Goal: Task Accomplishment & Management: Use online tool/utility

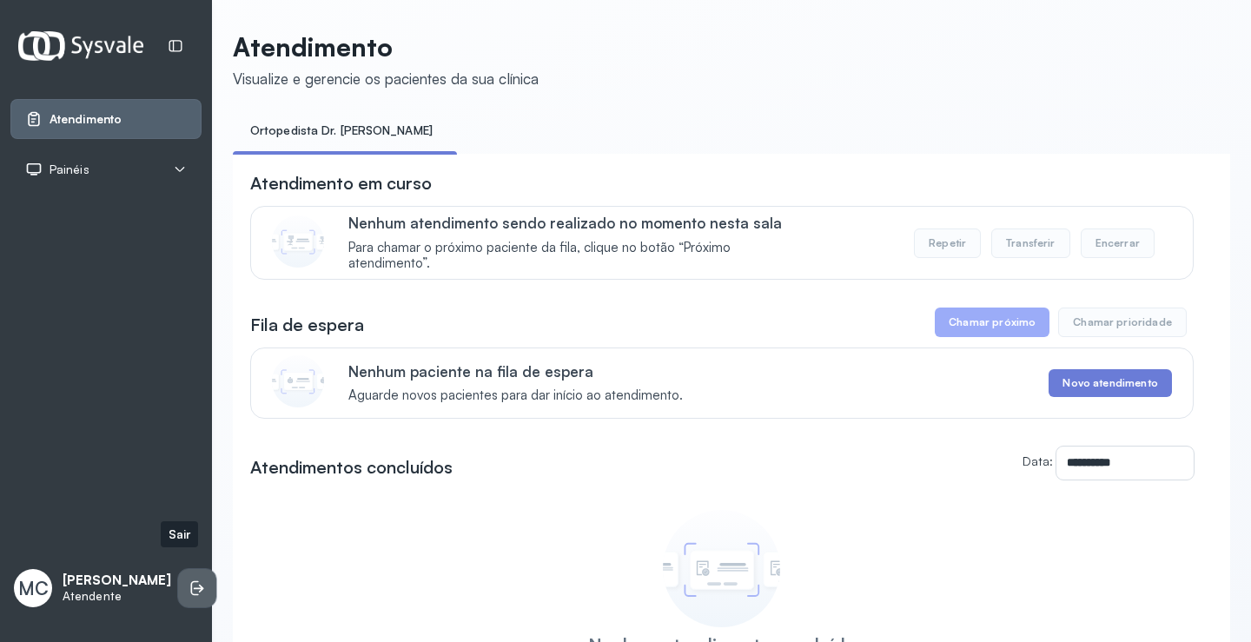
click at [188, 579] on icon at bounding box center [196, 587] width 17 height 17
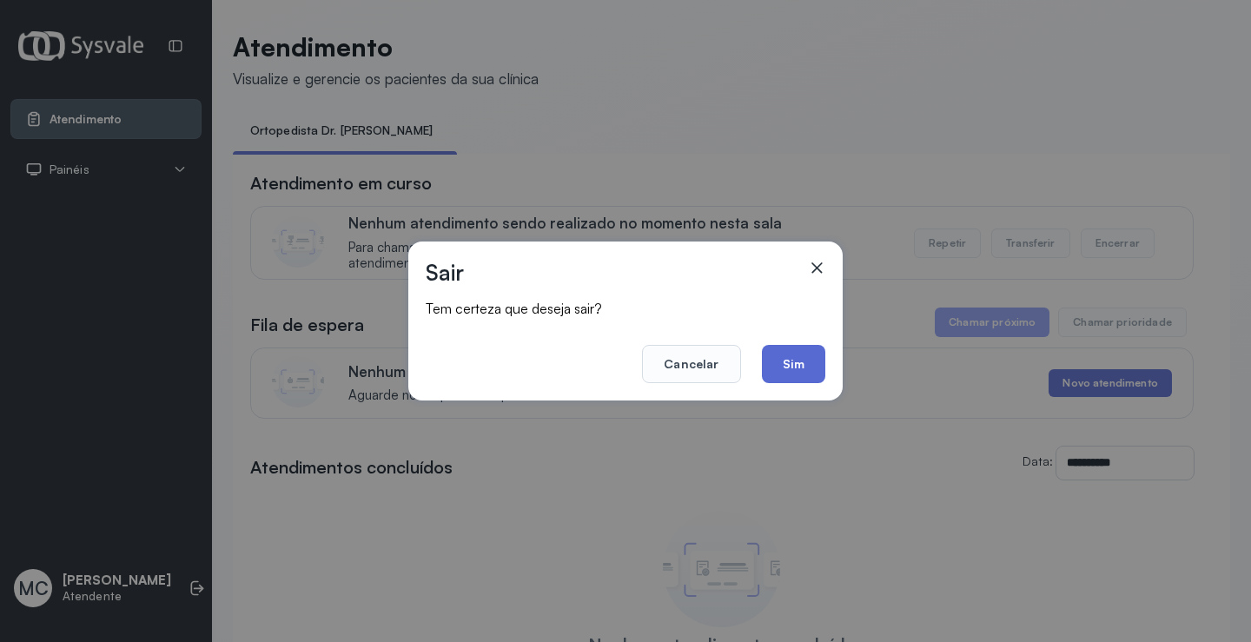
click at [799, 372] on button "Sim" at bounding box center [793, 364] width 63 height 38
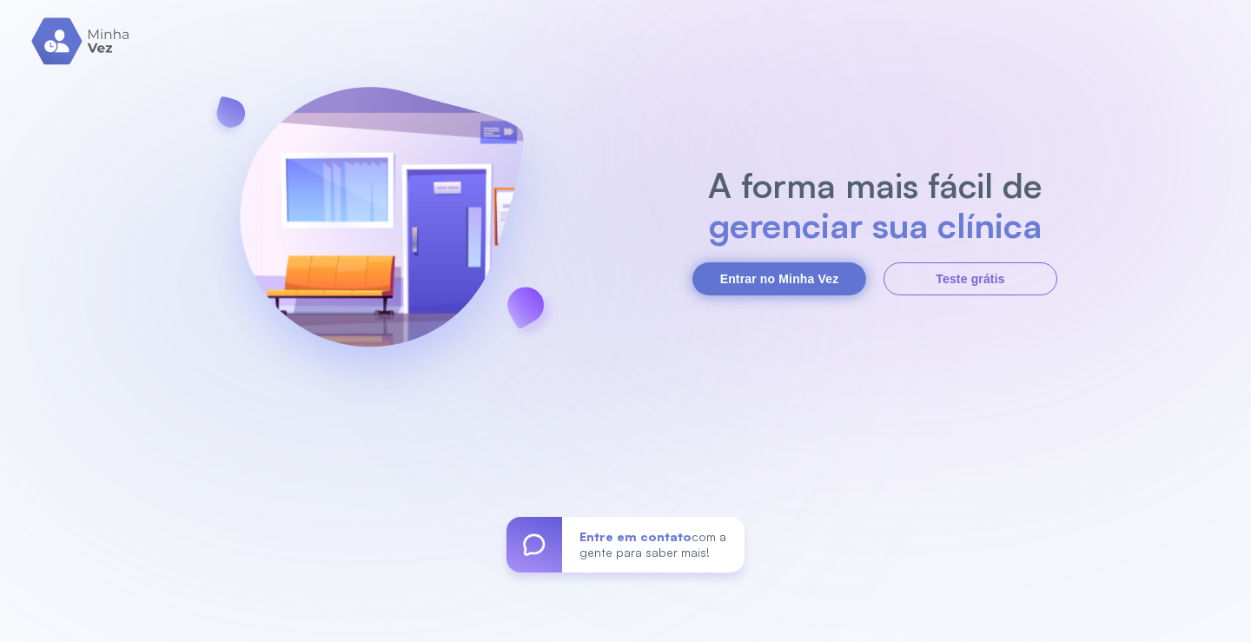
click at [834, 282] on button "Entrar no Minha Vez" at bounding box center [779, 278] width 174 height 33
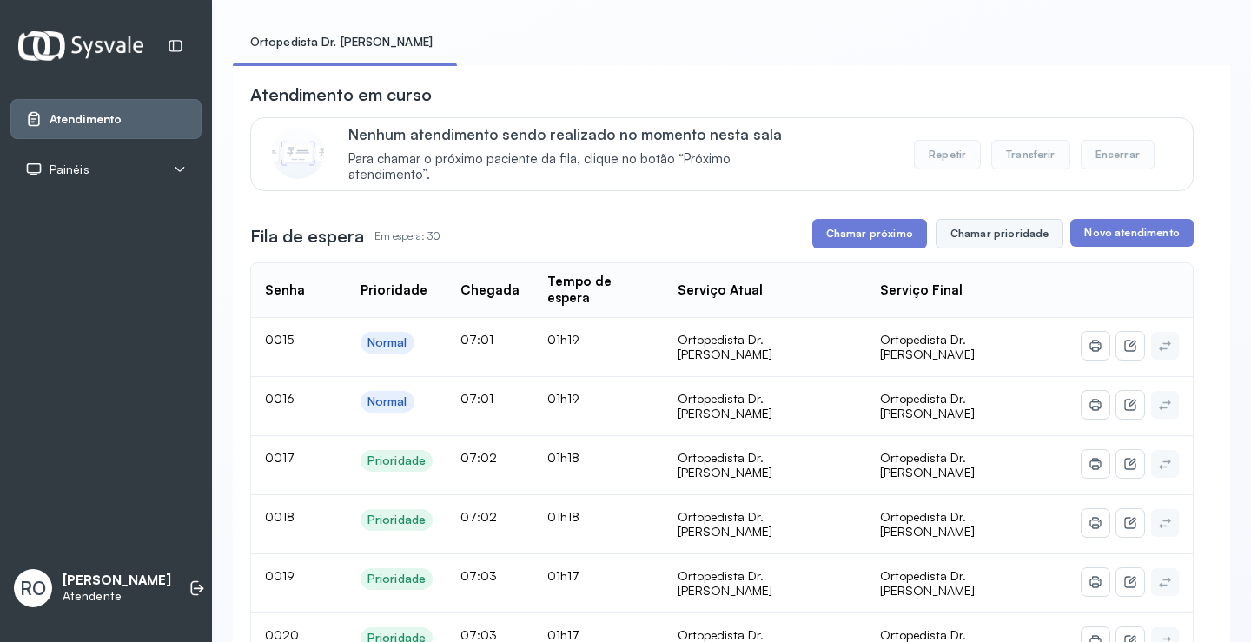
scroll to position [174, 0]
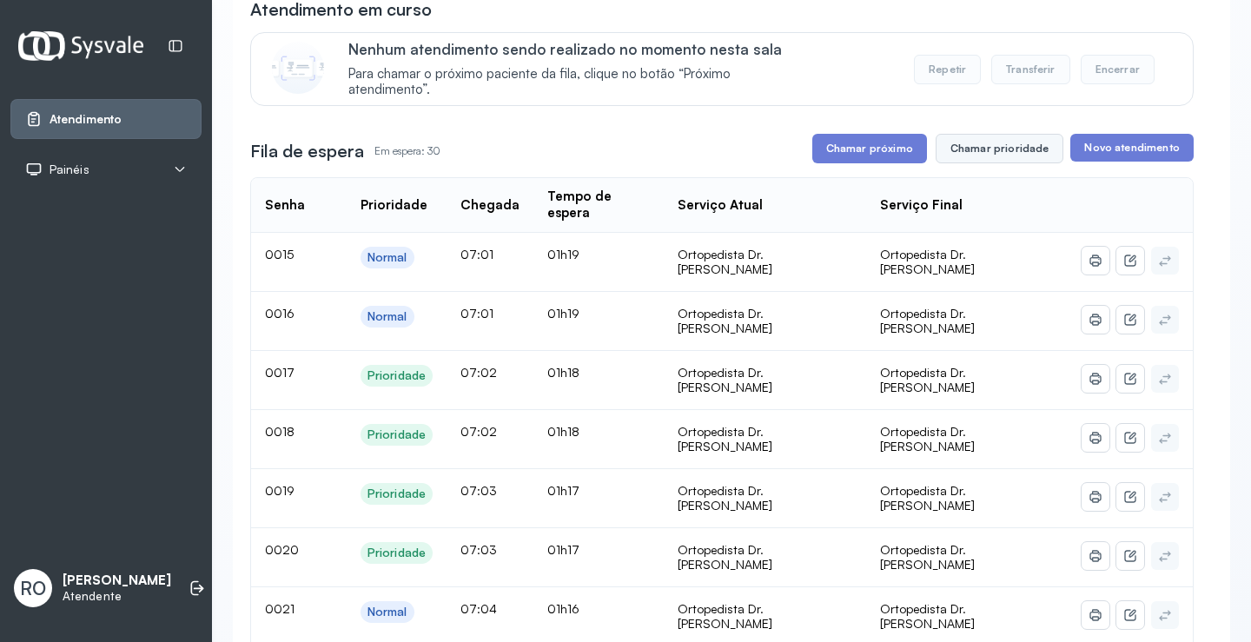
click at [983, 150] on button "Chamar prioridade" at bounding box center [999, 149] width 129 height 30
click at [1008, 148] on button "Chamar prioridade" at bounding box center [999, 149] width 129 height 30
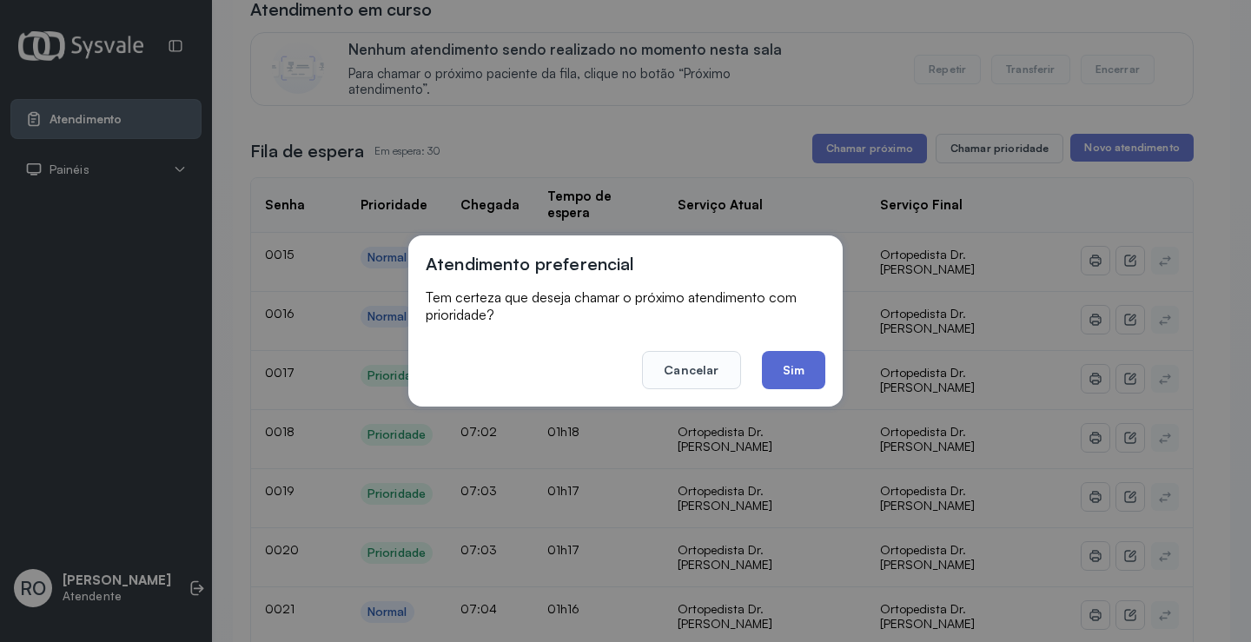
click at [797, 365] on button "Sim" at bounding box center [793, 370] width 63 height 38
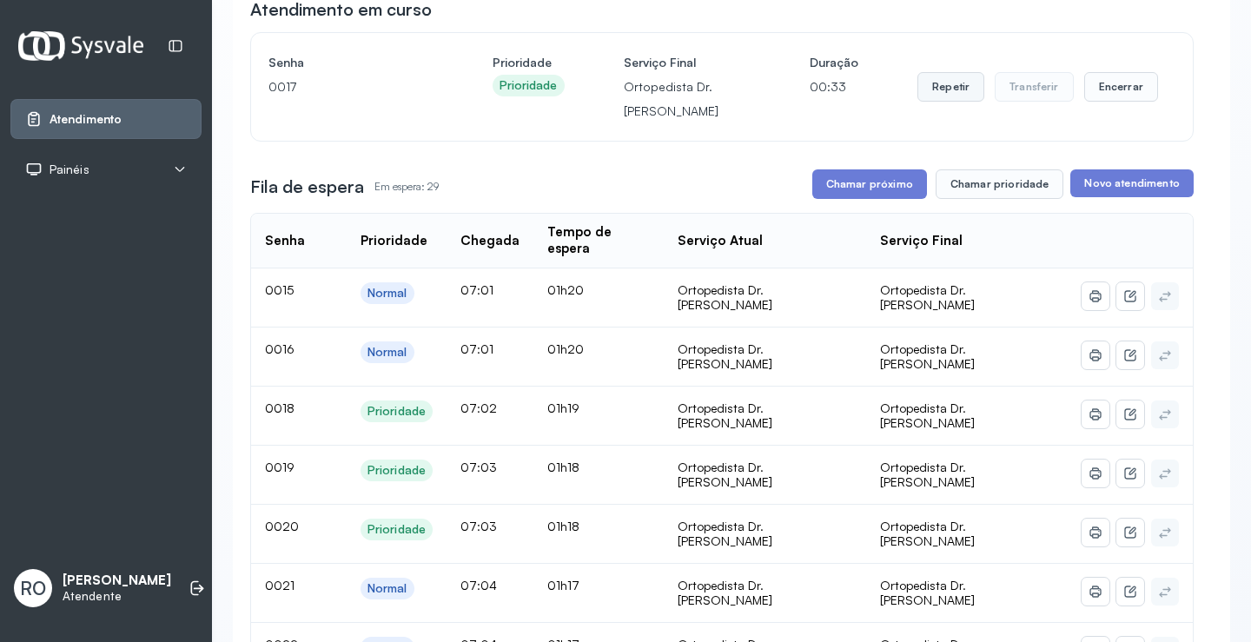
click at [953, 91] on button "Repetir" at bounding box center [950, 87] width 67 height 30
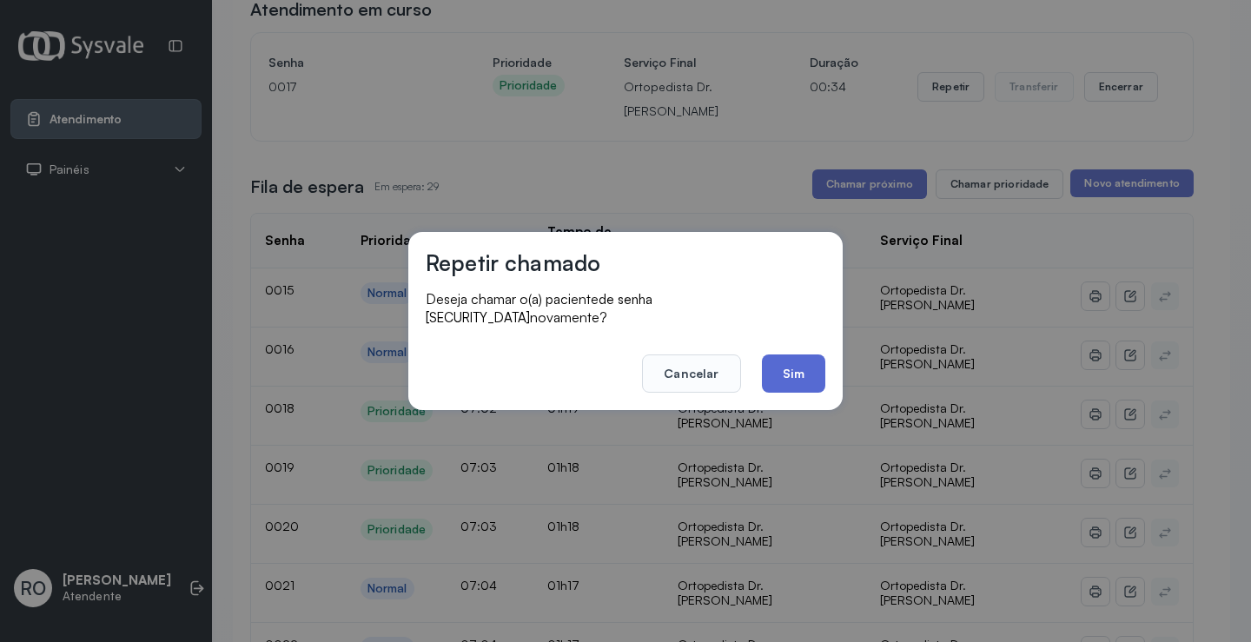
click at [803, 367] on button "Sim" at bounding box center [793, 373] width 63 height 38
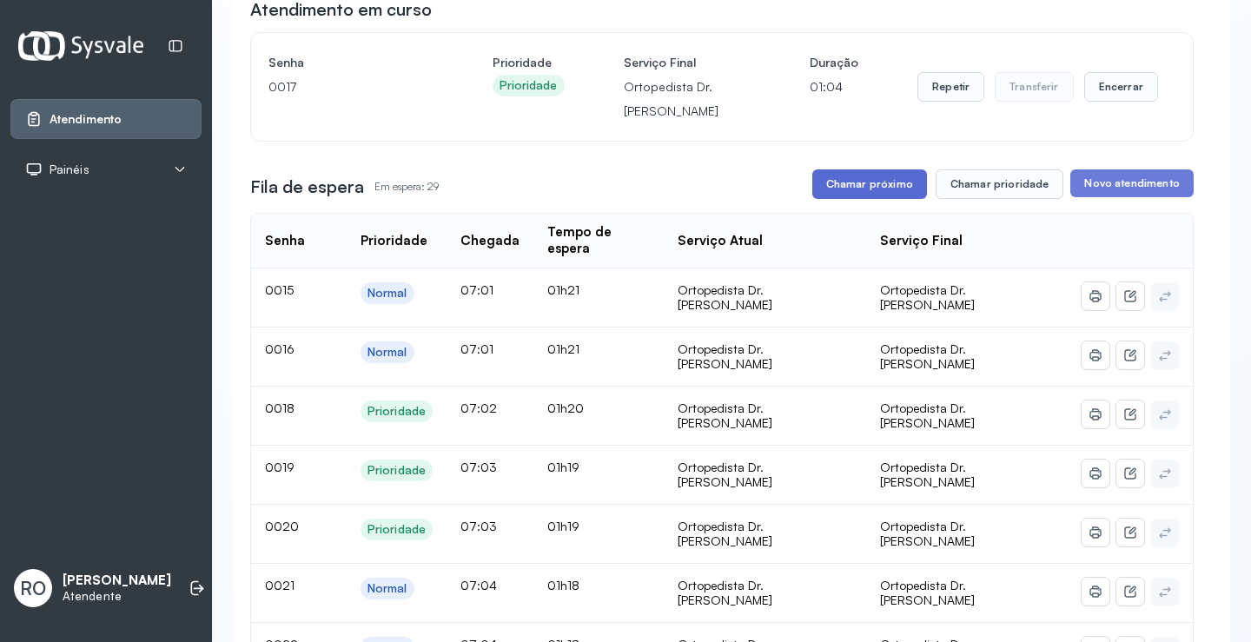
click at [841, 191] on button "Chamar próximo" at bounding box center [869, 184] width 115 height 30
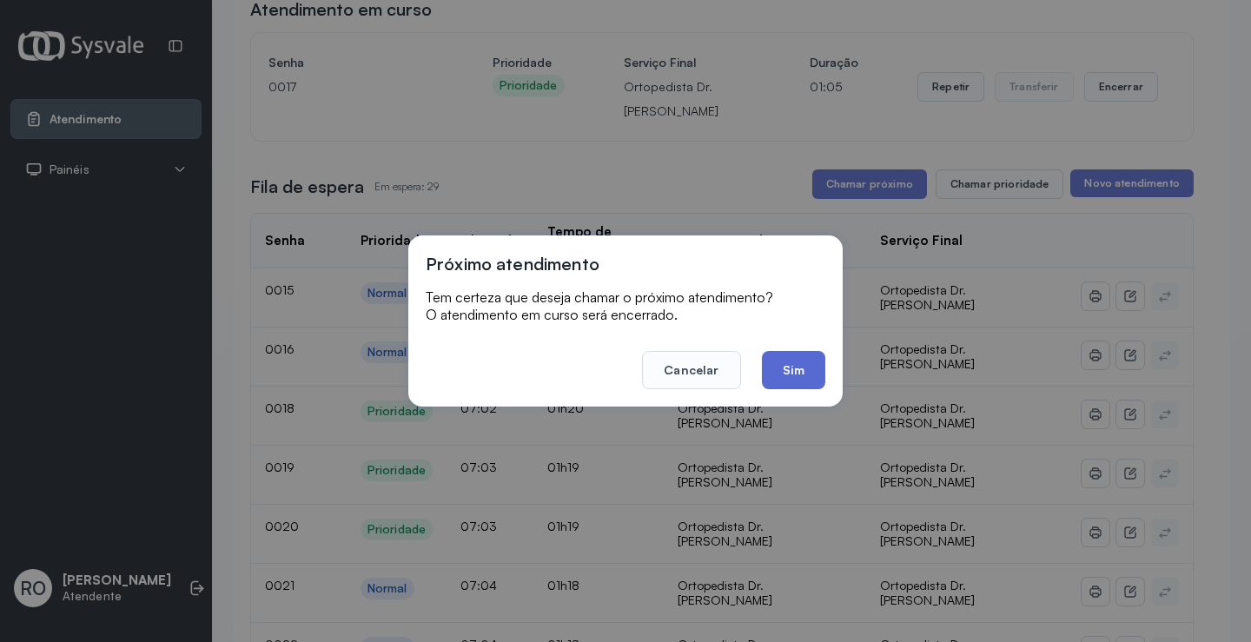
click at [802, 375] on button "Sim" at bounding box center [793, 370] width 63 height 38
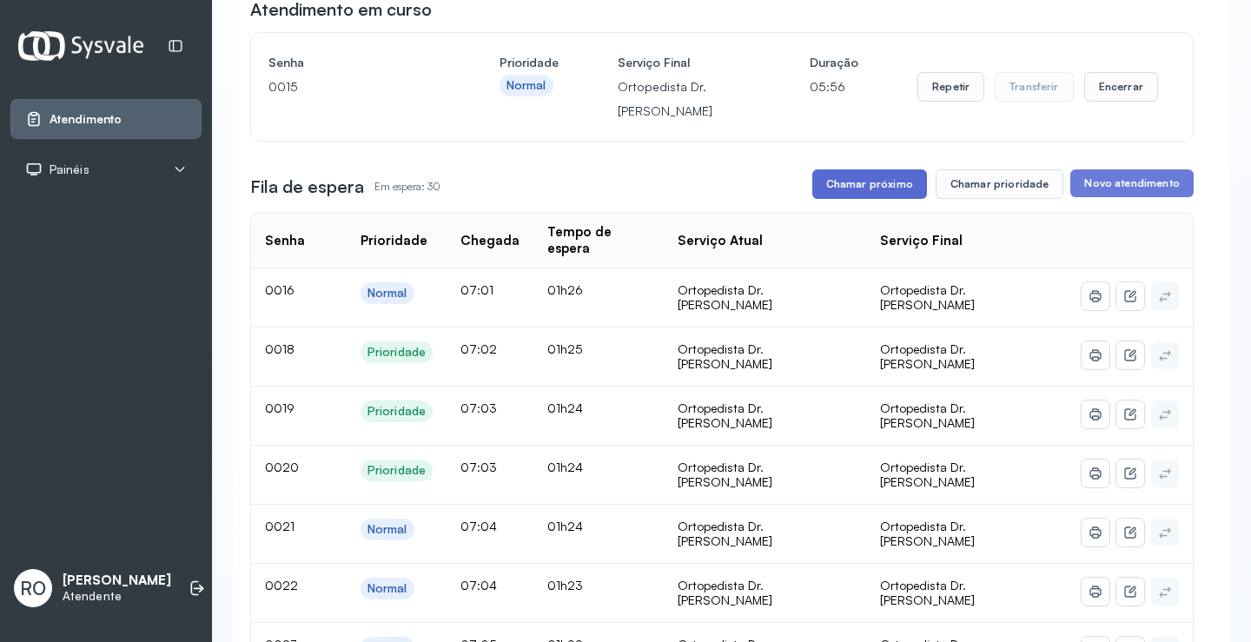
click at [871, 191] on button "Chamar próximo" at bounding box center [869, 184] width 115 height 30
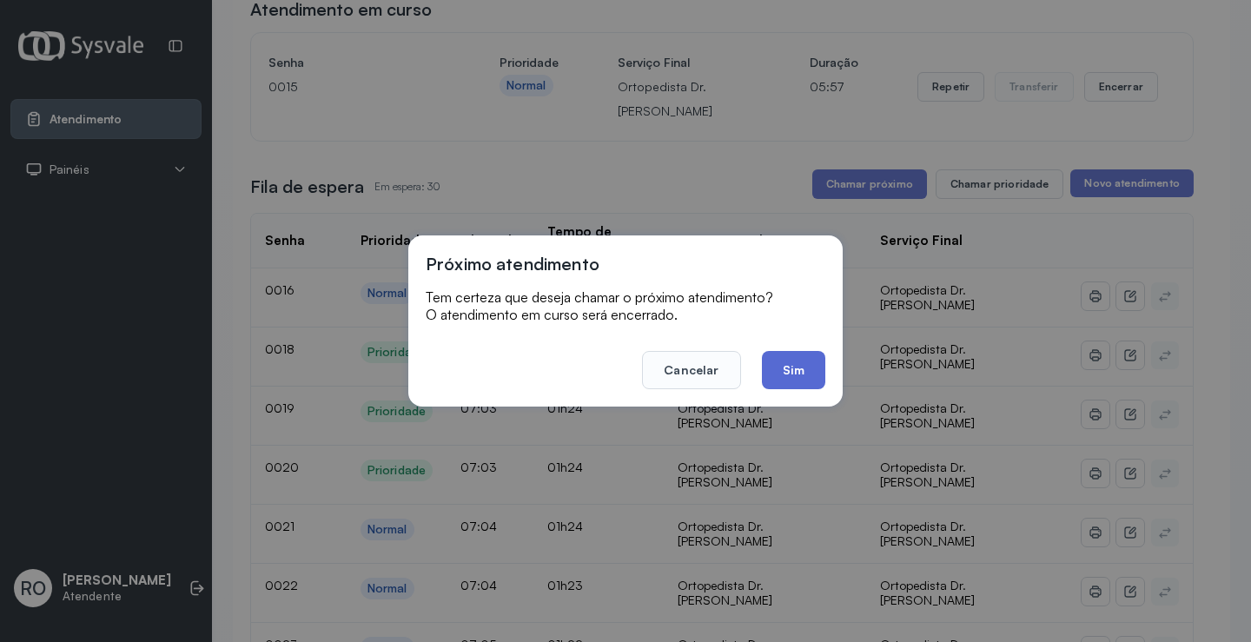
click at [796, 376] on button "Sim" at bounding box center [793, 370] width 63 height 38
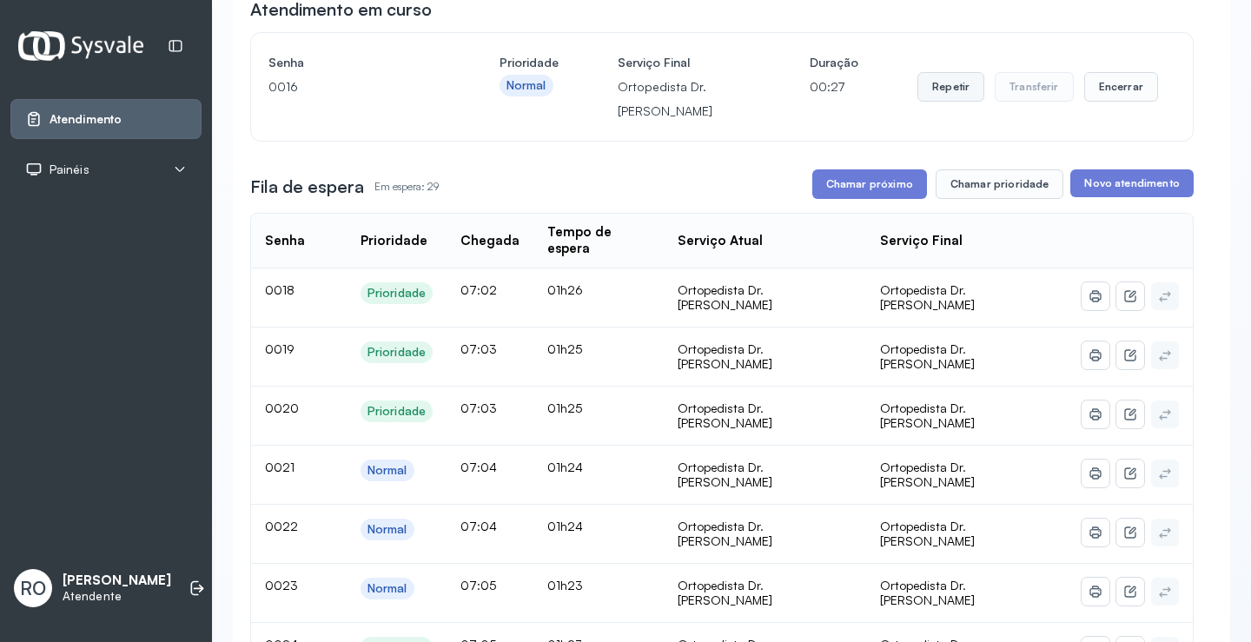
click at [948, 88] on button "Repetir" at bounding box center [950, 87] width 67 height 30
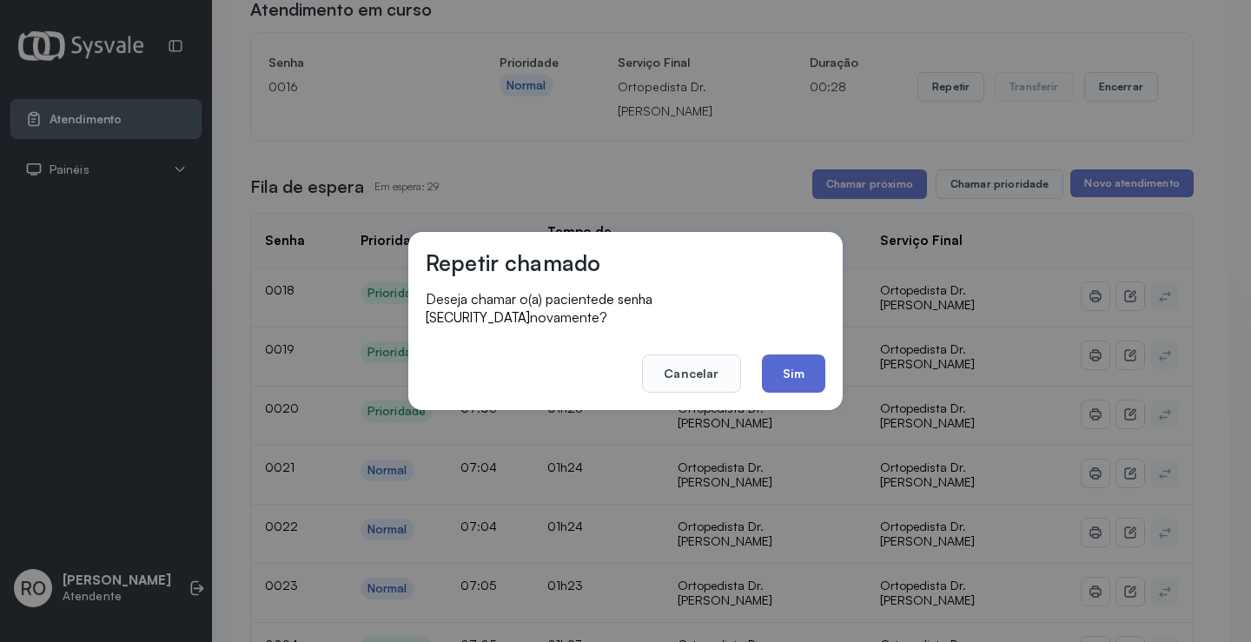
click at [790, 368] on button "Sim" at bounding box center [793, 373] width 63 height 38
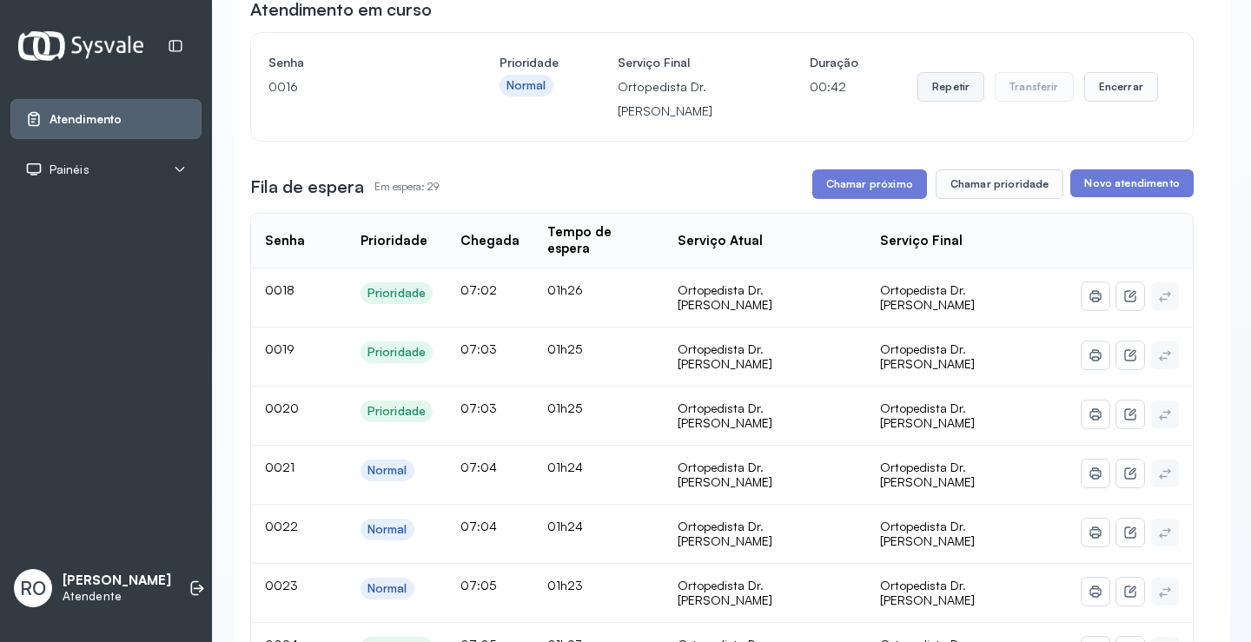
click at [942, 84] on button "Repetir" at bounding box center [950, 87] width 67 height 30
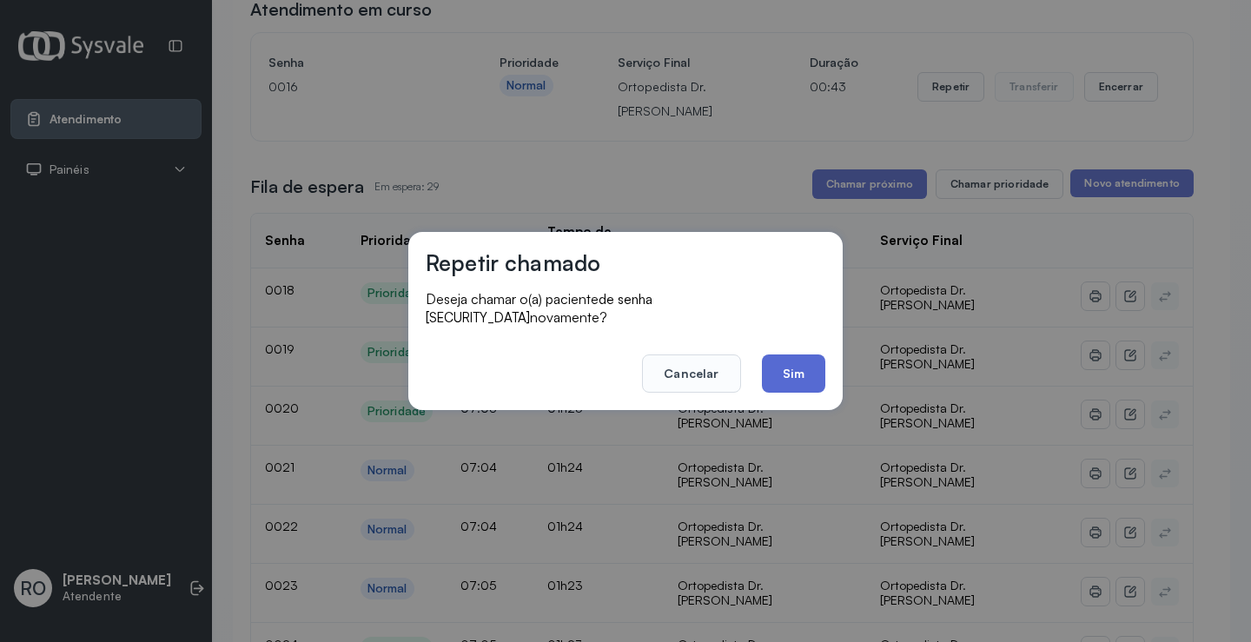
click at [794, 362] on button "Sim" at bounding box center [793, 373] width 63 height 38
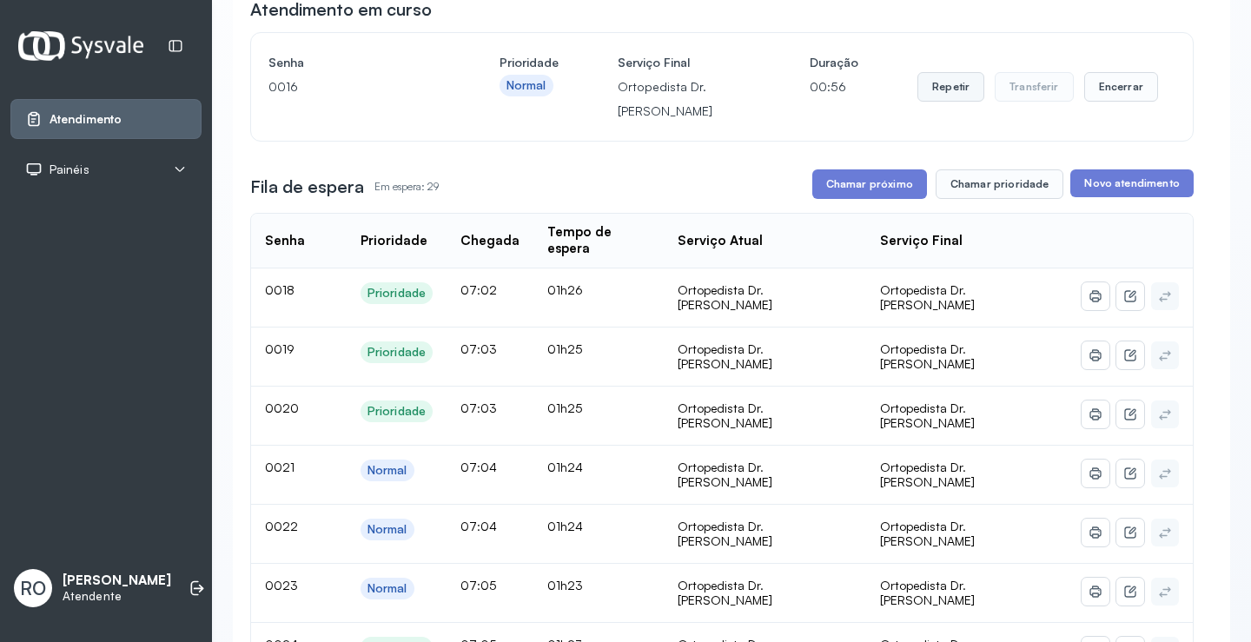
click at [942, 99] on button "Repetir" at bounding box center [950, 87] width 67 height 30
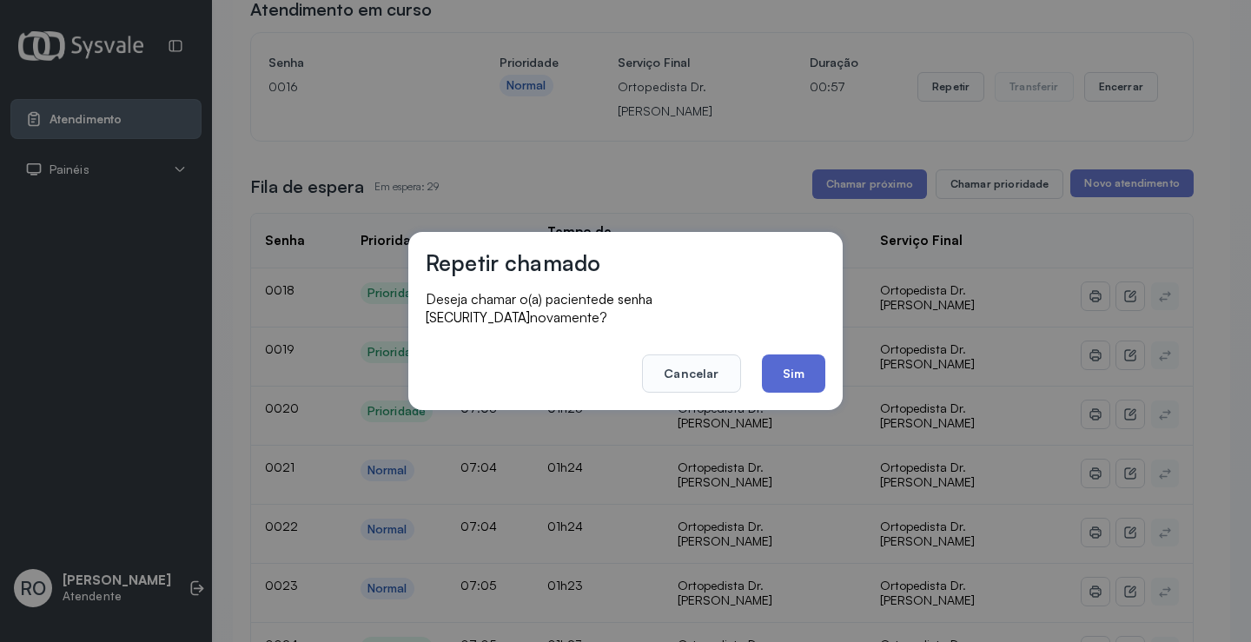
click at [778, 360] on button "Sim" at bounding box center [793, 373] width 63 height 38
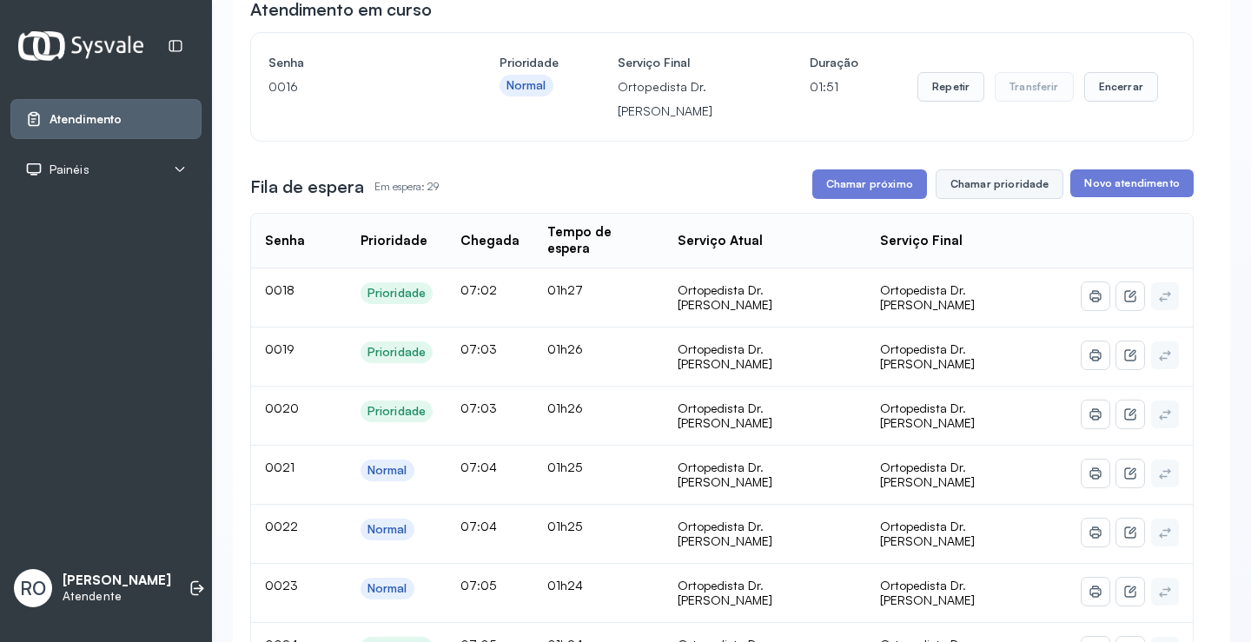
click at [999, 191] on button "Chamar prioridade" at bounding box center [999, 184] width 129 height 30
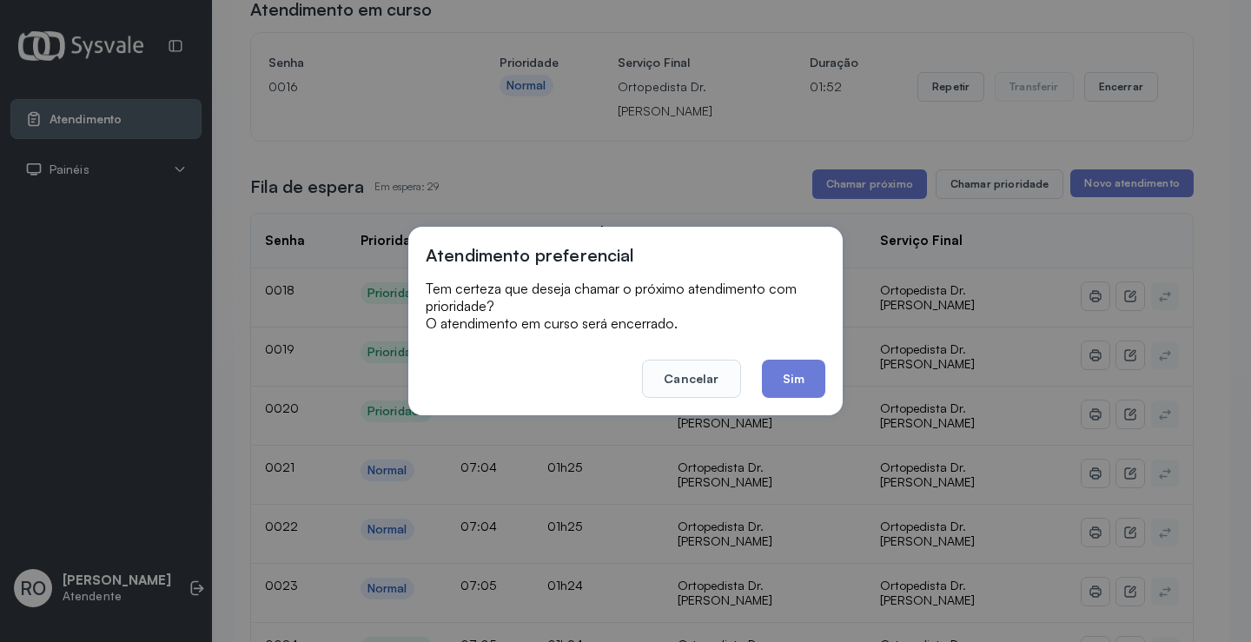
click at [798, 413] on div "Atendimento preferencial Tem certeza que deseja chamar o próximo atendimento co…" at bounding box center [625, 321] width 434 height 188
click at [793, 397] on button "Sim" at bounding box center [793, 379] width 63 height 38
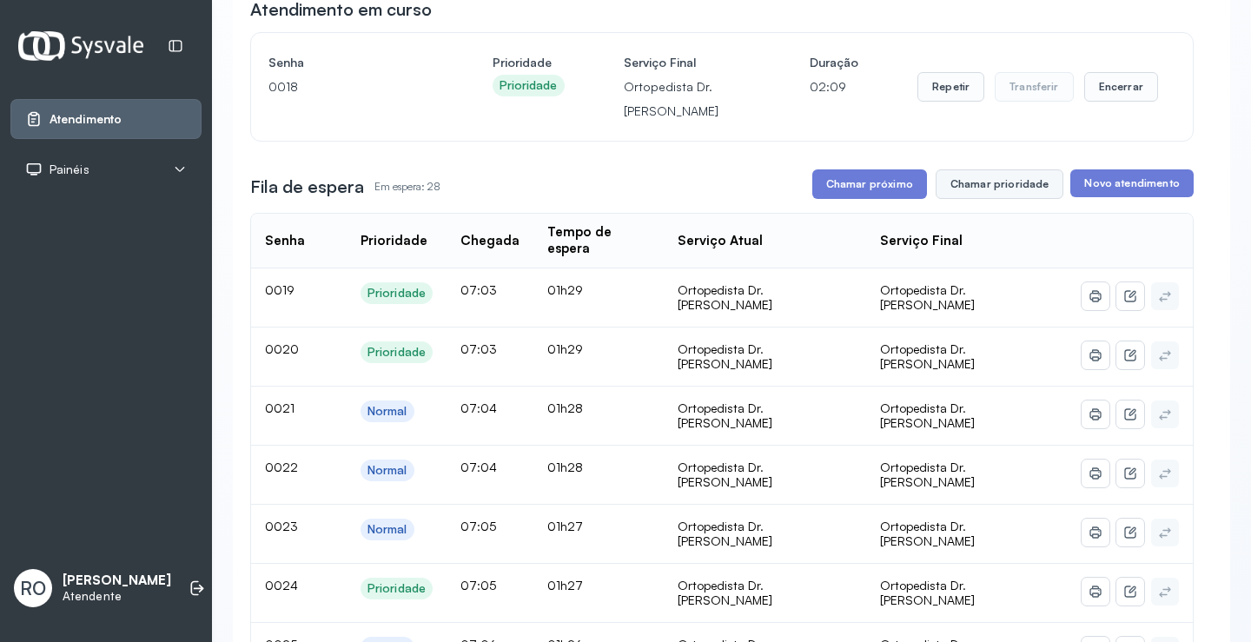
click at [1001, 195] on button "Chamar prioridade" at bounding box center [999, 184] width 129 height 30
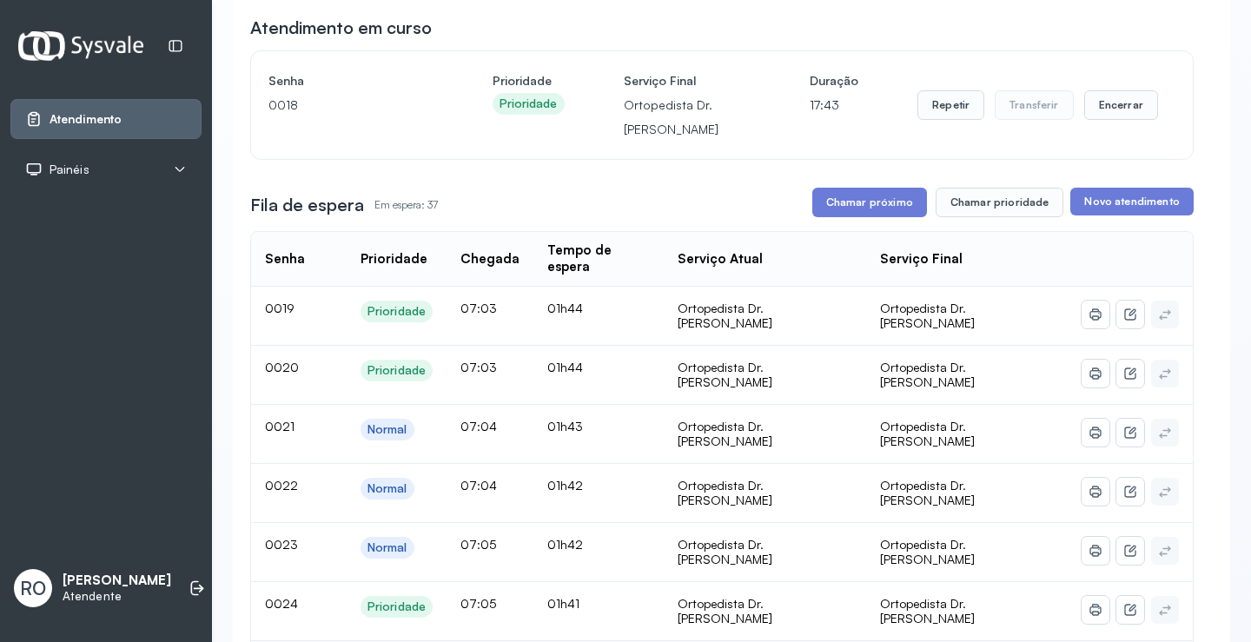
scroll to position [0, 0]
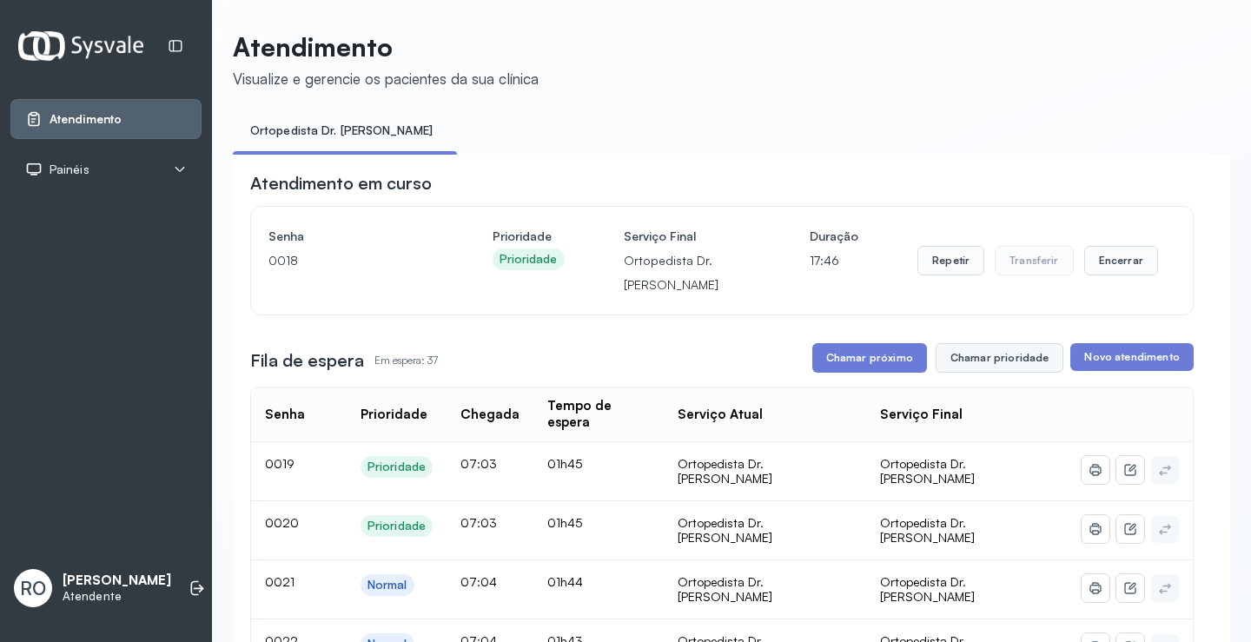
click at [956, 366] on button "Chamar prioridade" at bounding box center [999, 358] width 129 height 30
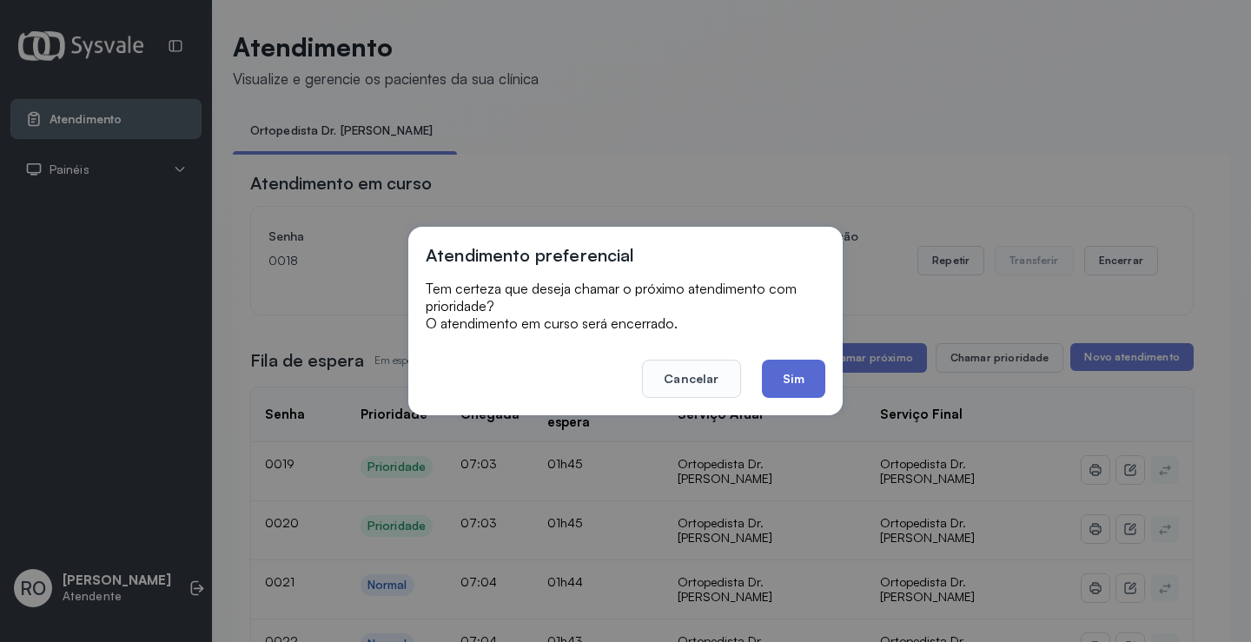
click at [797, 377] on button "Sim" at bounding box center [793, 379] width 63 height 38
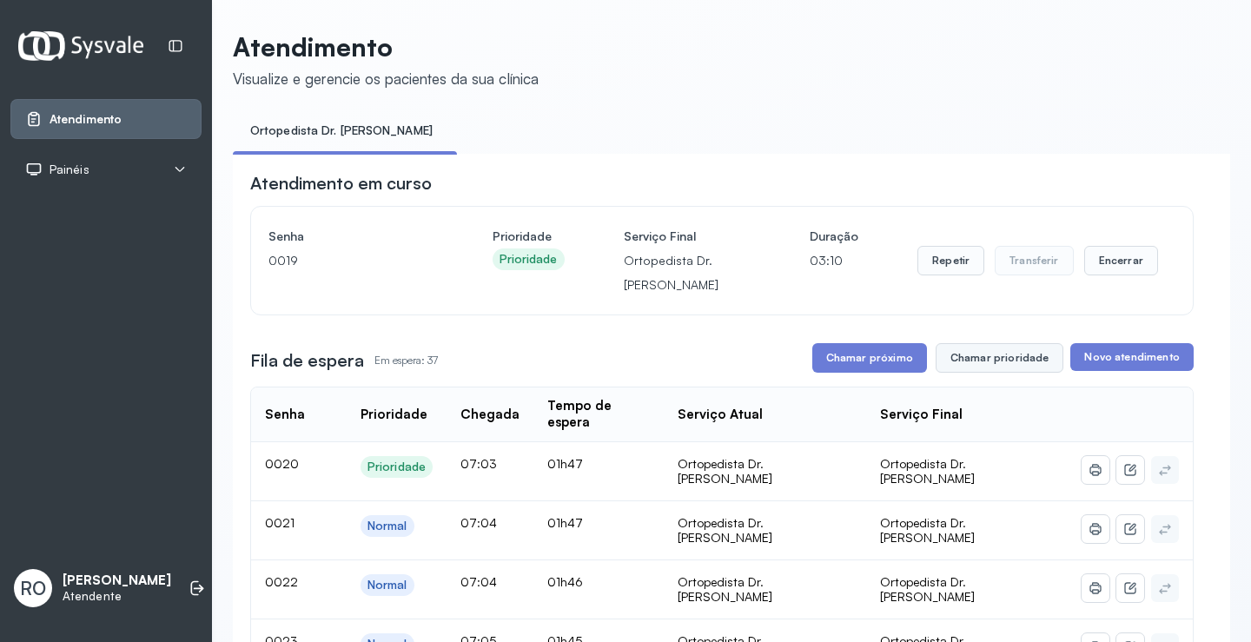
click at [978, 355] on button "Chamar prioridade" at bounding box center [999, 358] width 129 height 30
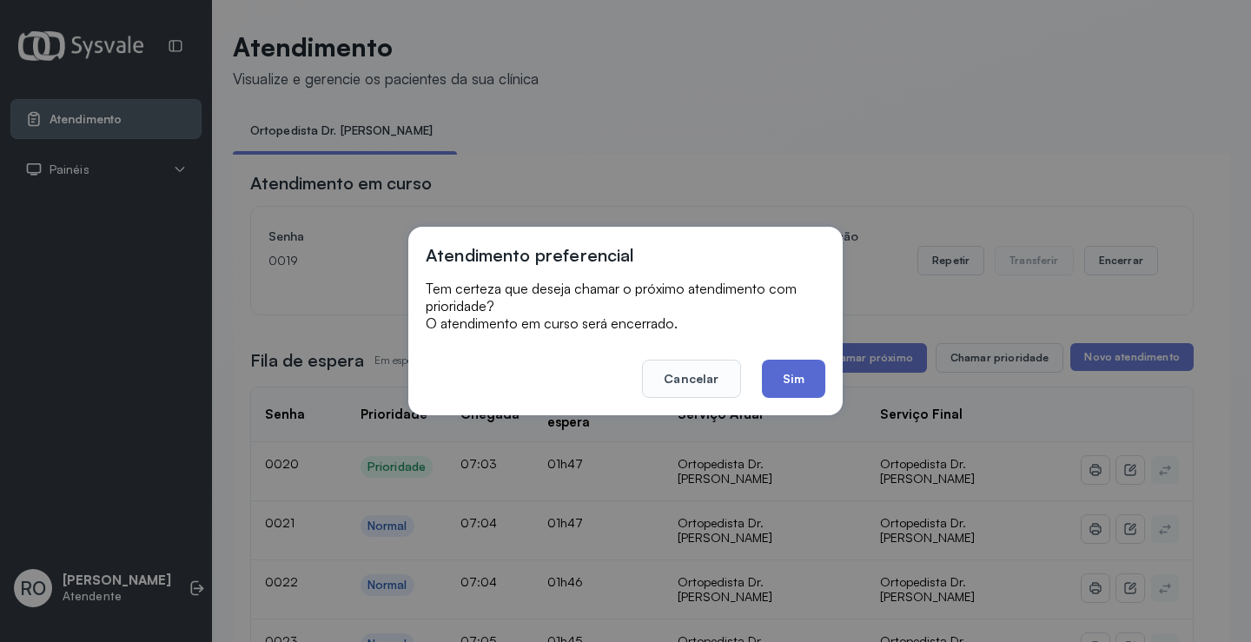
click at [787, 380] on button "Sim" at bounding box center [793, 379] width 63 height 38
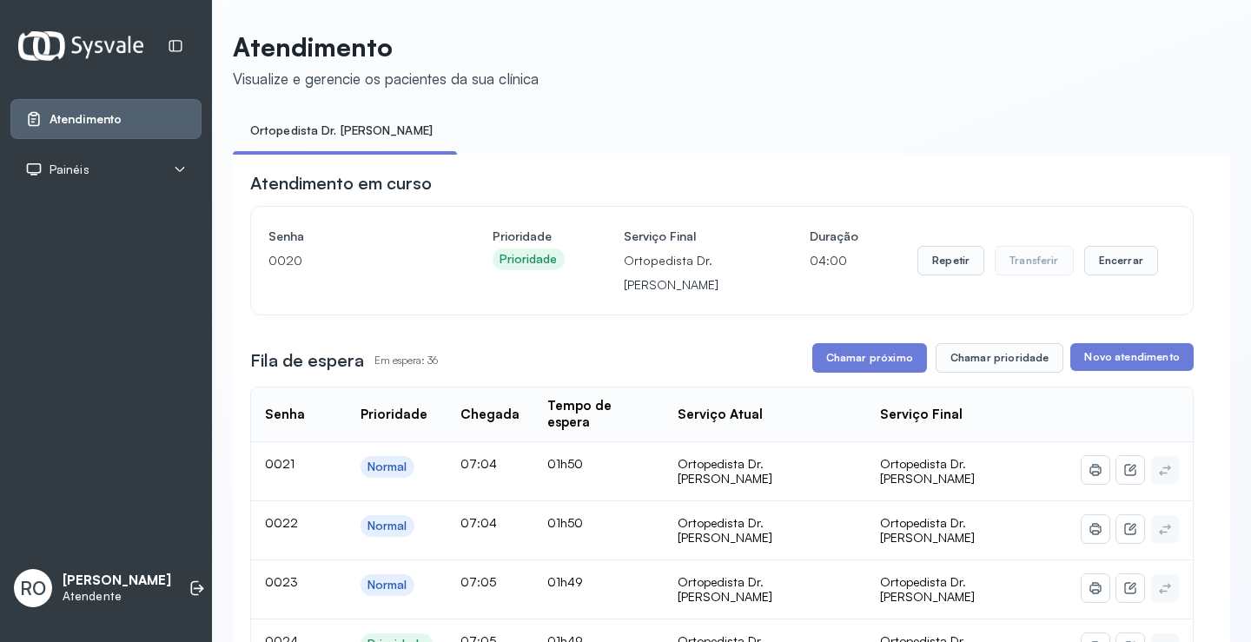
click at [851, 370] on button "Chamar próximo" at bounding box center [869, 358] width 115 height 30
click at [845, 358] on button "Chamar próximo" at bounding box center [869, 358] width 115 height 30
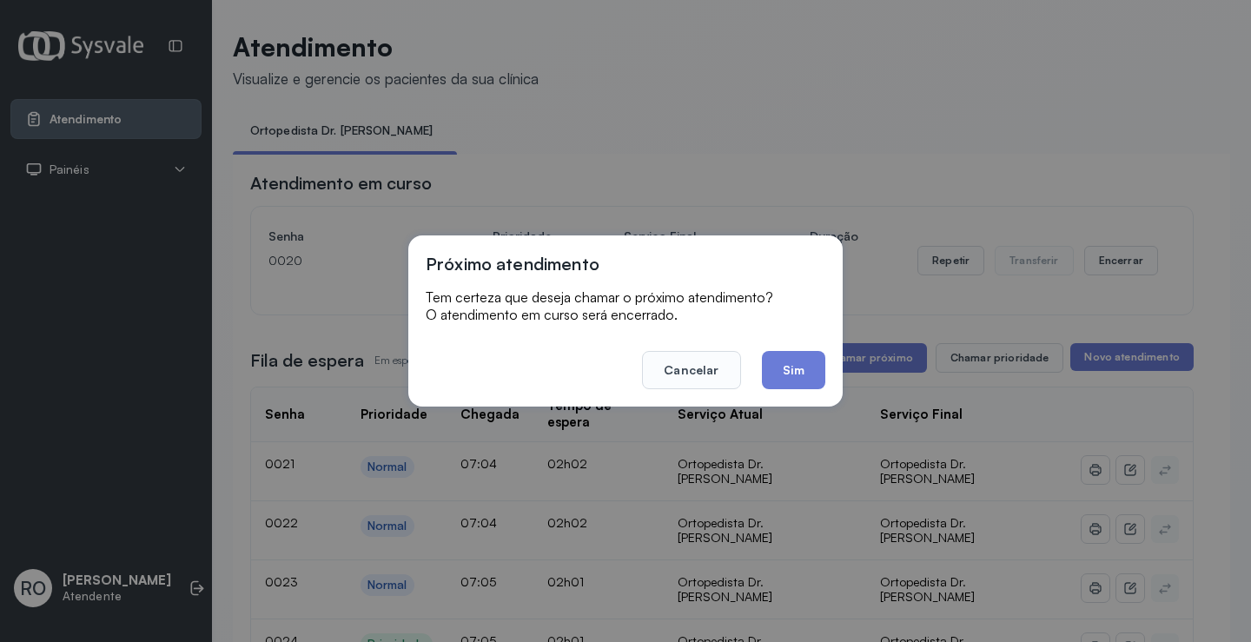
click at [789, 367] on button "Sim" at bounding box center [793, 370] width 63 height 38
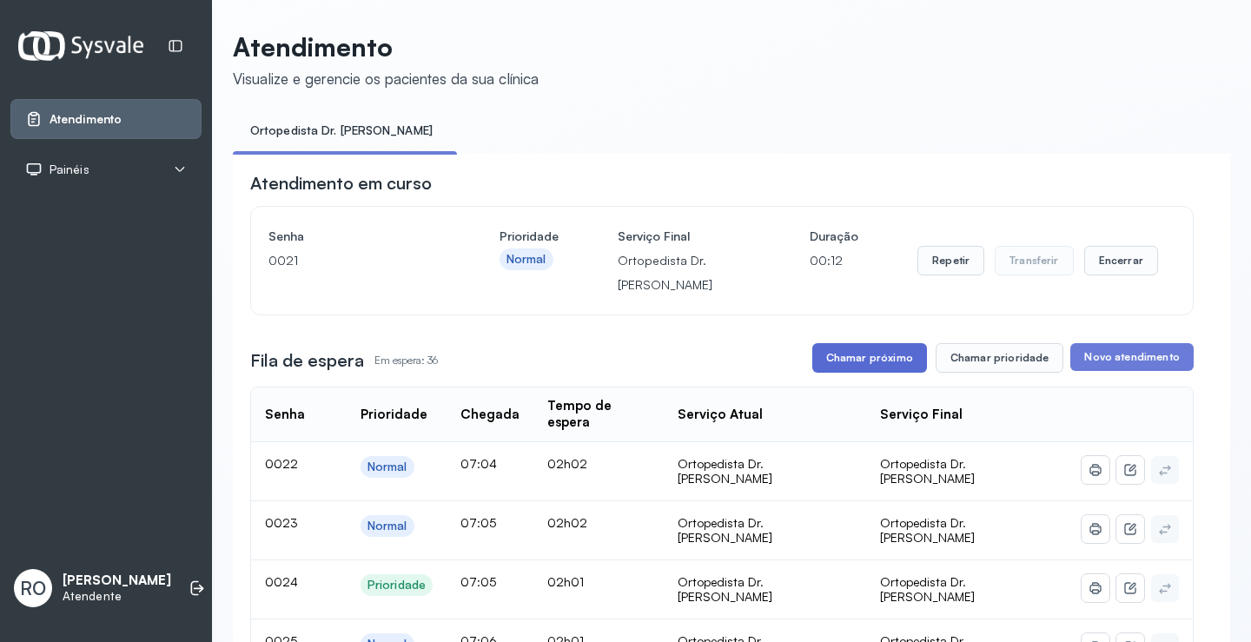
click at [856, 361] on button "Chamar próximo" at bounding box center [869, 358] width 115 height 30
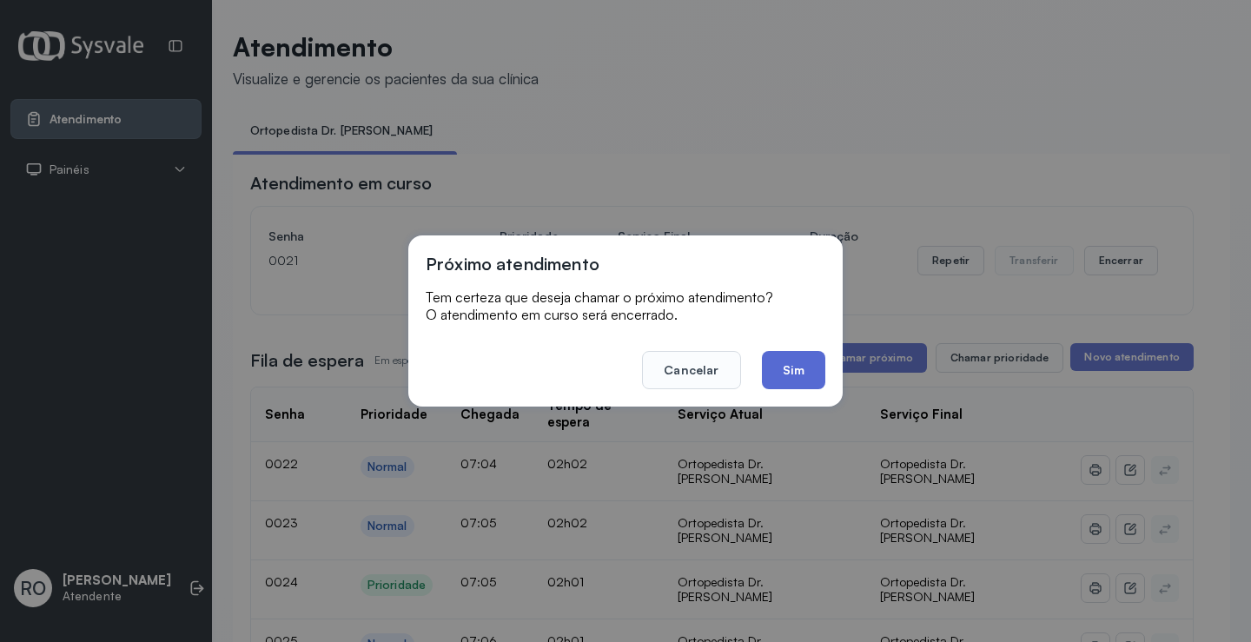
click at [816, 367] on button "Sim" at bounding box center [793, 370] width 63 height 38
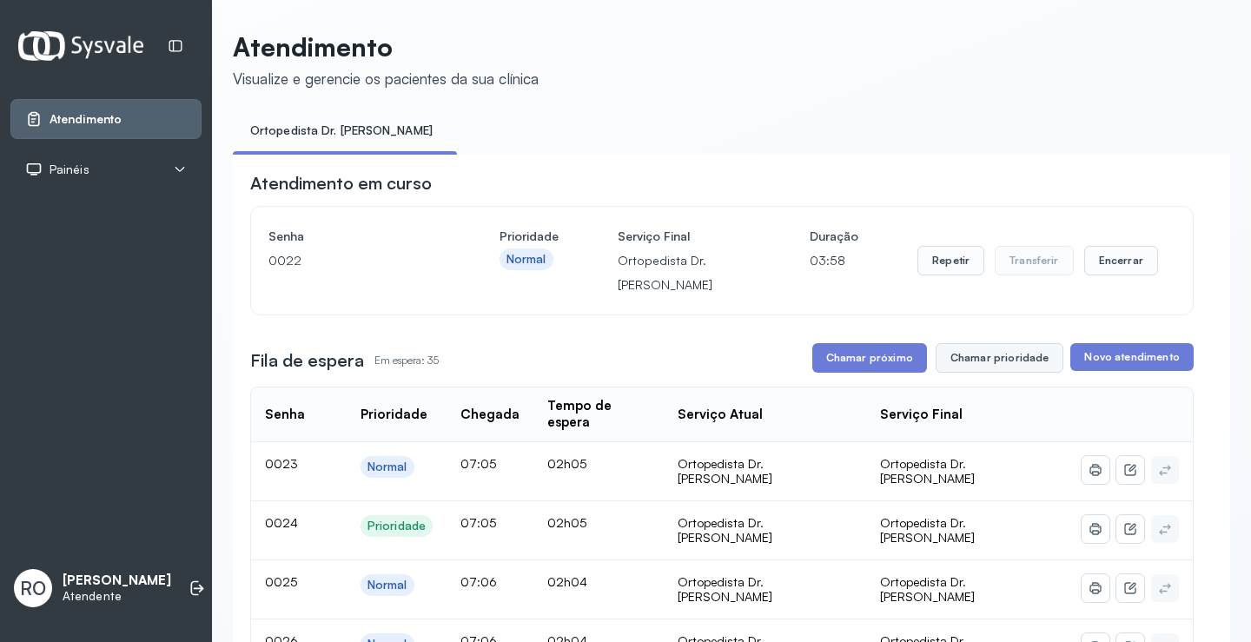
click at [989, 365] on button "Chamar prioridade" at bounding box center [999, 358] width 129 height 30
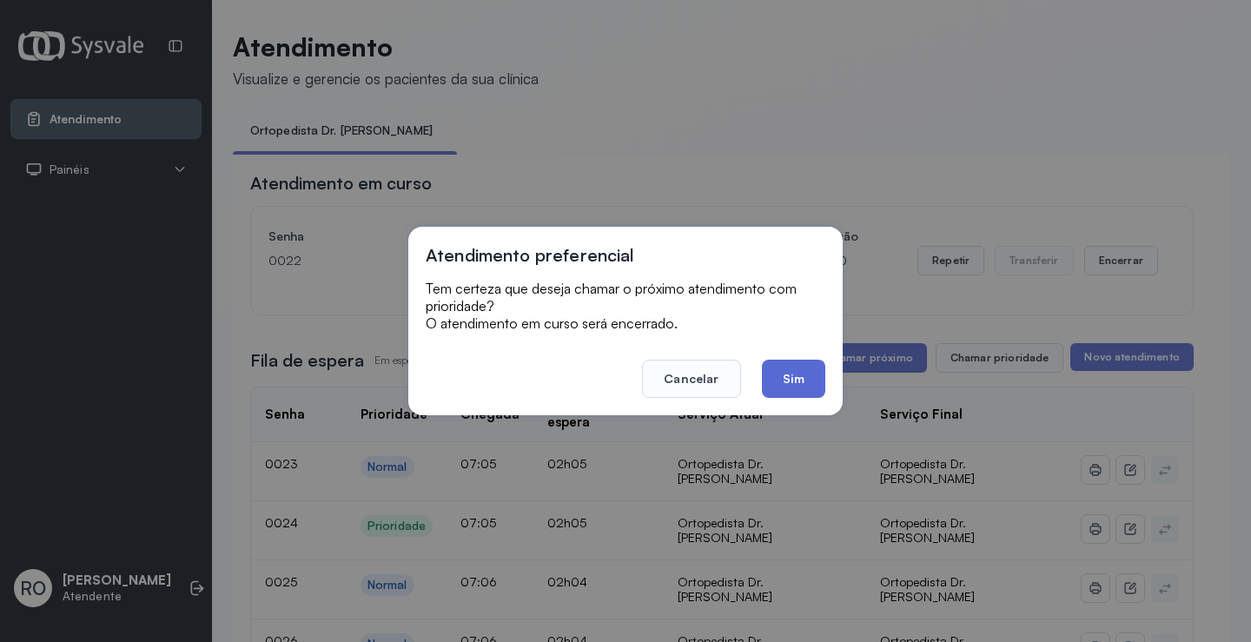
click at [797, 380] on button "Sim" at bounding box center [793, 379] width 63 height 38
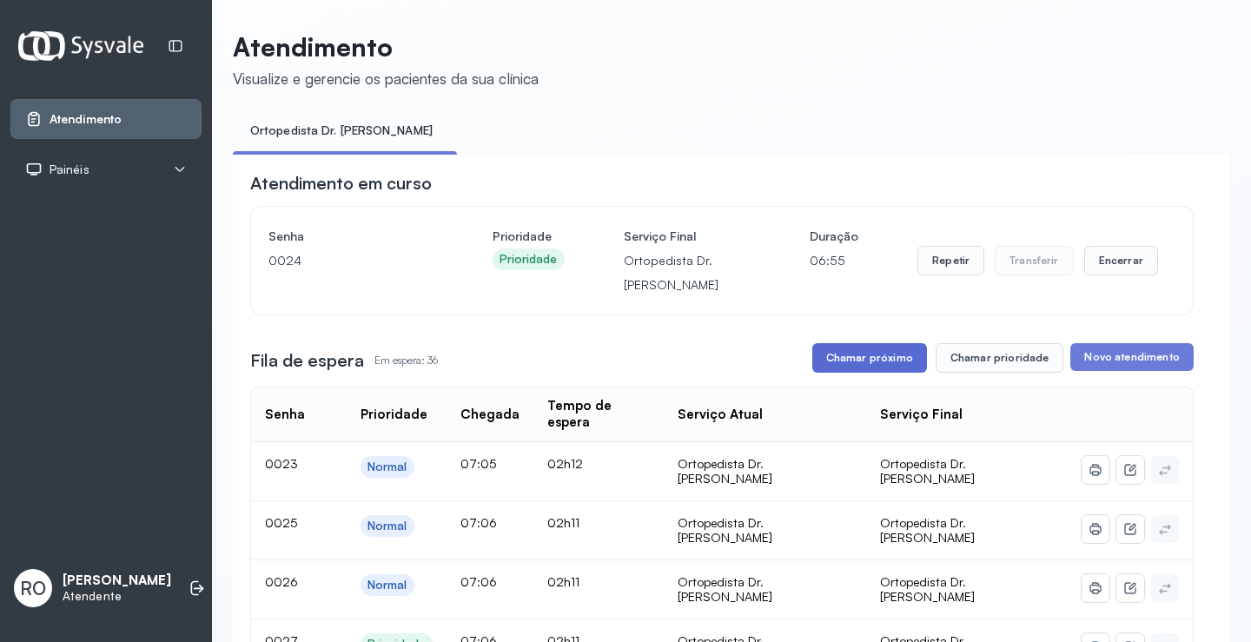
click at [882, 356] on button "Chamar próximo" at bounding box center [869, 358] width 115 height 30
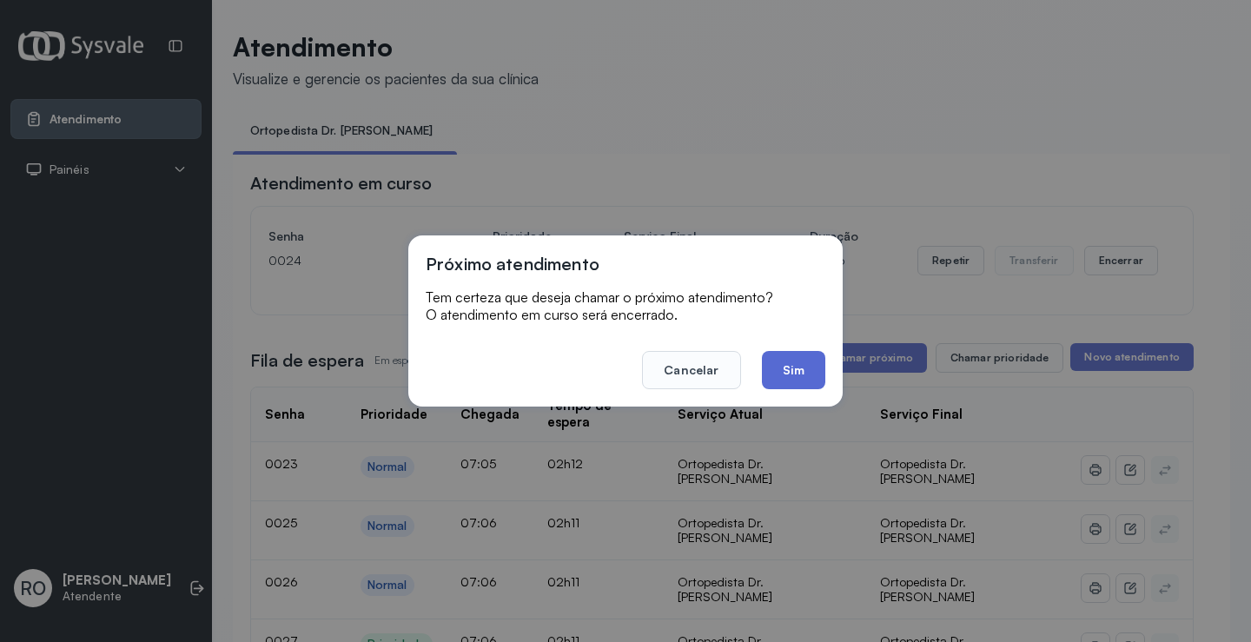
click at [803, 387] on button "Sim" at bounding box center [793, 370] width 63 height 38
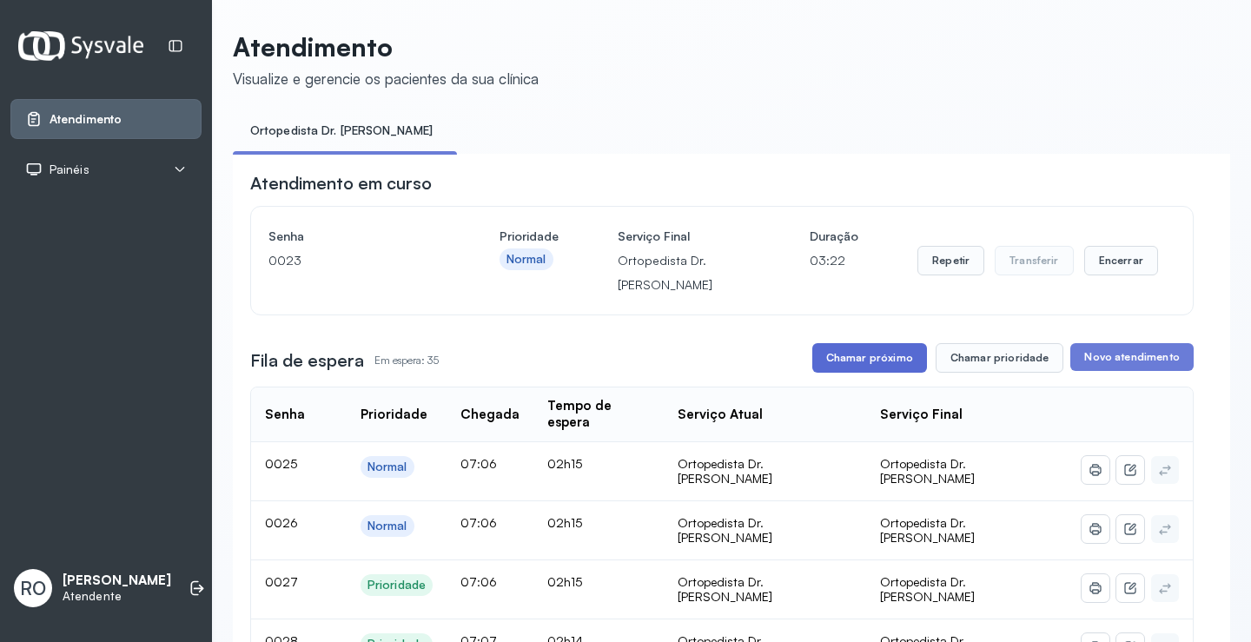
click at [885, 357] on button "Chamar próximo" at bounding box center [869, 358] width 115 height 30
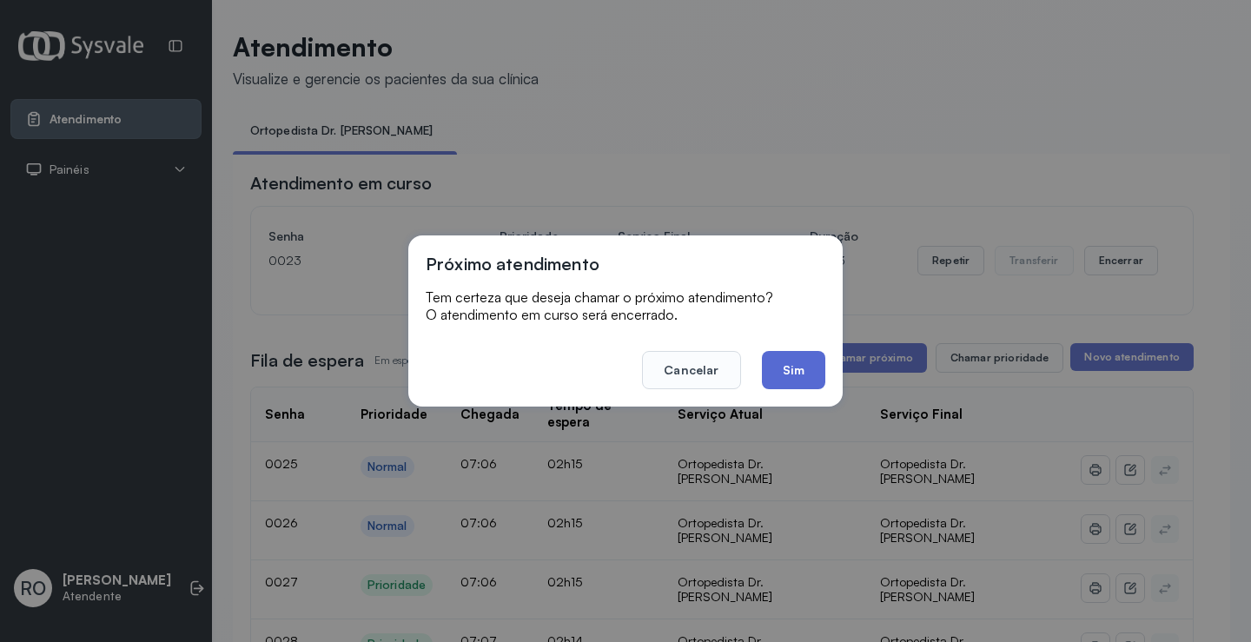
click at [777, 357] on button "Sim" at bounding box center [793, 370] width 63 height 38
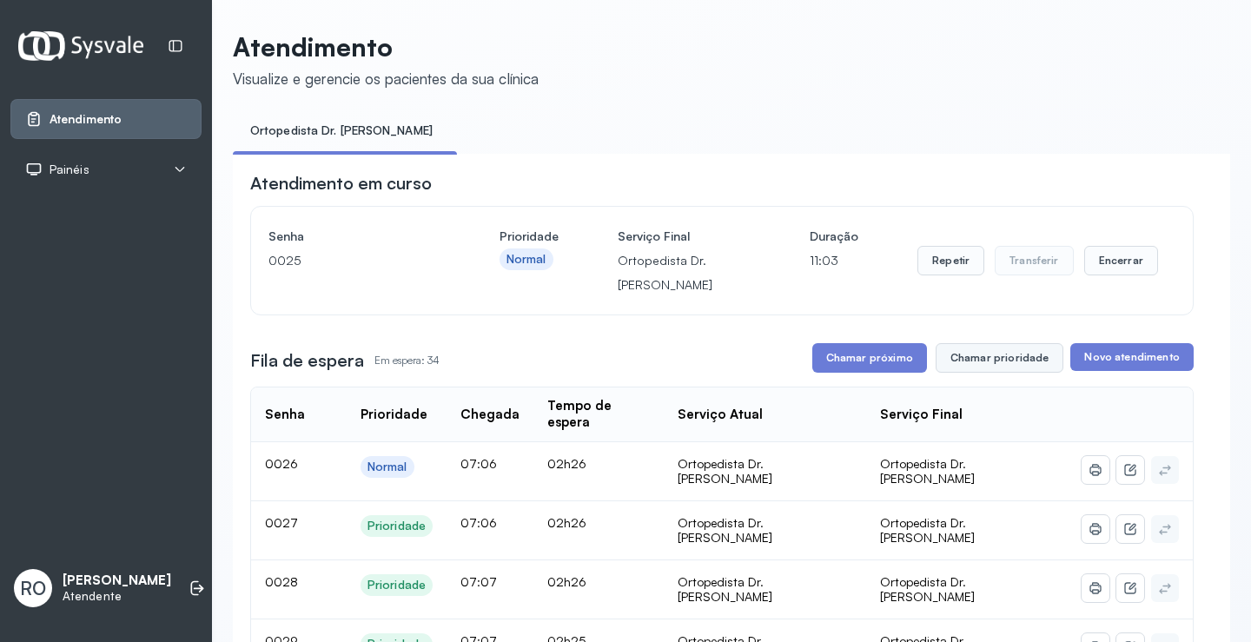
click at [992, 354] on button "Chamar prioridade" at bounding box center [999, 358] width 129 height 30
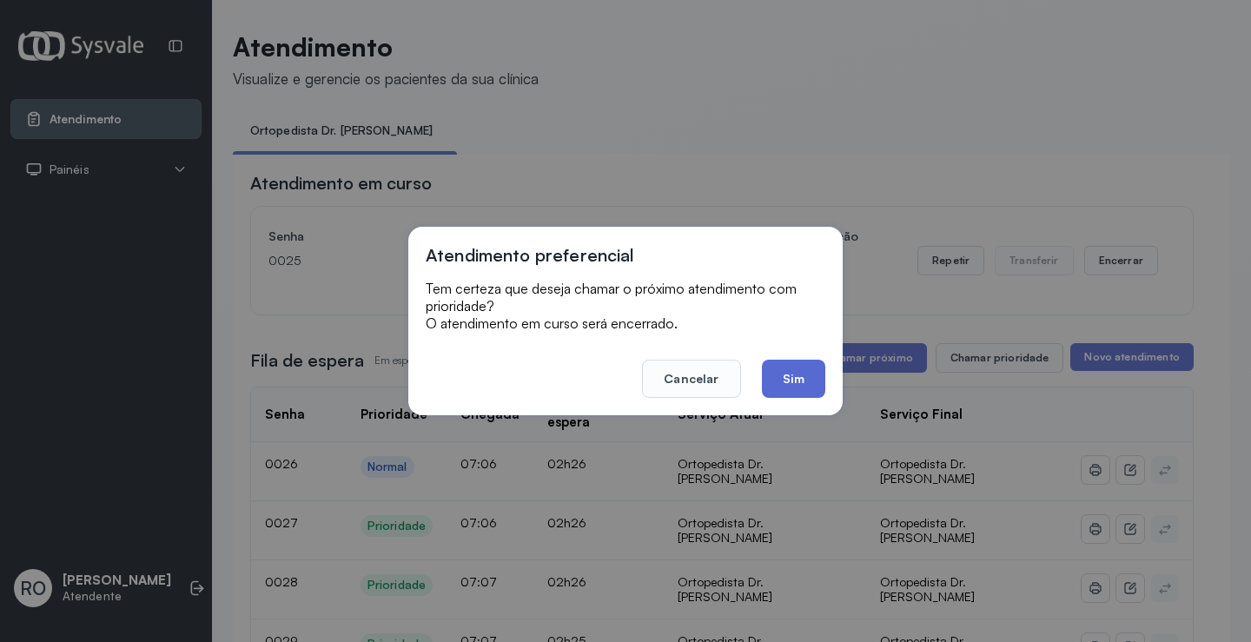
click at [783, 380] on button "Sim" at bounding box center [793, 379] width 63 height 38
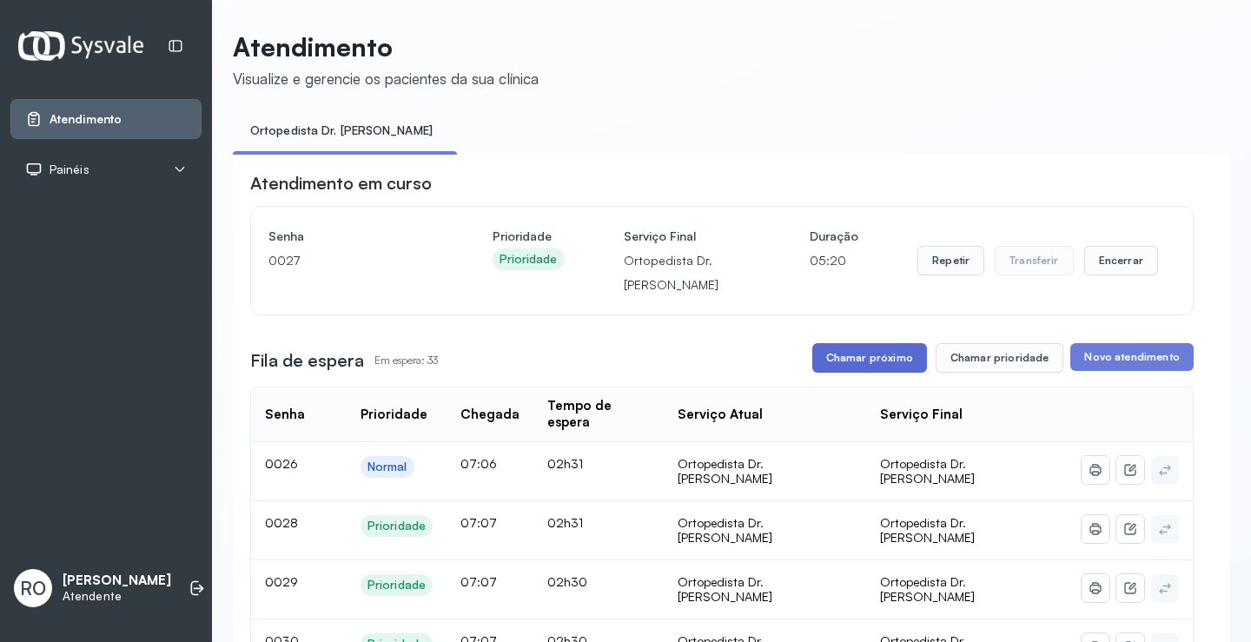
click at [883, 358] on button "Chamar próximo" at bounding box center [869, 358] width 115 height 30
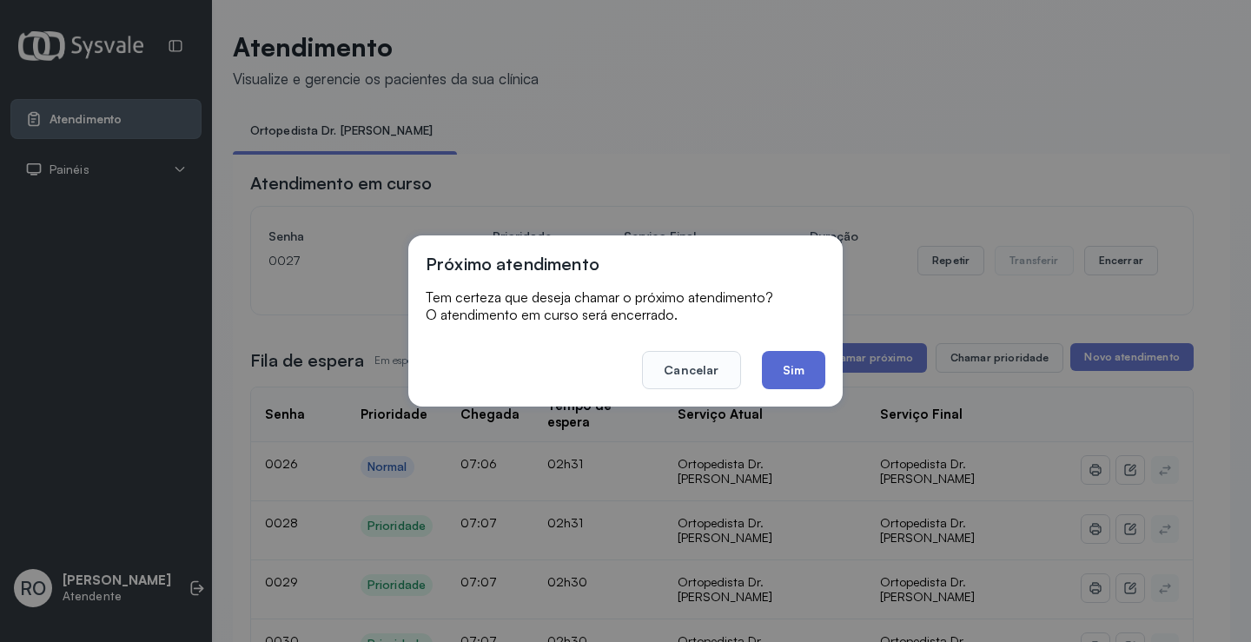
click at [819, 387] on button "Sim" at bounding box center [793, 370] width 63 height 38
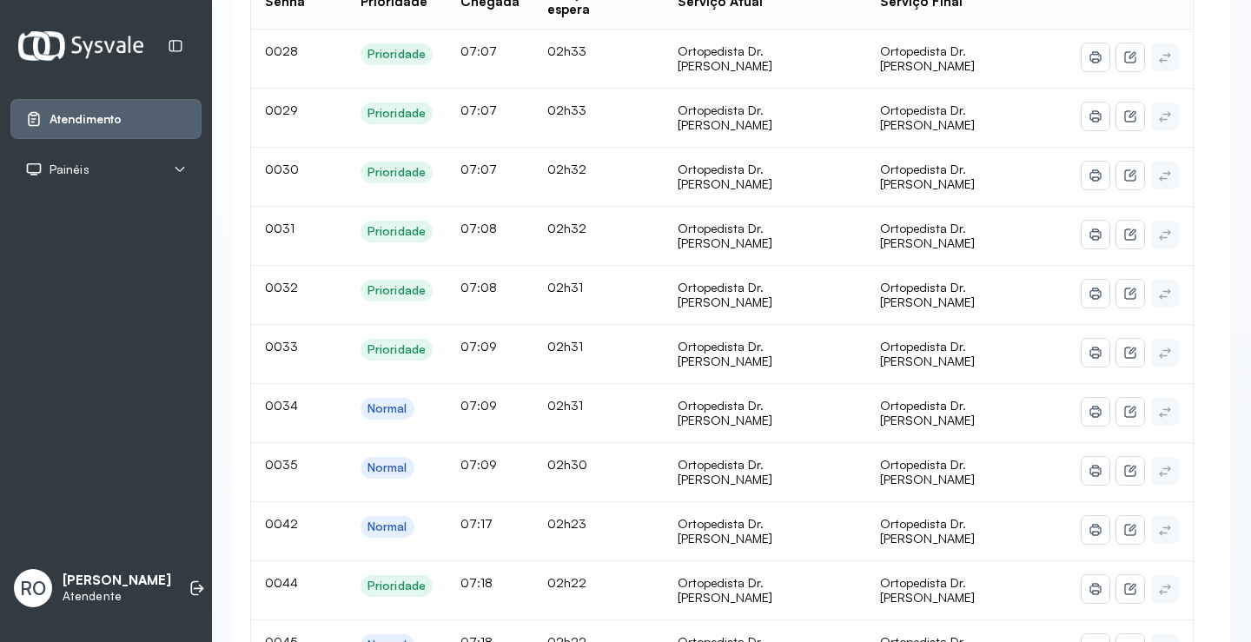
scroll to position [174, 0]
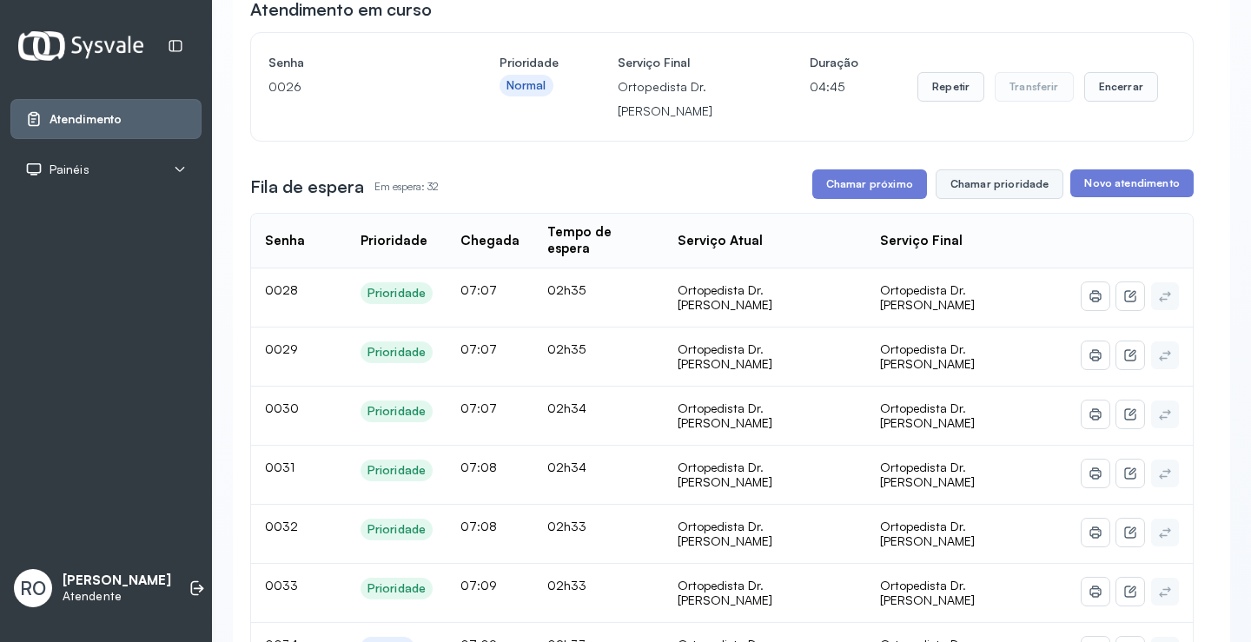
click at [1035, 199] on button "Chamar prioridade" at bounding box center [999, 184] width 129 height 30
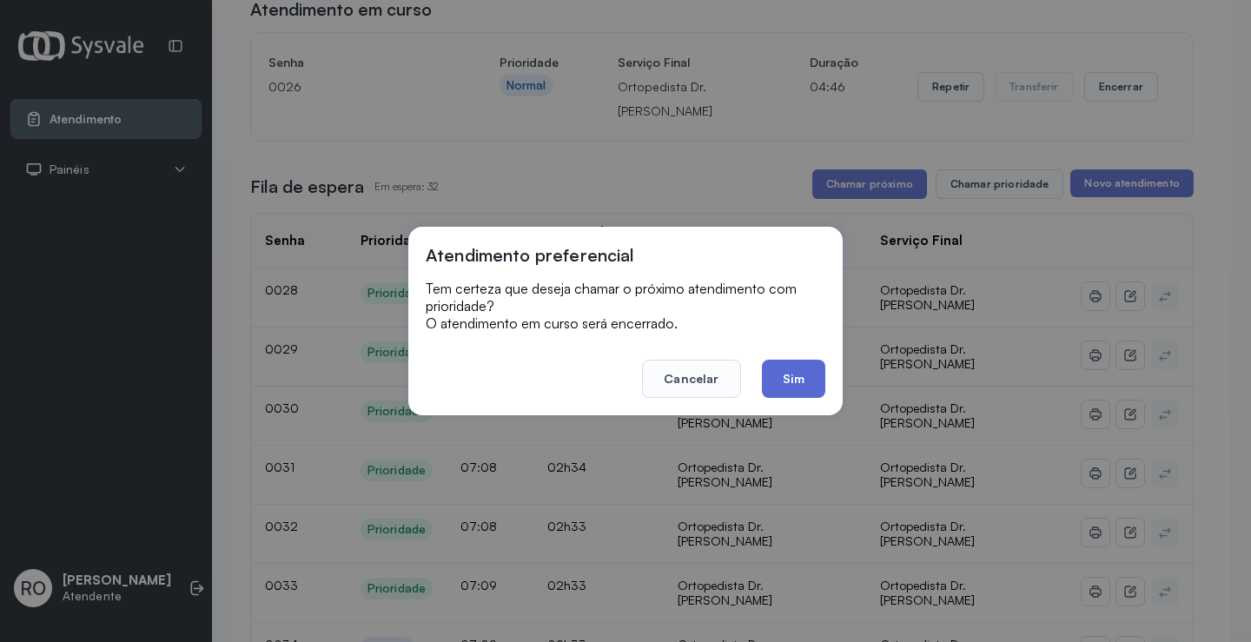
click at [811, 373] on button "Sim" at bounding box center [793, 379] width 63 height 38
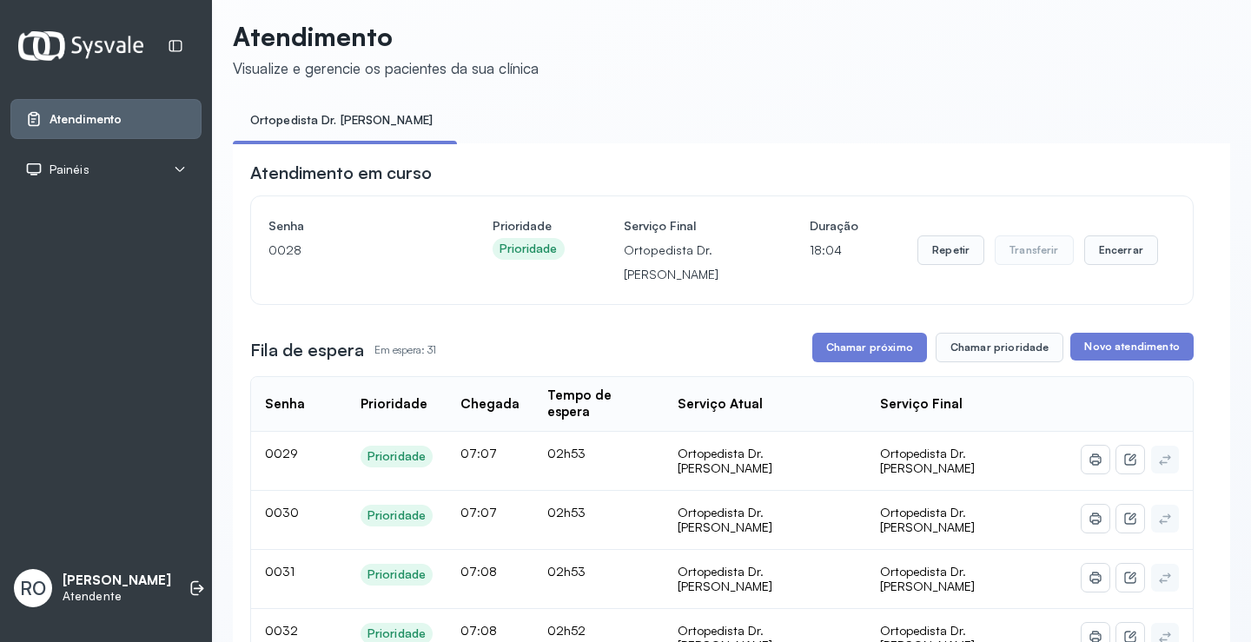
scroll to position [0, 0]
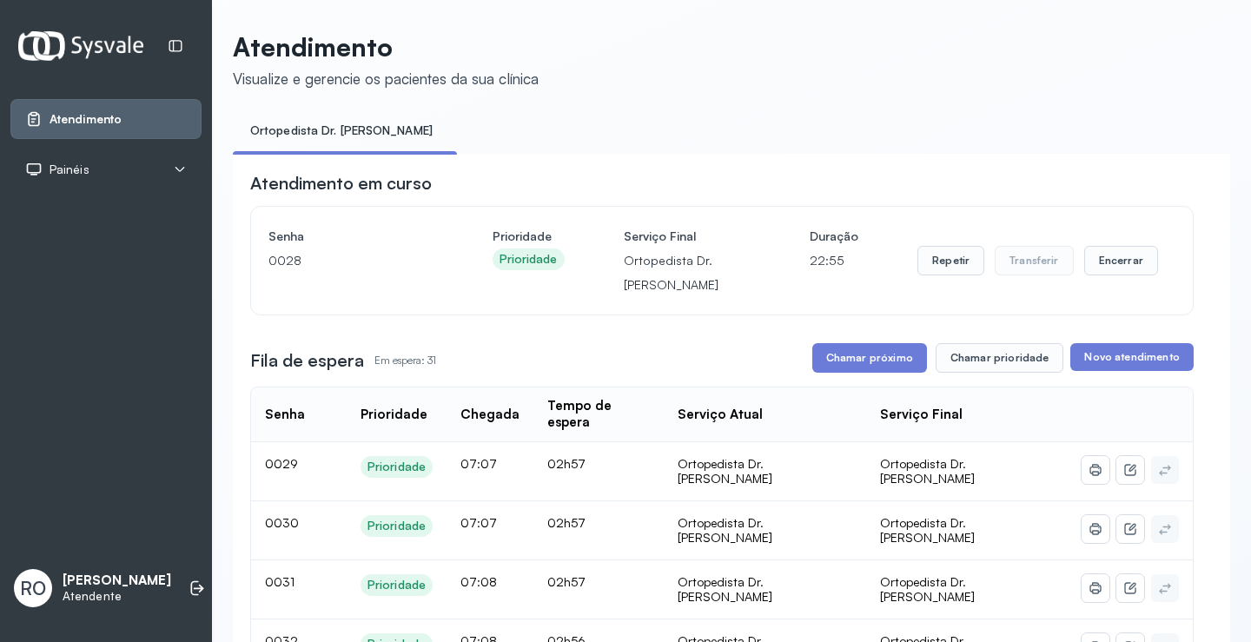
click at [988, 363] on button "Chamar prioridade" at bounding box center [999, 358] width 129 height 30
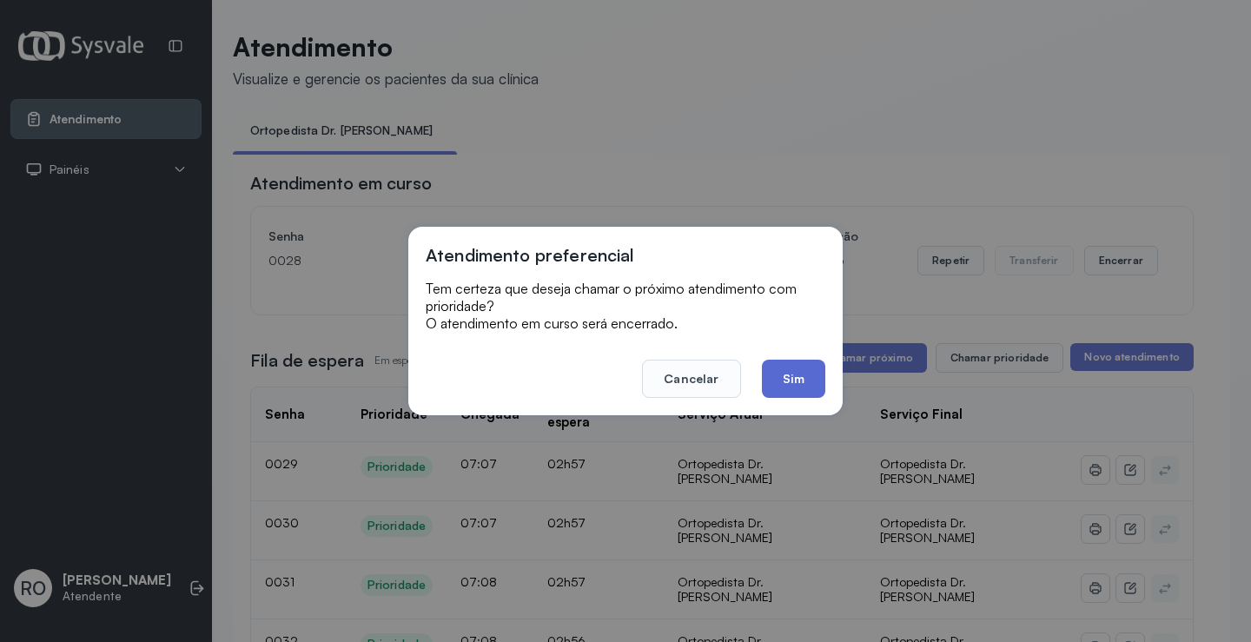
click at [790, 383] on button "Sim" at bounding box center [793, 379] width 63 height 38
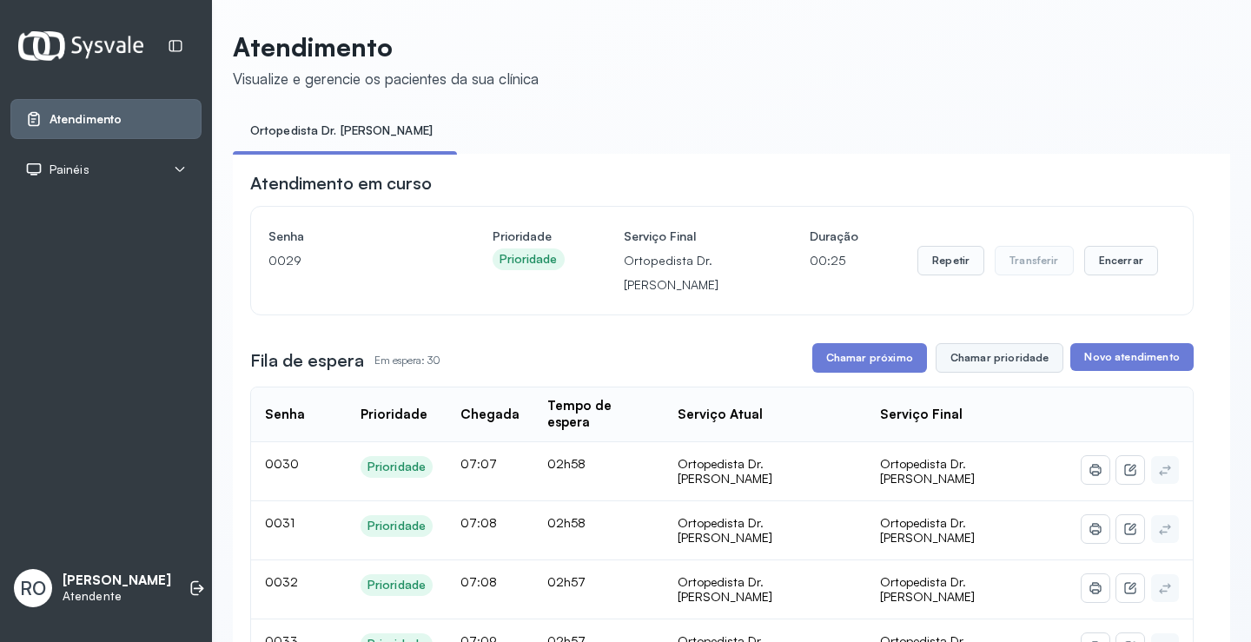
click at [988, 373] on button "Chamar prioridade" at bounding box center [999, 358] width 129 height 30
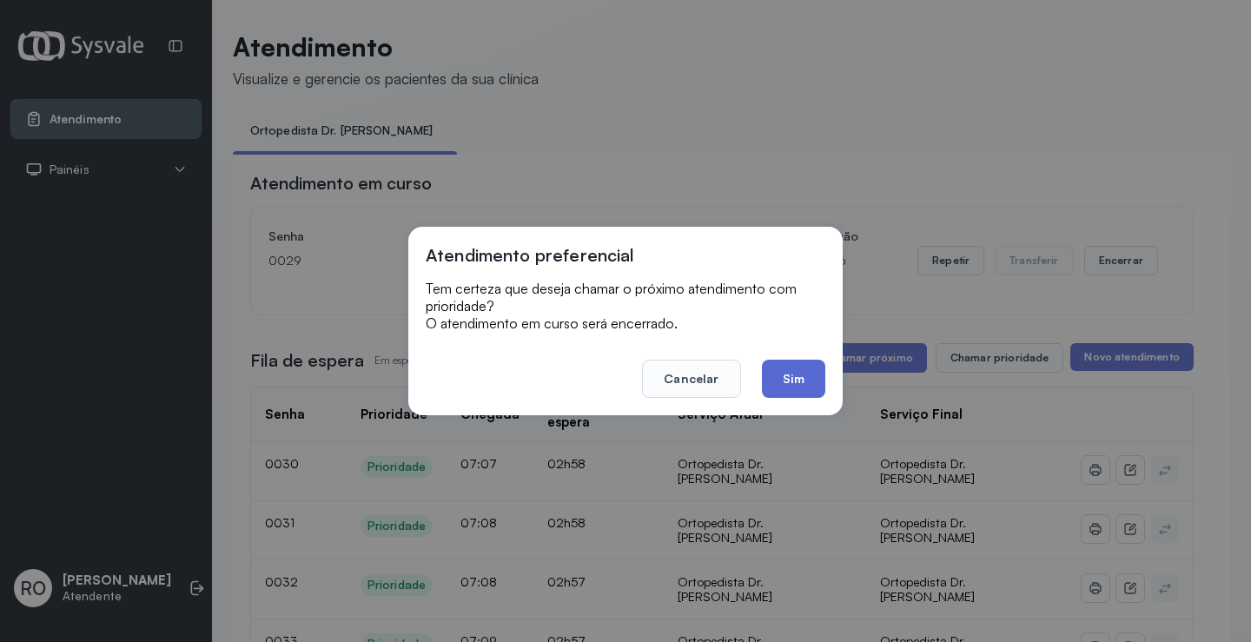
click at [783, 385] on button "Sim" at bounding box center [793, 379] width 63 height 38
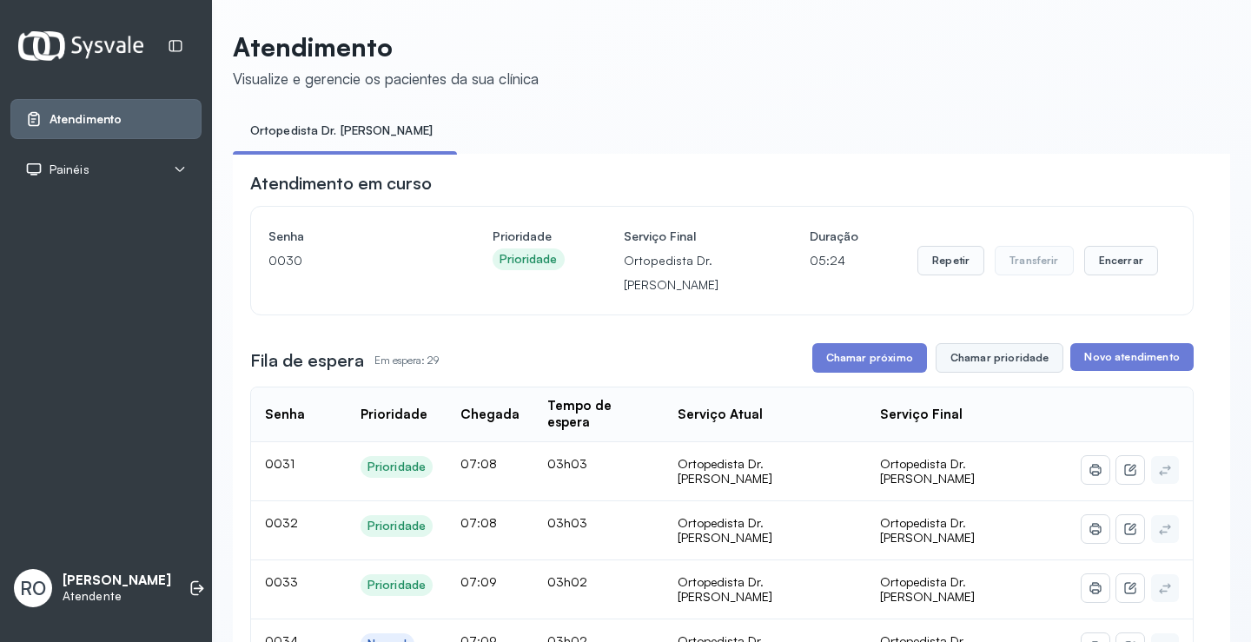
click at [955, 360] on button "Chamar prioridade" at bounding box center [999, 358] width 129 height 30
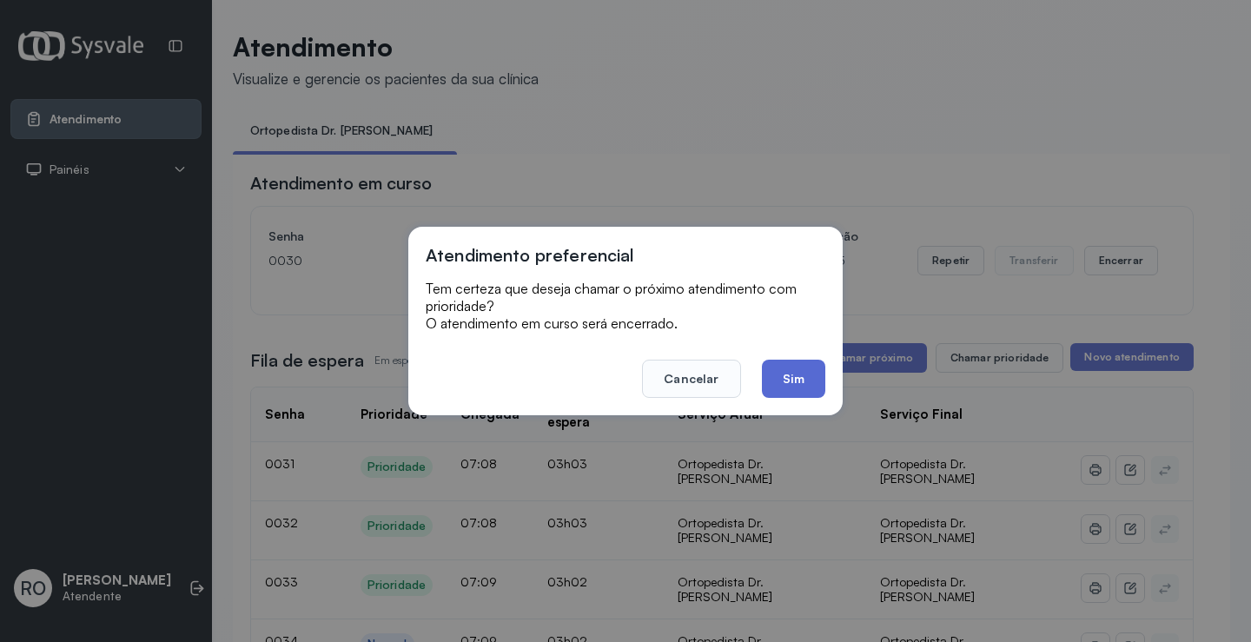
click at [793, 378] on button "Sim" at bounding box center [793, 379] width 63 height 38
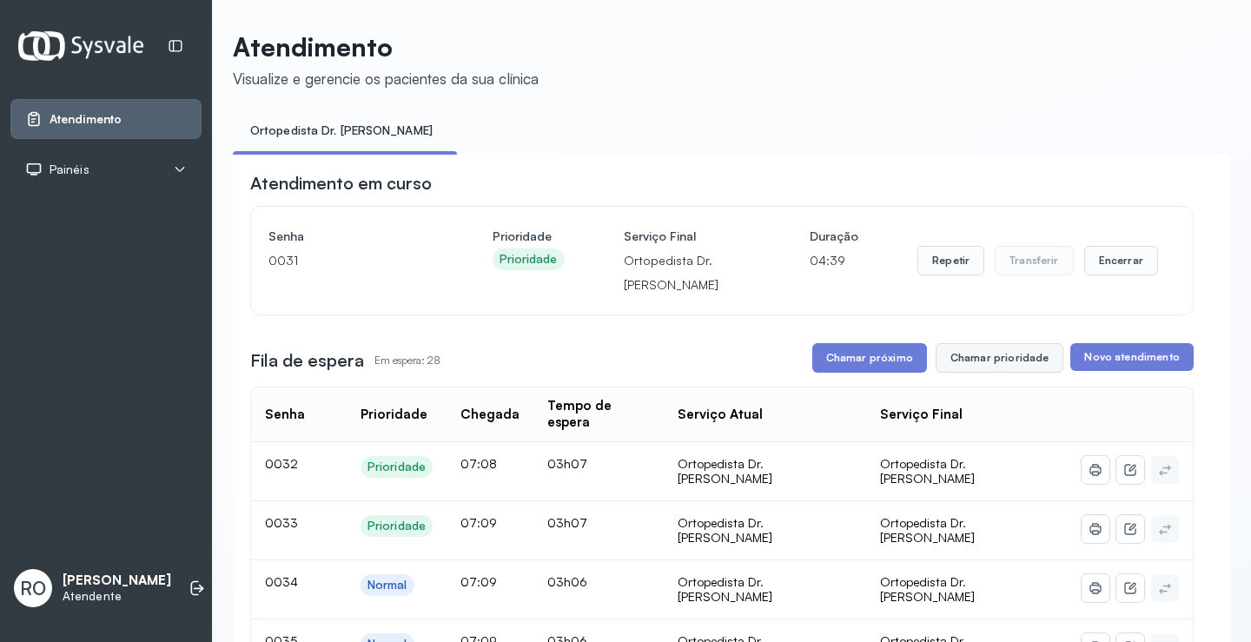
click at [998, 360] on button "Chamar prioridade" at bounding box center [999, 358] width 129 height 30
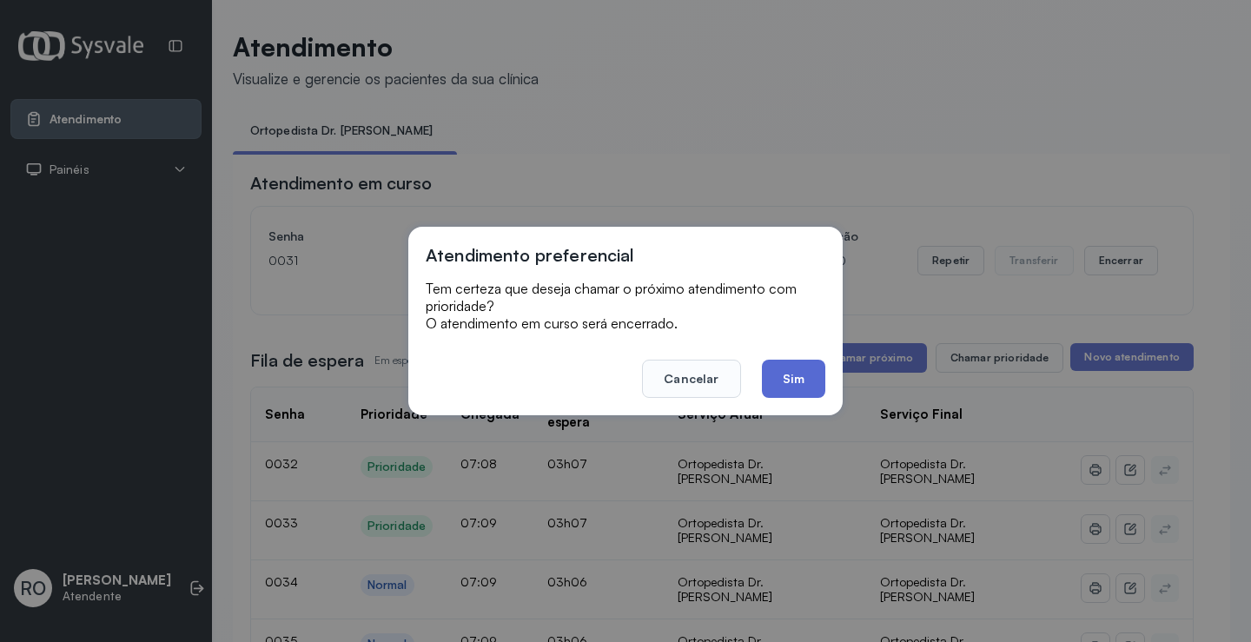
click at [774, 370] on button "Sim" at bounding box center [793, 379] width 63 height 38
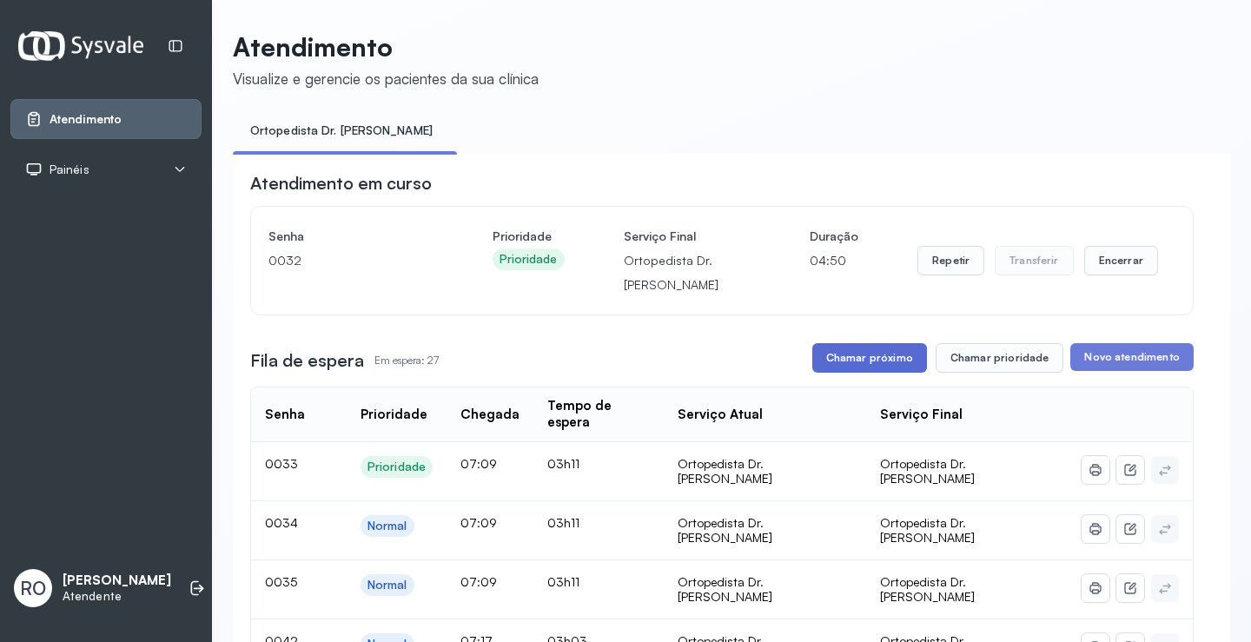
click at [856, 370] on button "Chamar próximo" at bounding box center [869, 358] width 115 height 30
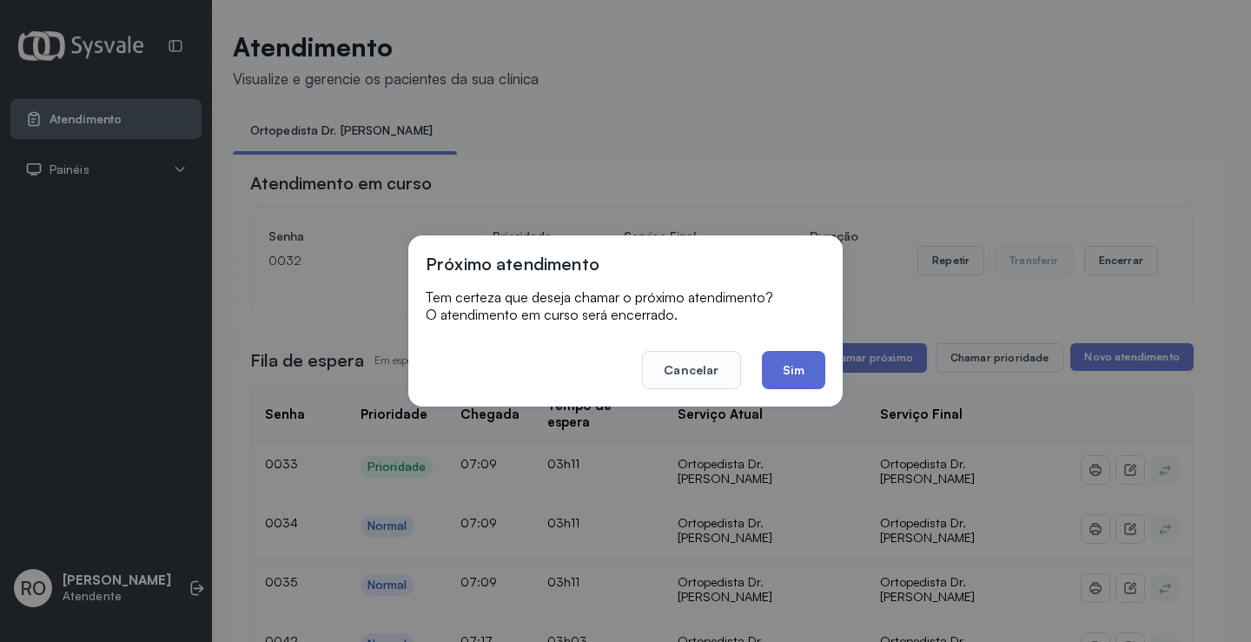
click at [792, 380] on button "Sim" at bounding box center [793, 370] width 63 height 38
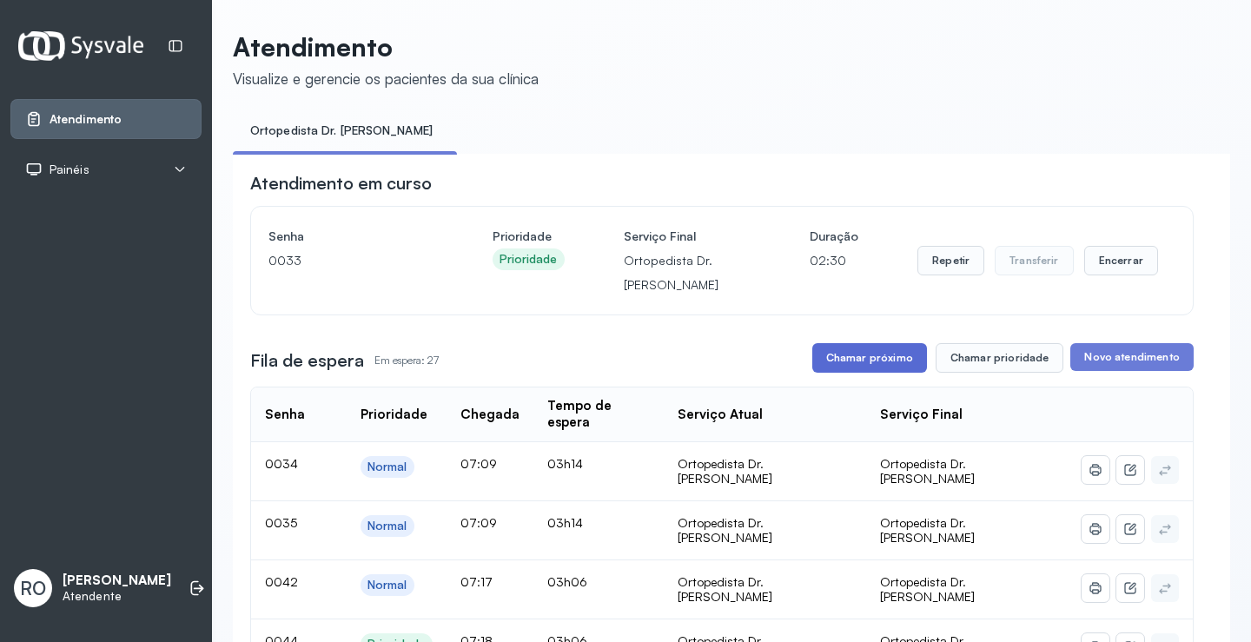
click at [902, 373] on button "Chamar próximo" at bounding box center [869, 358] width 115 height 30
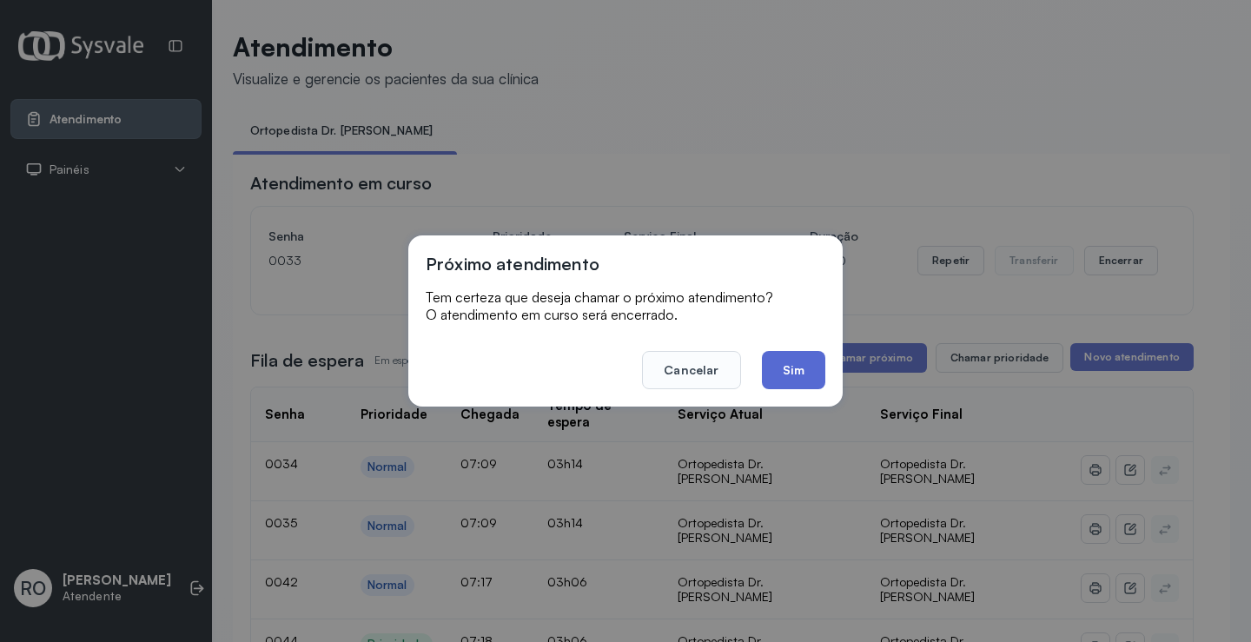
click at [789, 359] on button "Sim" at bounding box center [793, 370] width 63 height 38
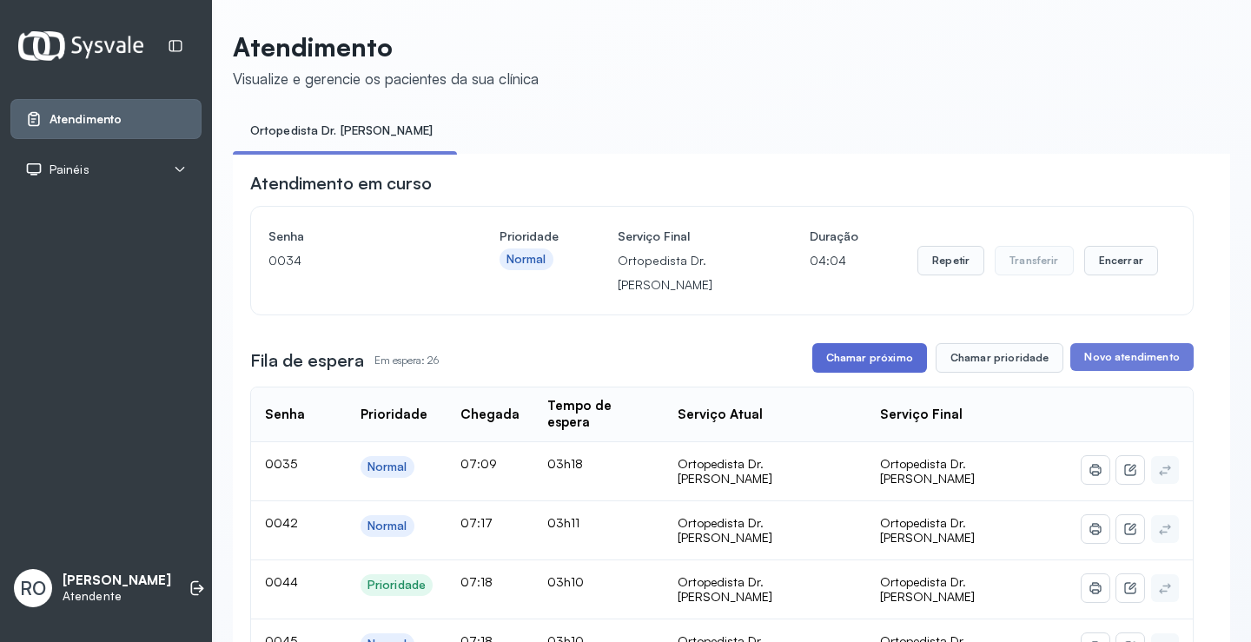
click at [841, 362] on button "Chamar próximo" at bounding box center [869, 358] width 115 height 30
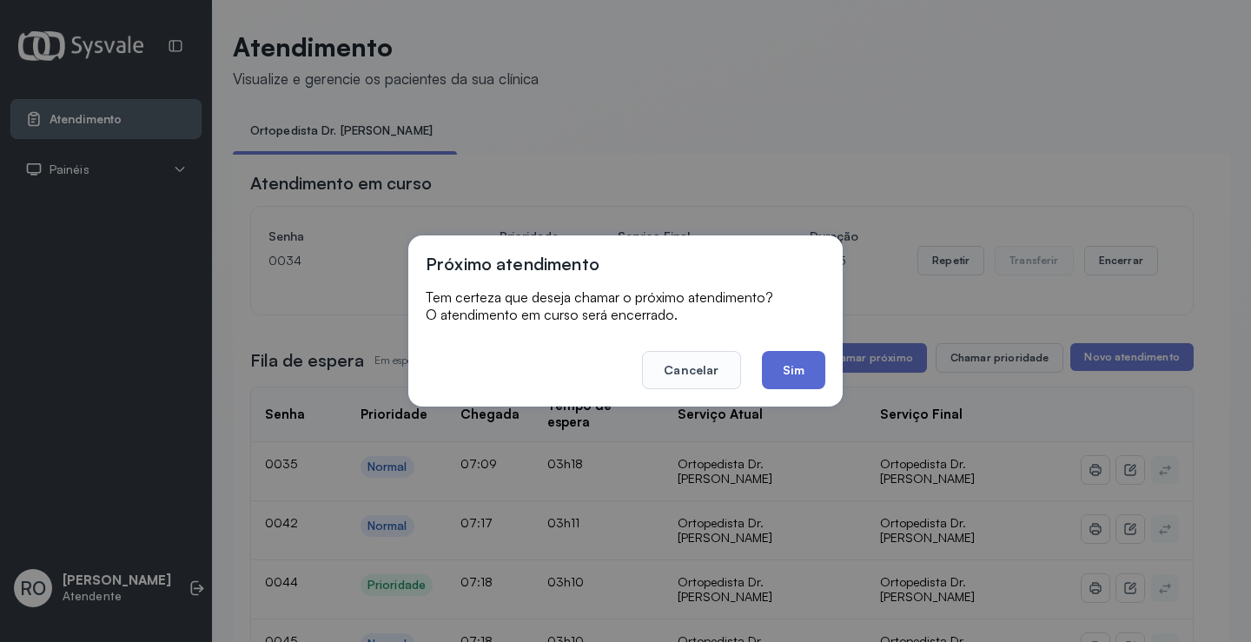
click at [811, 377] on button "Sim" at bounding box center [793, 370] width 63 height 38
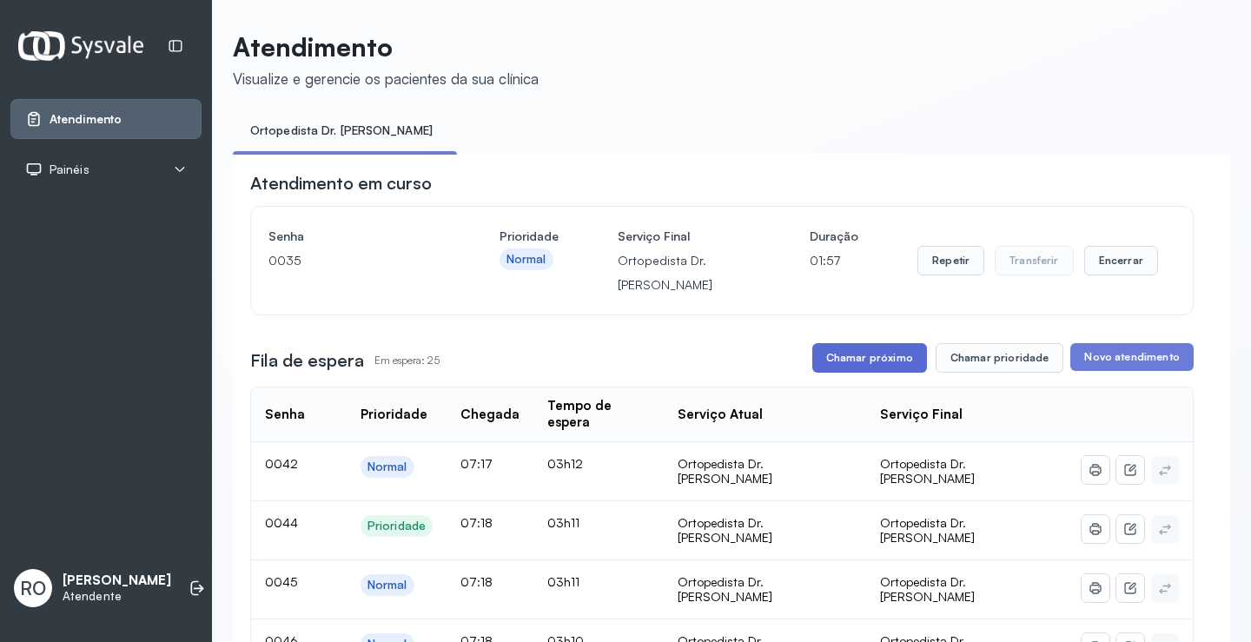
click at [881, 359] on button "Chamar próximo" at bounding box center [869, 358] width 115 height 30
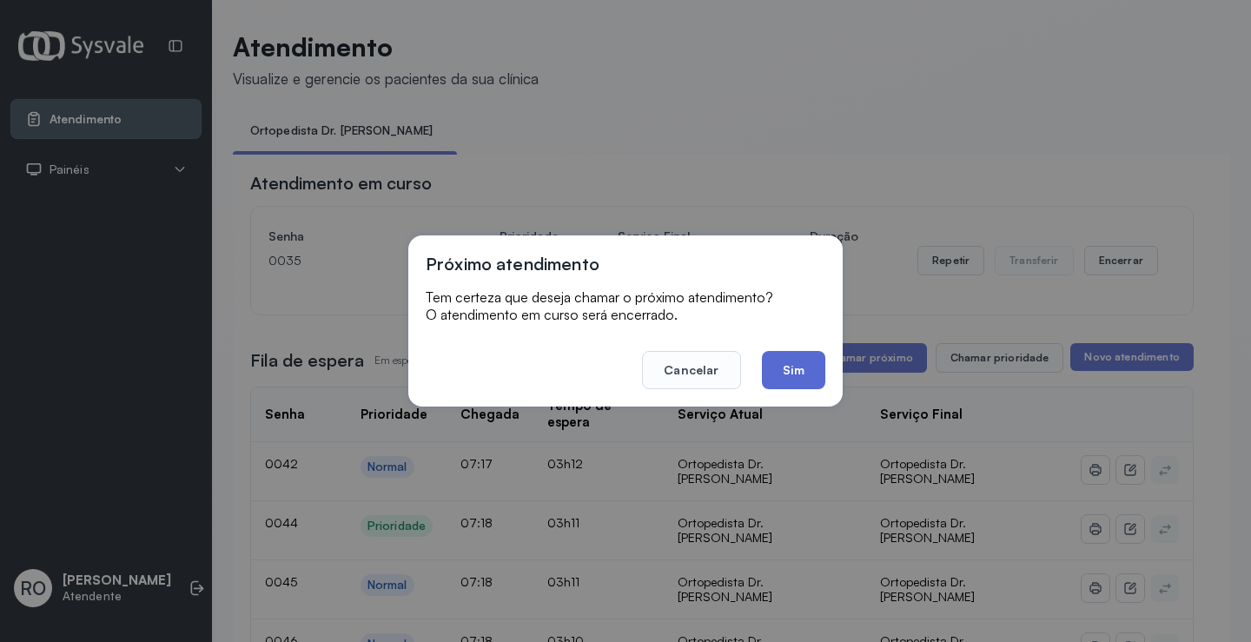
click at [779, 374] on button "Sim" at bounding box center [793, 370] width 63 height 38
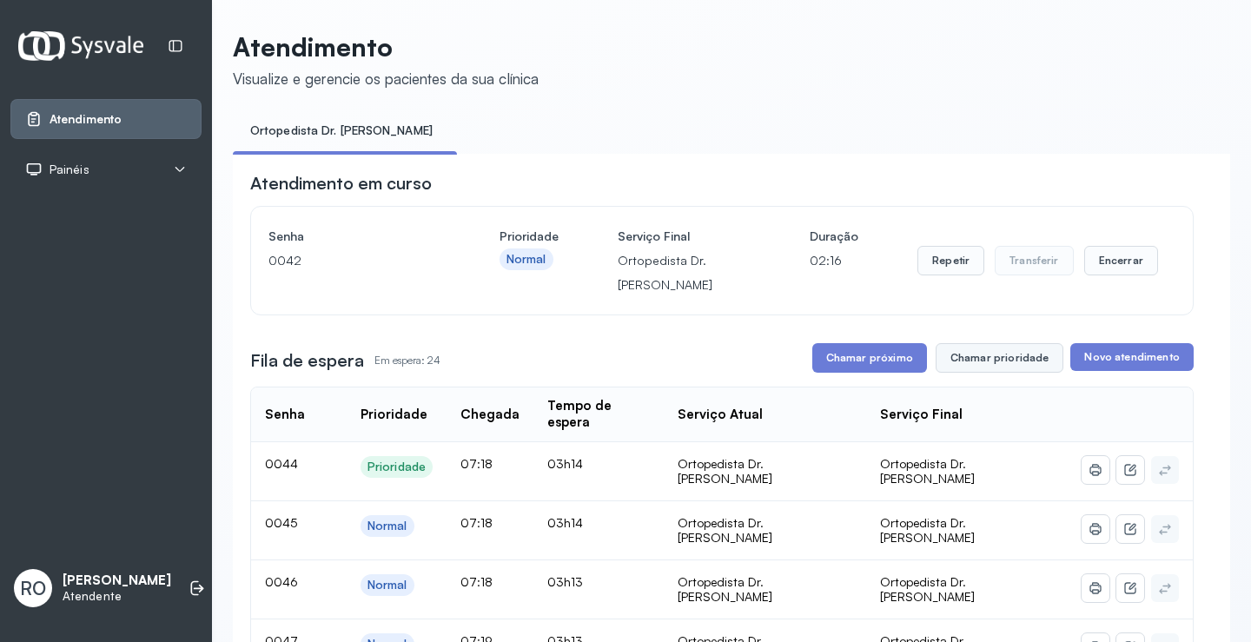
click at [977, 355] on button "Chamar prioridade" at bounding box center [999, 358] width 129 height 30
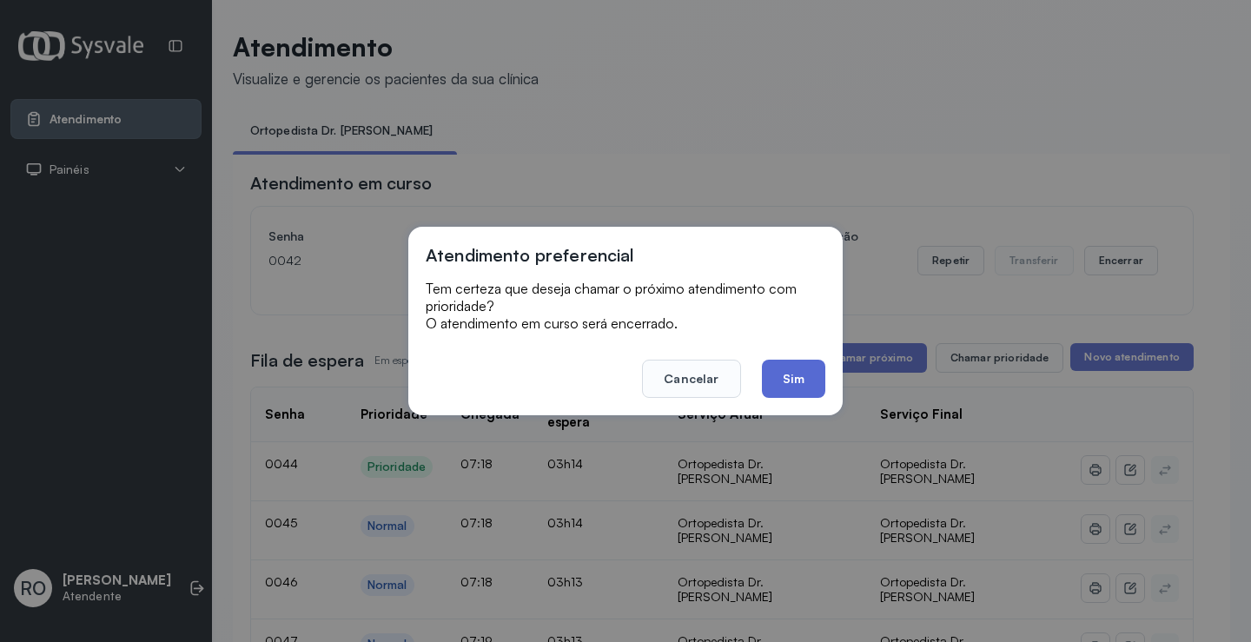
click at [797, 380] on button "Sim" at bounding box center [793, 379] width 63 height 38
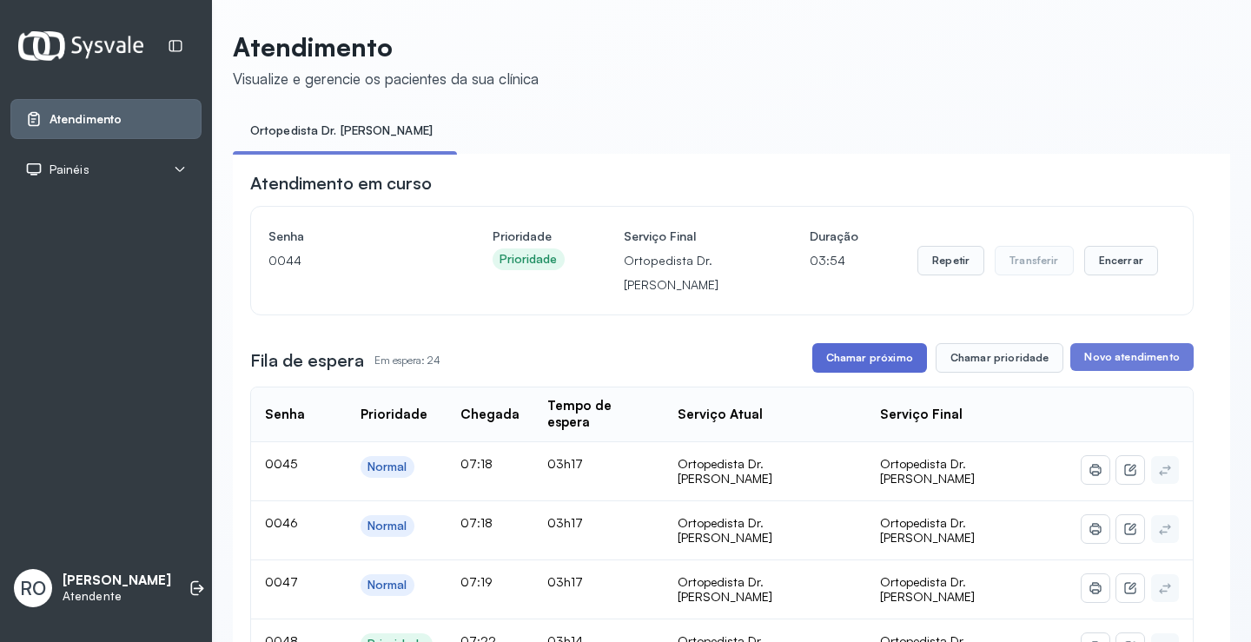
click at [840, 373] on button "Chamar próximo" at bounding box center [869, 358] width 115 height 30
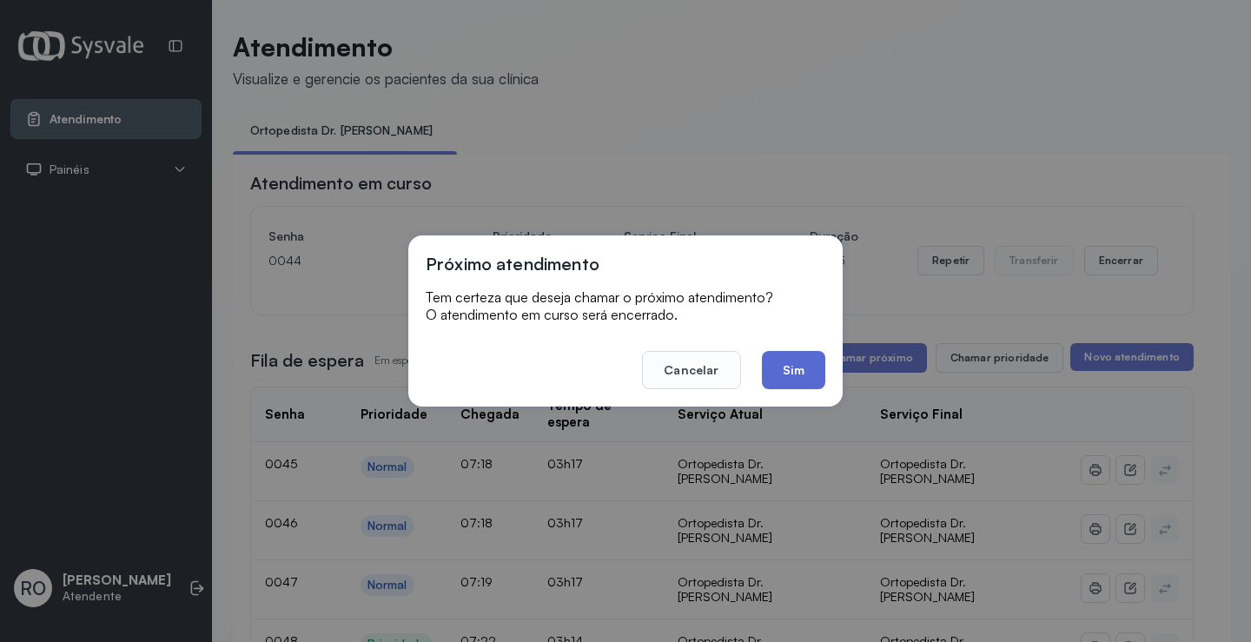
click at [783, 369] on button "Sim" at bounding box center [793, 370] width 63 height 38
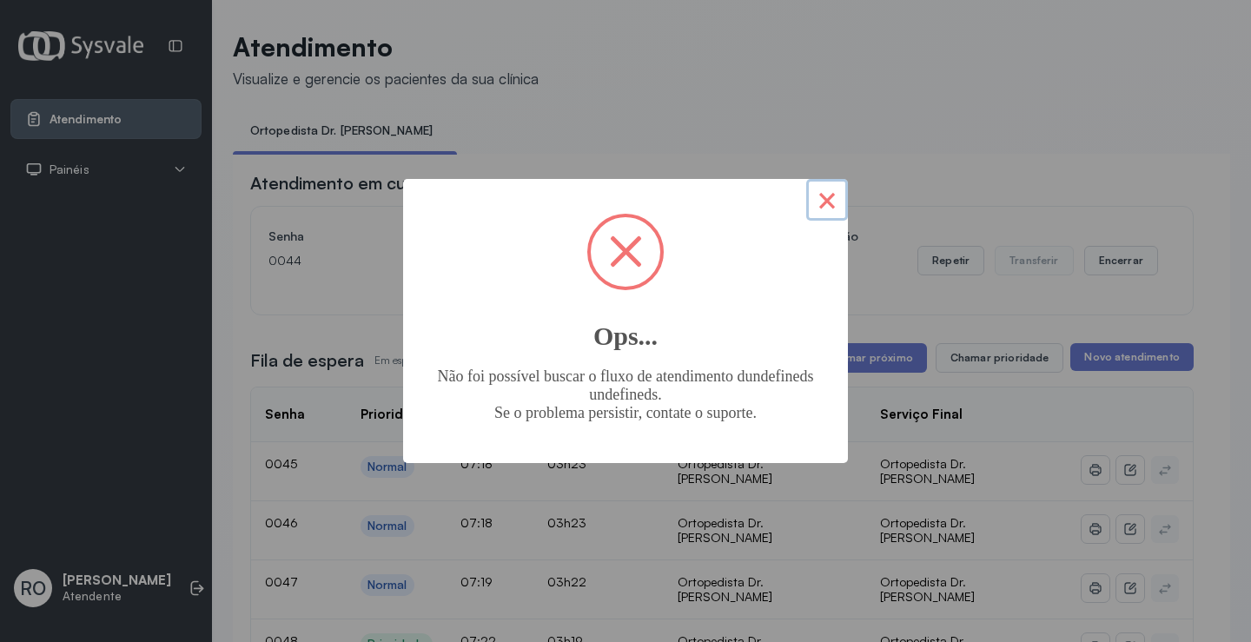
click at [831, 202] on button "×" at bounding box center [827, 200] width 42 height 42
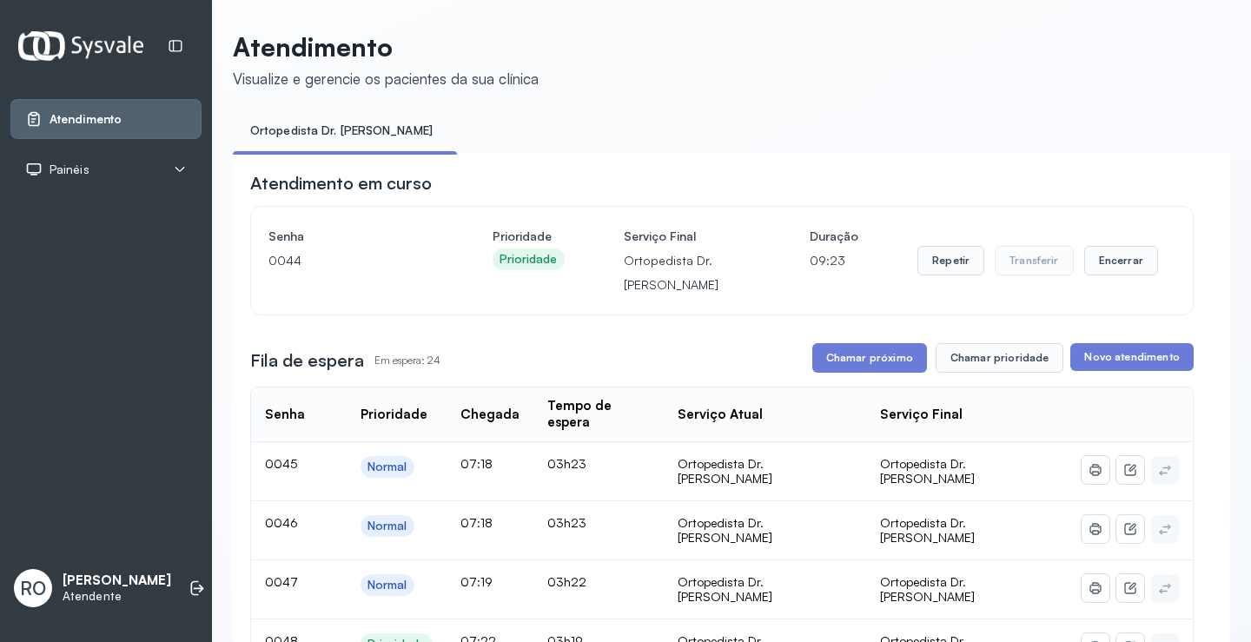
click at [843, 370] on button "Chamar próximo" at bounding box center [869, 358] width 115 height 30
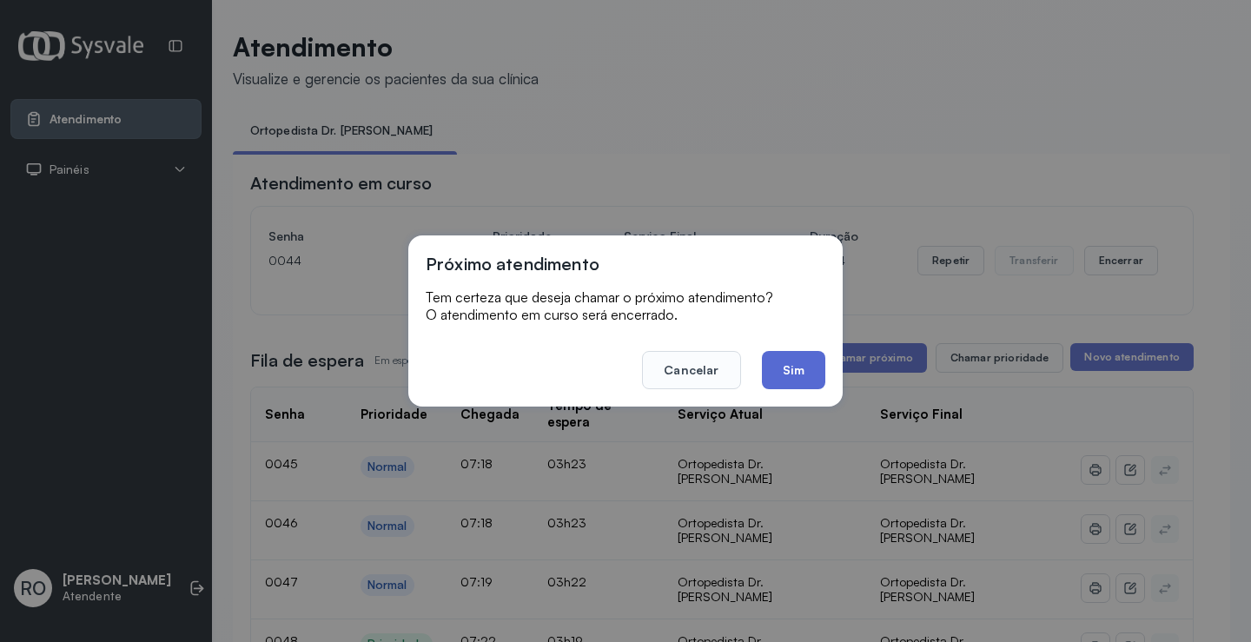
click at [804, 381] on button "Sim" at bounding box center [793, 370] width 63 height 38
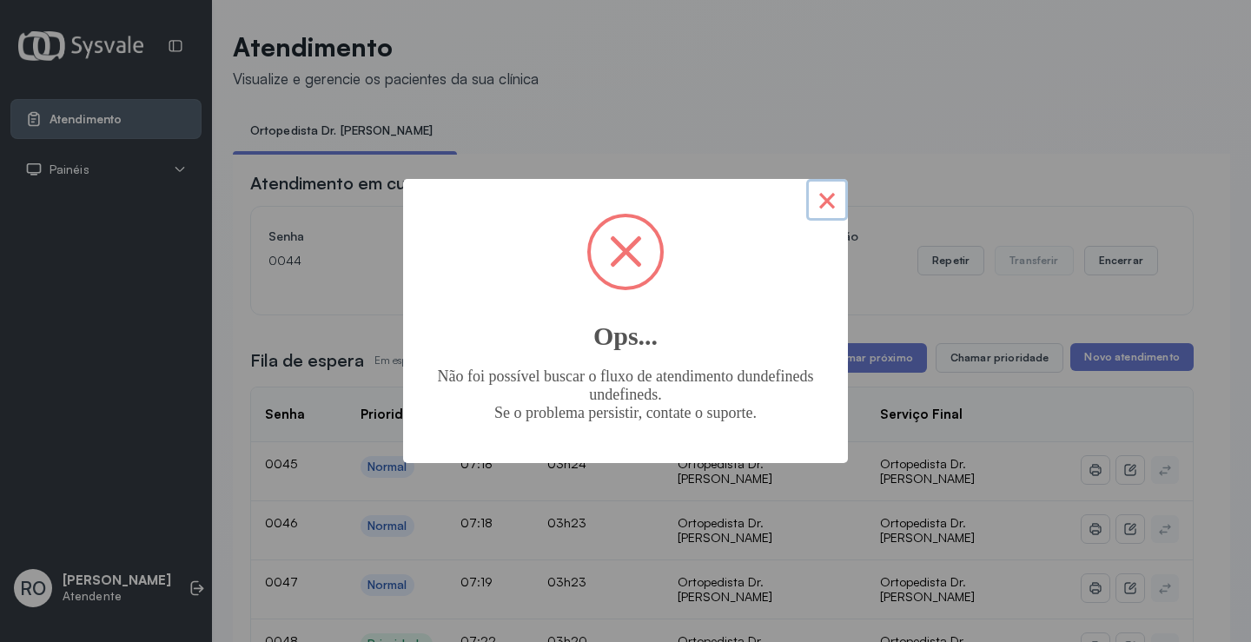
click at [820, 198] on button "×" at bounding box center [827, 200] width 42 height 42
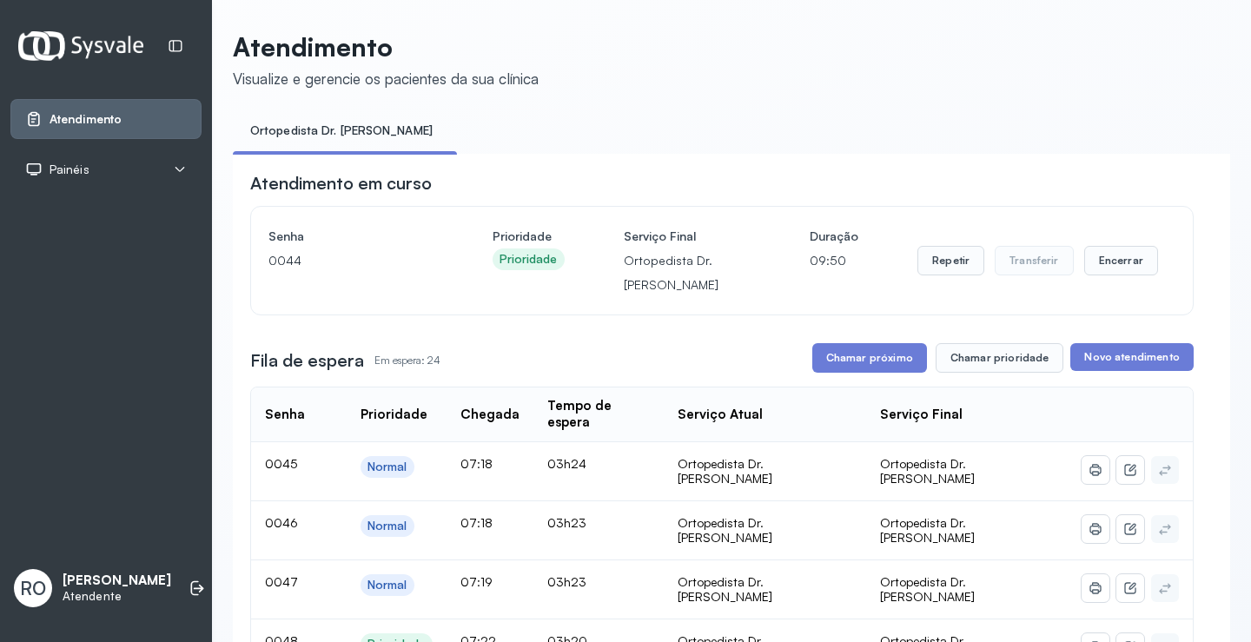
click at [836, 373] on button "Chamar próximo" at bounding box center [869, 358] width 115 height 30
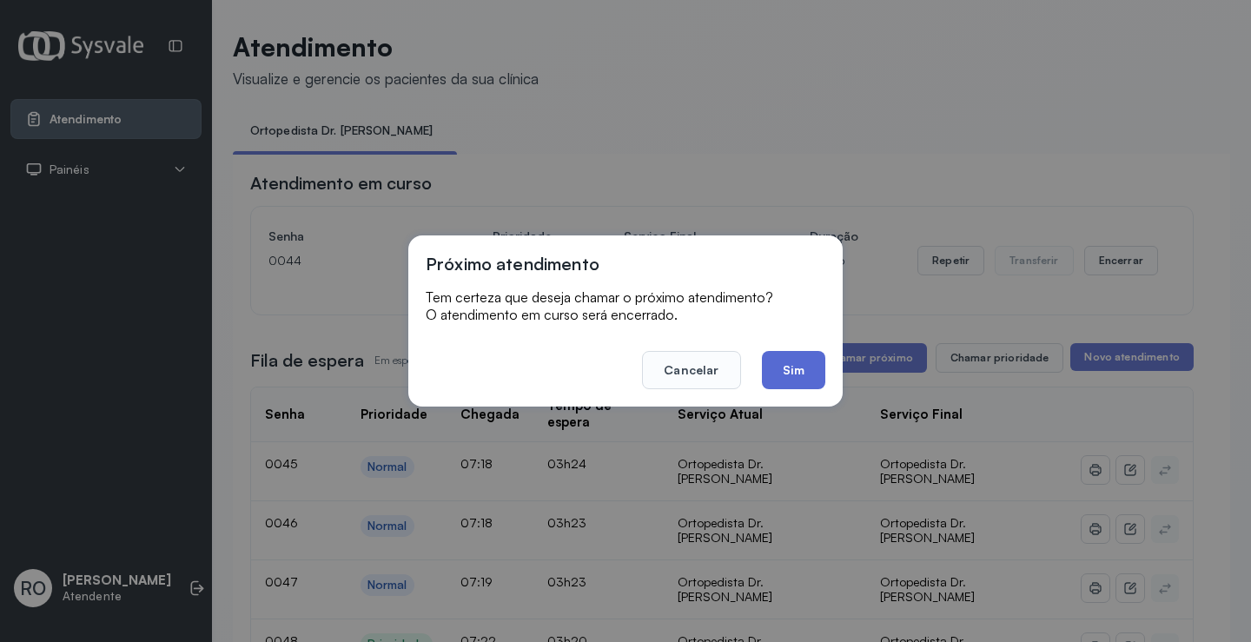
click at [808, 368] on button "Sim" at bounding box center [793, 370] width 63 height 38
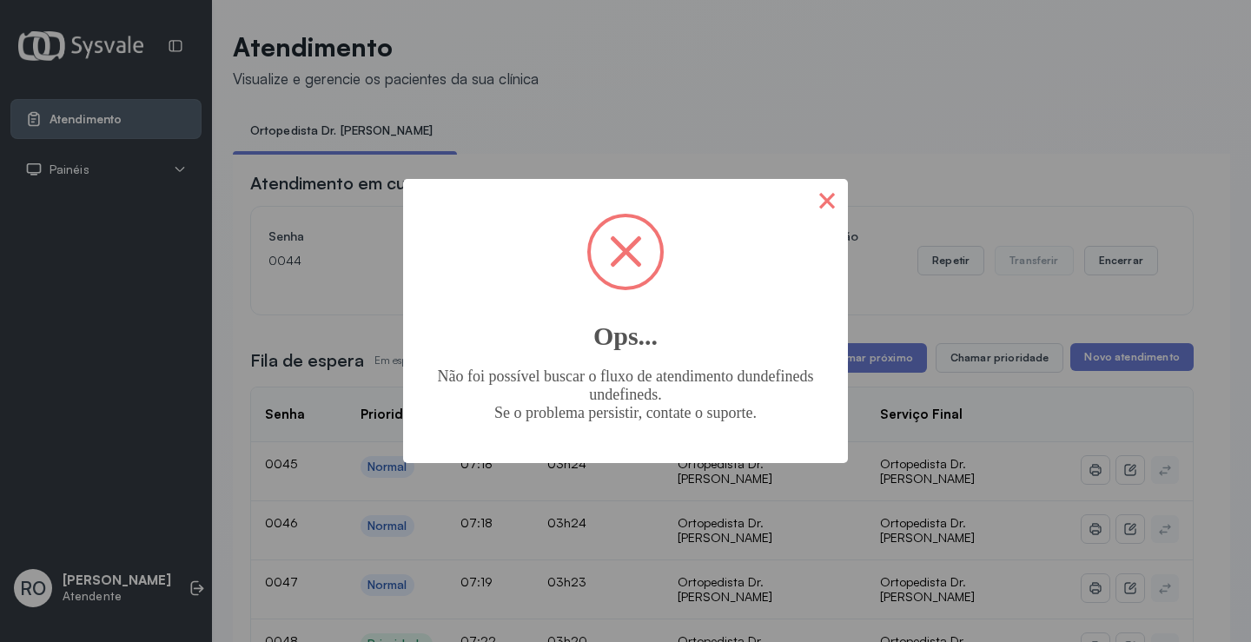
click at [842, 202] on button "×" at bounding box center [827, 200] width 42 height 42
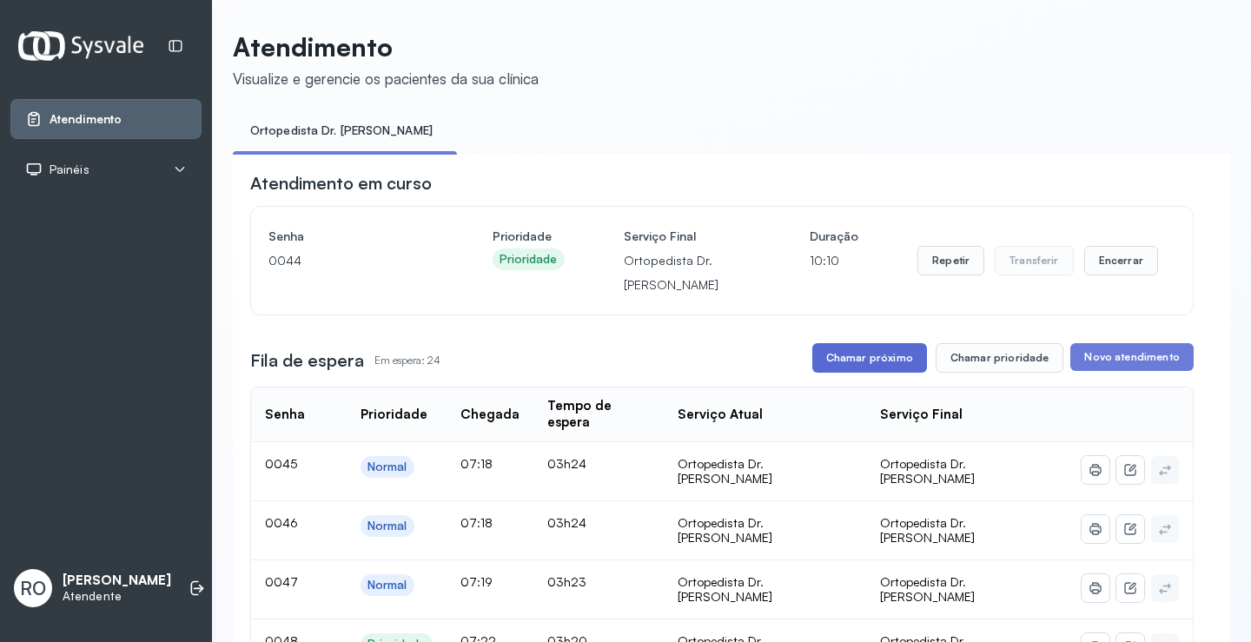
click at [864, 367] on button "Chamar próximo" at bounding box center [869, 358] width 115 height 30
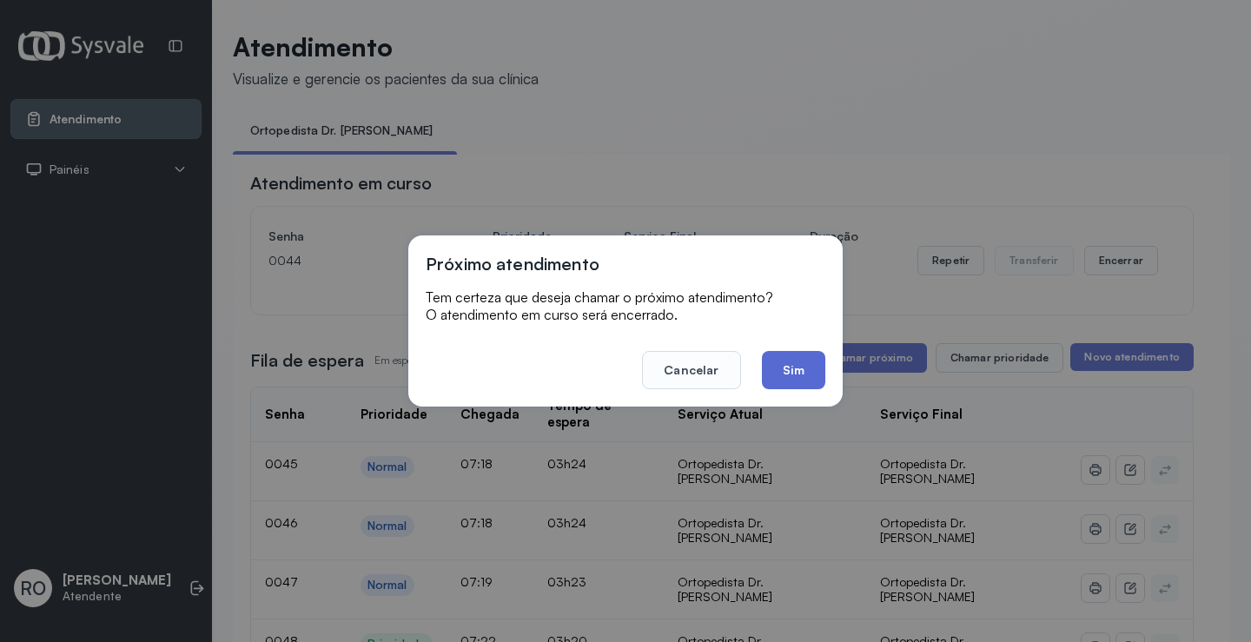
click at [773, 355] on button "Sim" at bounding box center [793, 370] width 63 height 38
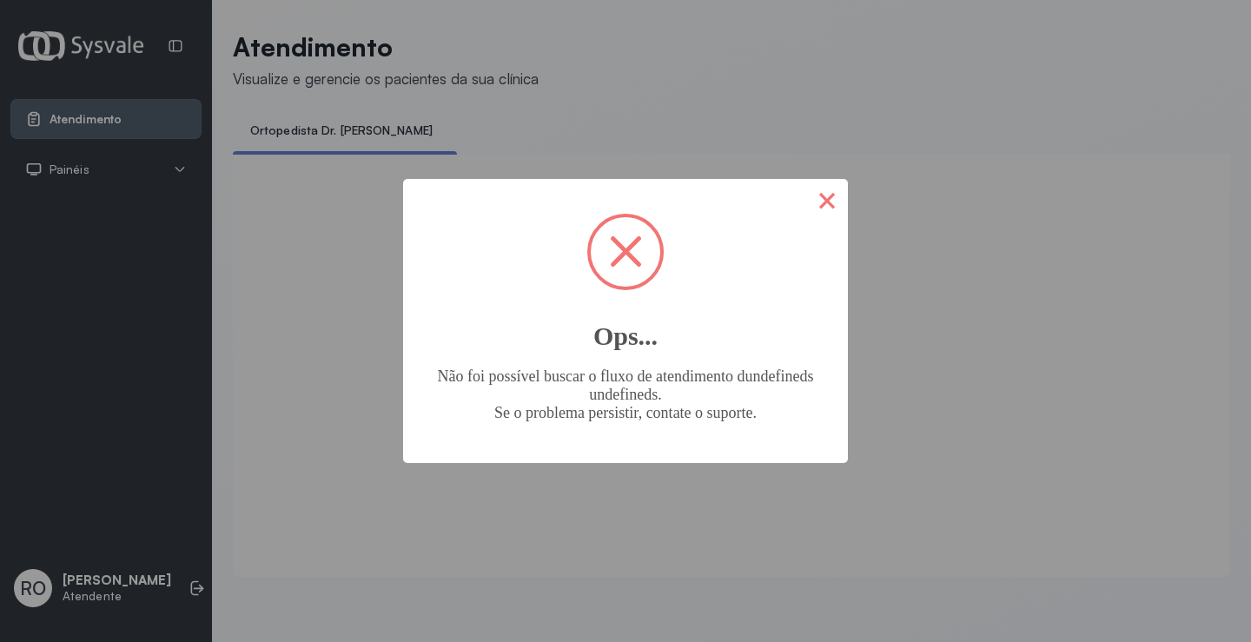
click at [810, 211] on button "×" at bounding box center [827, 200] width 42 height 42
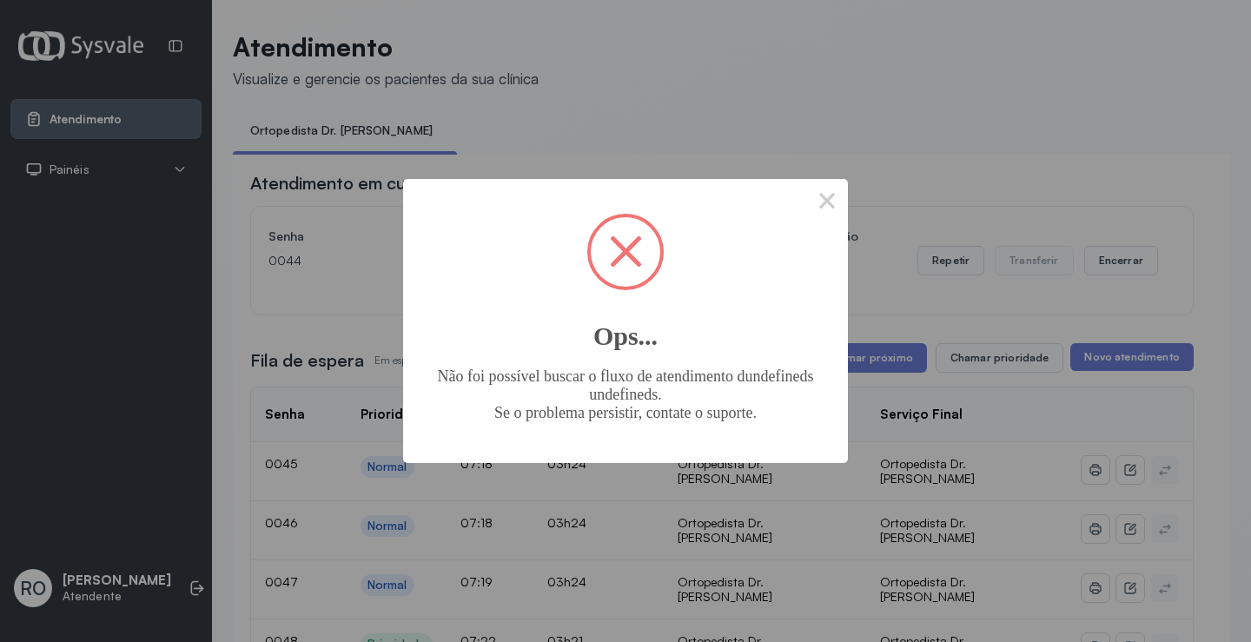
click at [810, 211] on button "×" at bounding box center [827, 200] width 42 height 42
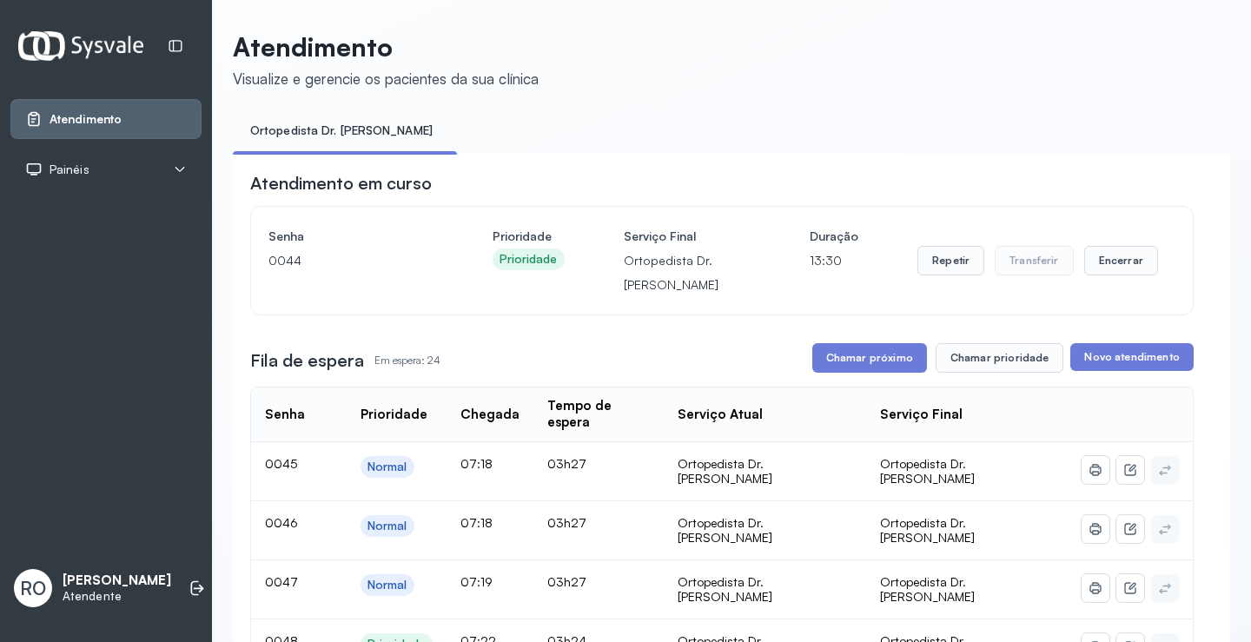
click at [860, 367] on button "Chamar próximo" at bounding box center [869, 358] width 115 height 30
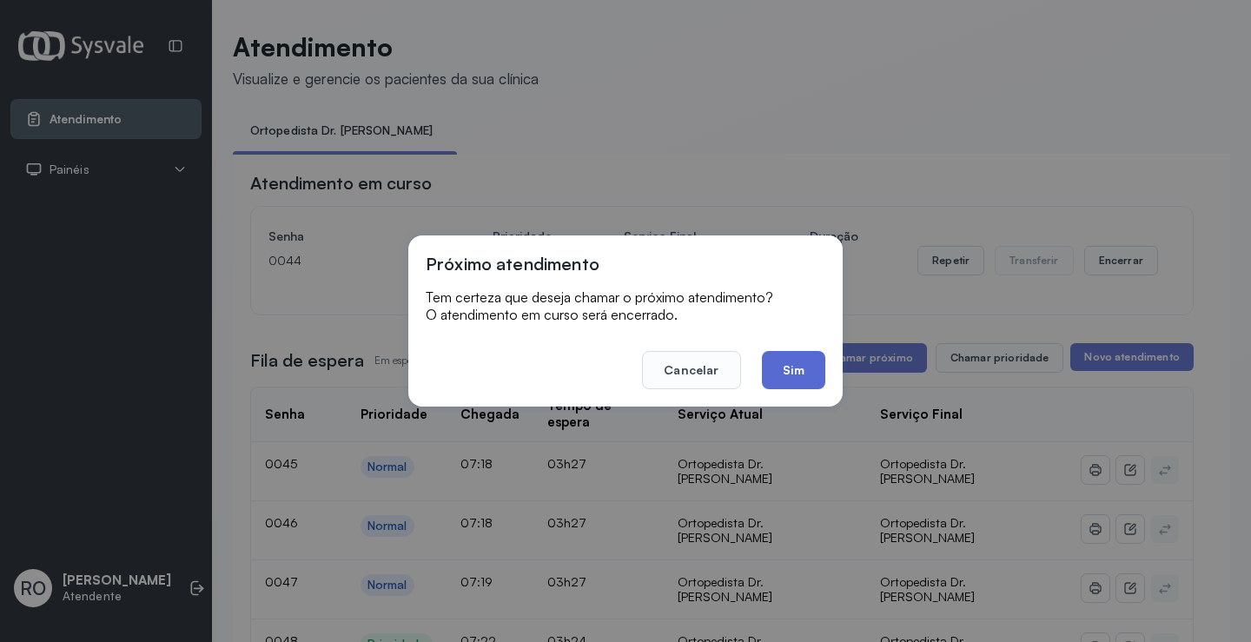
click at [779, 375] on button "Sim" at bounding box center [793, 370] width 63 height 38
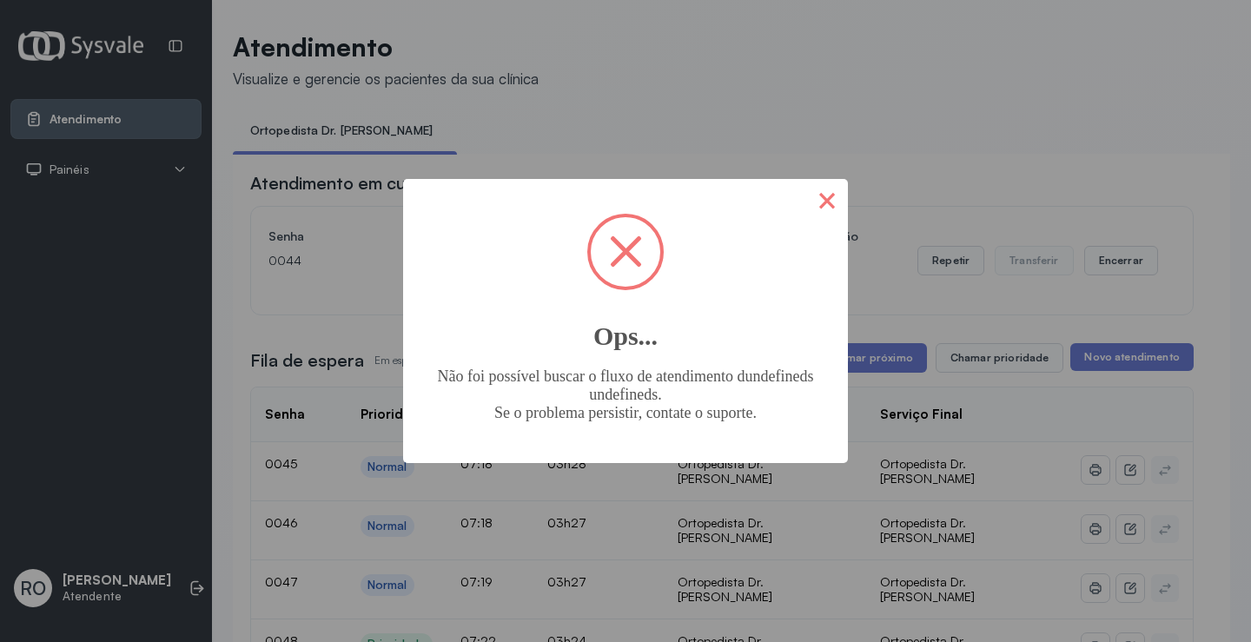
click at [841, 202] on button "×" at bounding box center [827, 200] width 42 height 42
click at [831, 202] on button "×" at bounding box center [827, 200] width 42 height 42
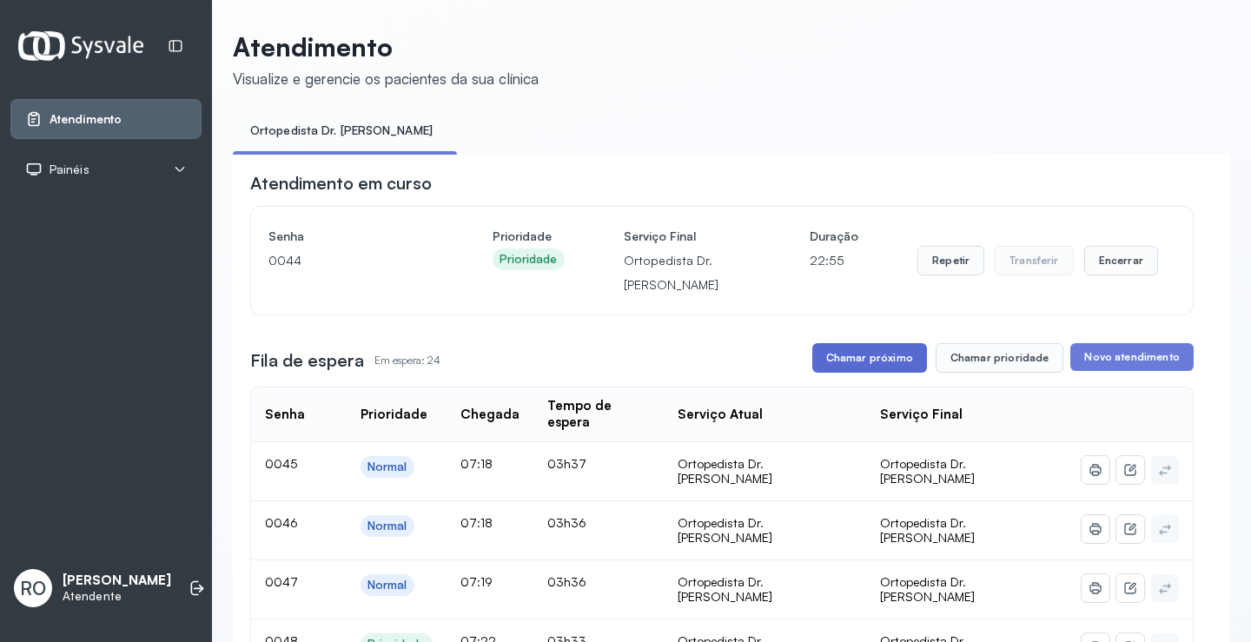
click at [849, 357] on button "Chamar próximo" at bounding box center [869, 358] width 115 height 30
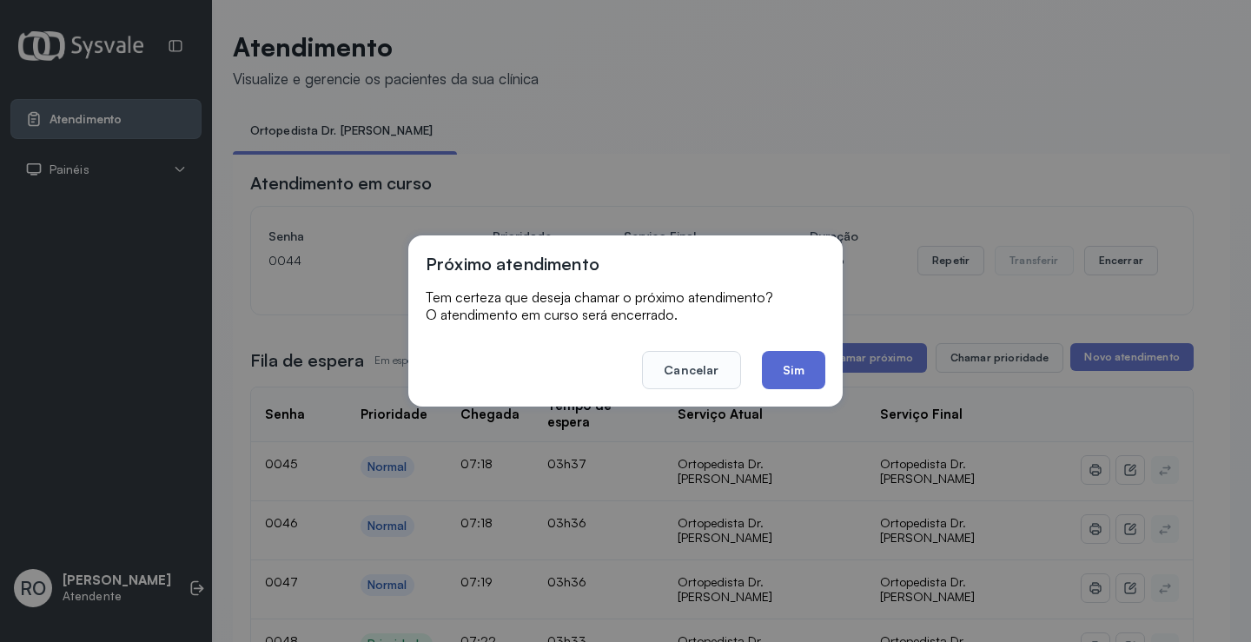
click at [809, 359] on button "Sim" at bounding box center [793, 370] width 63 height 38
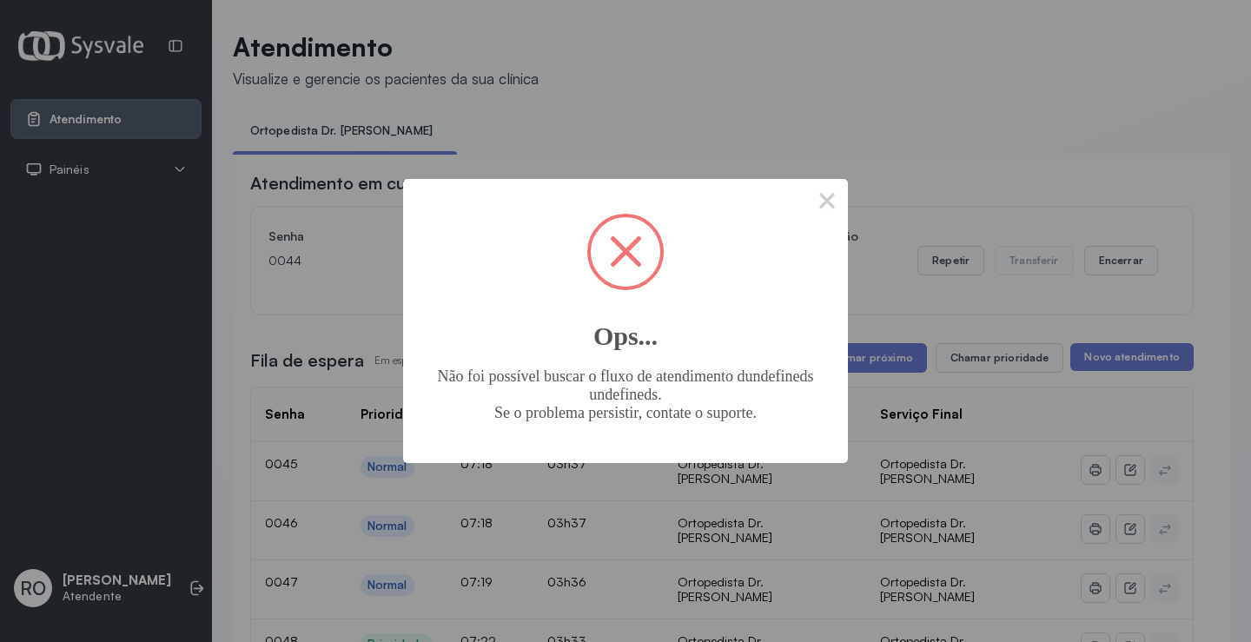
click at [803, 219] on div "× Ops... Não foi possível buscar o fluxo de atendimento dundefineds undefineds.…" at bounding box center [625, 320] width 445 height 283
click at [808, 214] on button "×" at bounding box center [827, 200] width 42 height 42
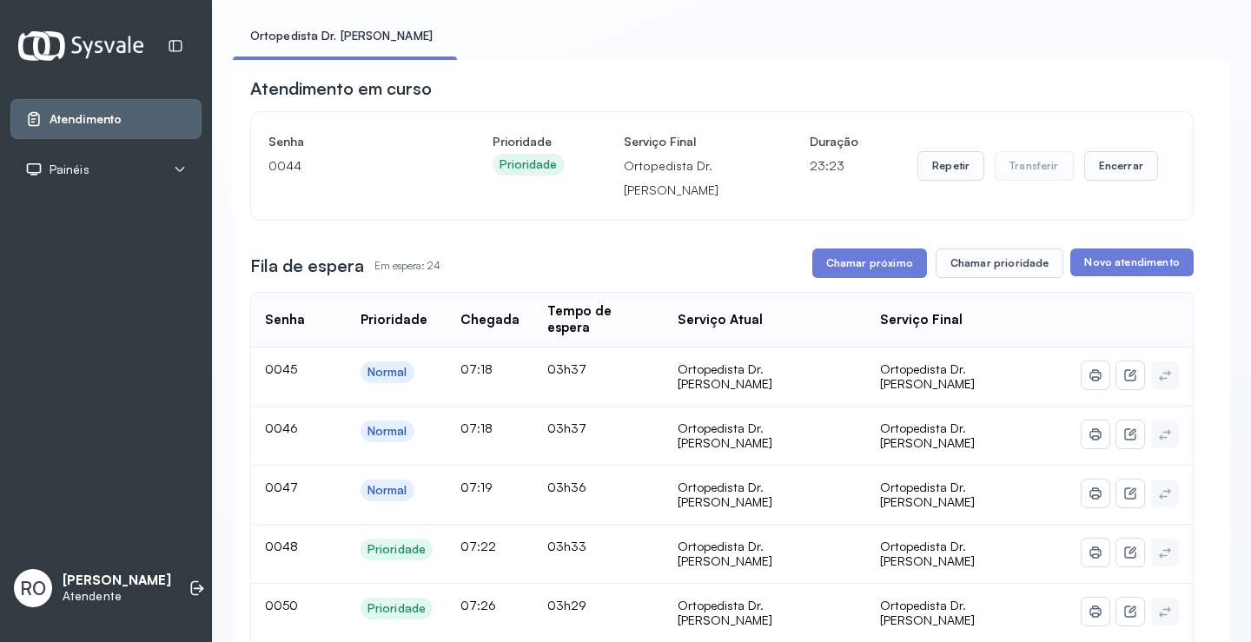
scroll to position [261, 0]
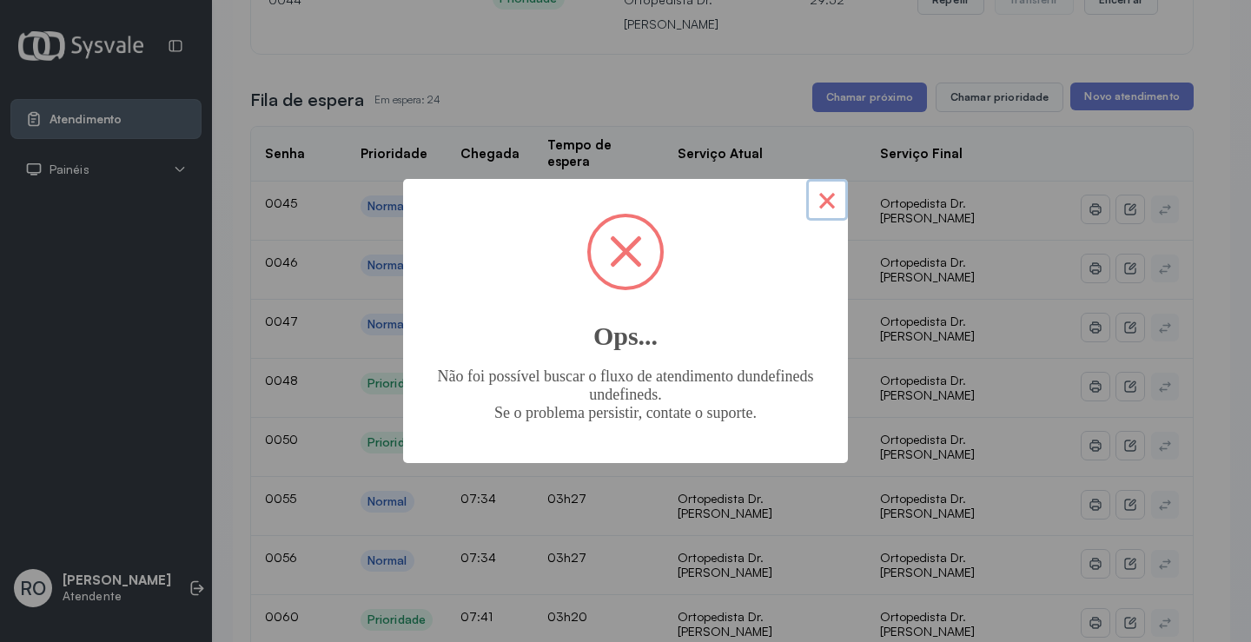
click at [839, 194] on button "×" at bounding box center [827, 200] width 42 height 42
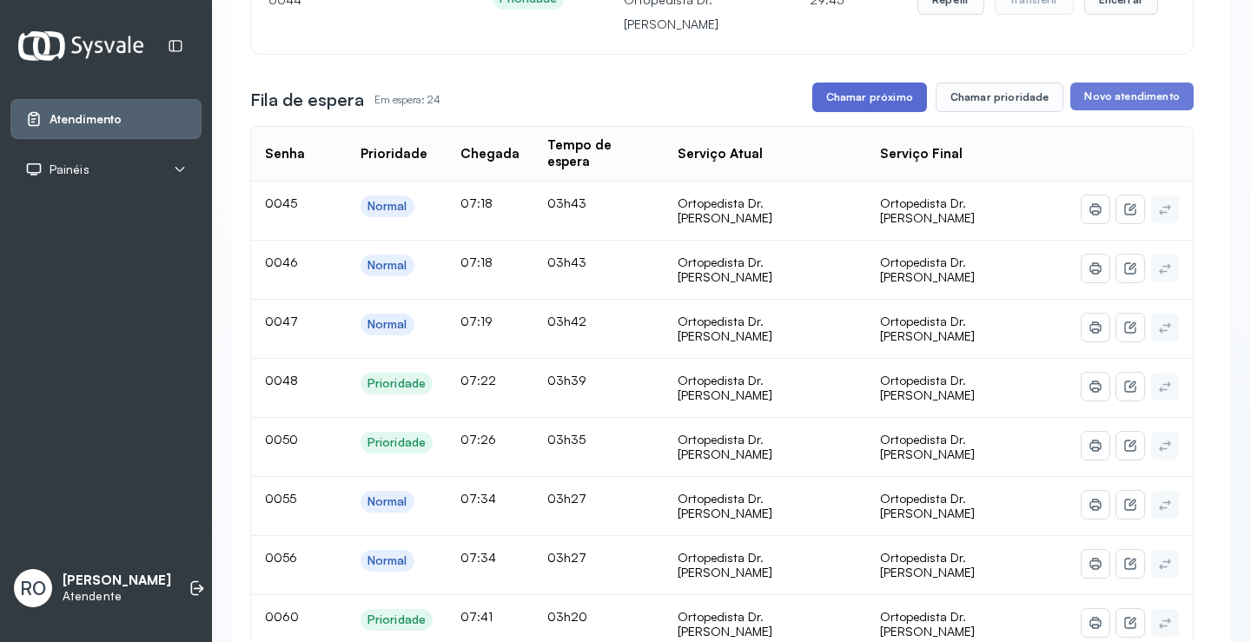
click at [892, 99] on button "Chamar próximo" at bounding box center [869, 98] width 115 height 30
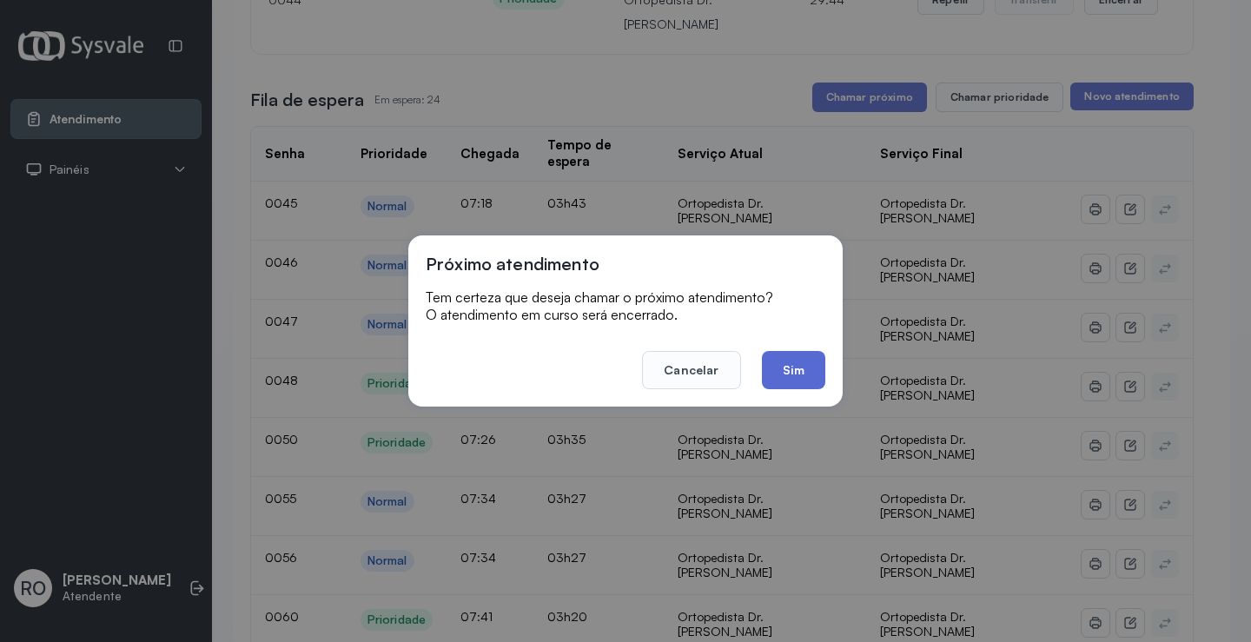
click at [783, 388] on button "Sim" at bounding box center [793, 370] width 63 height 38
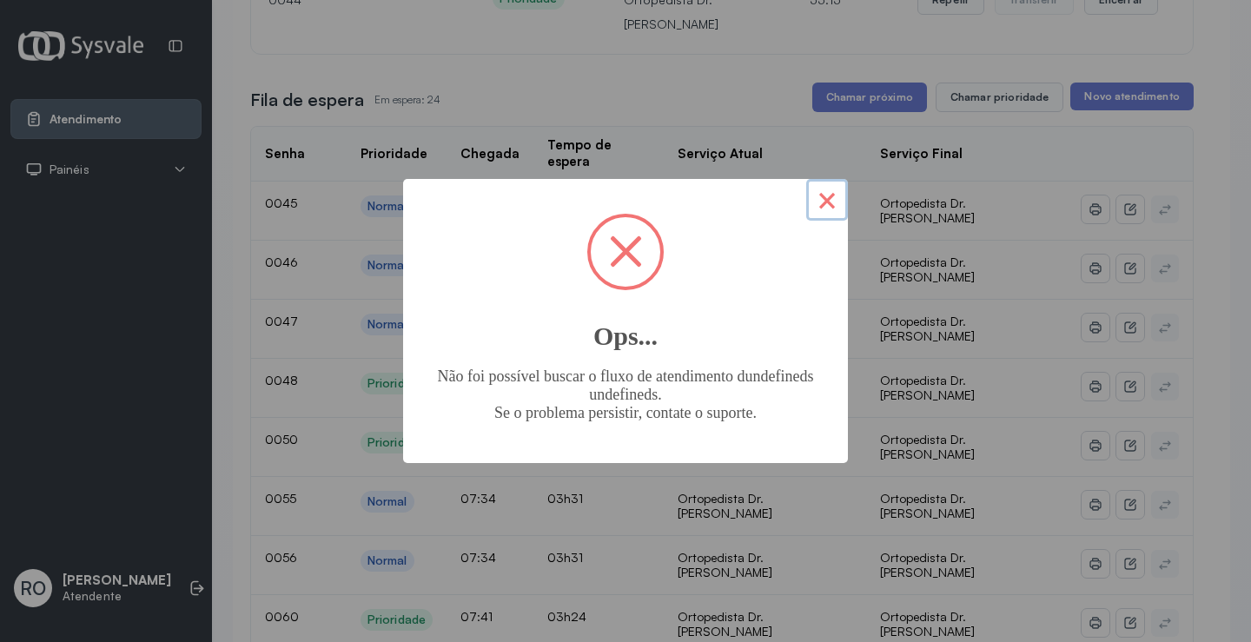
click at [811, 200] on button "×" at bounding box center [827, 200] width 42 height 42
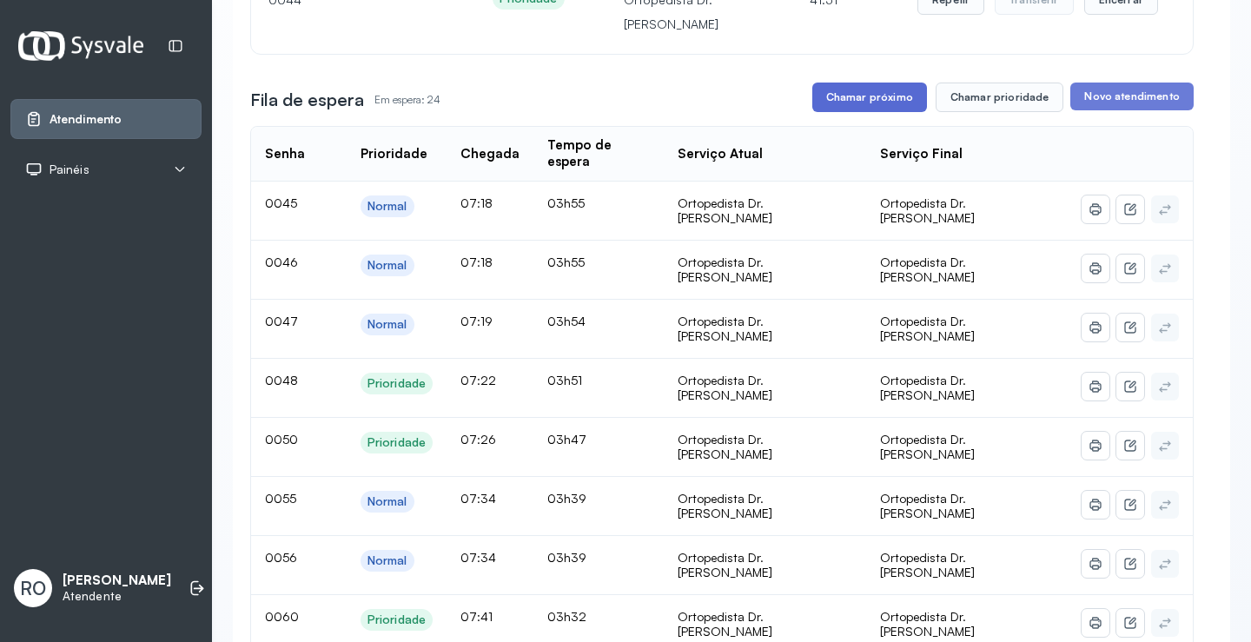
click at [889, 108] on button "Chamar próximo" at bounding box center [869, 98] width 115 height 30
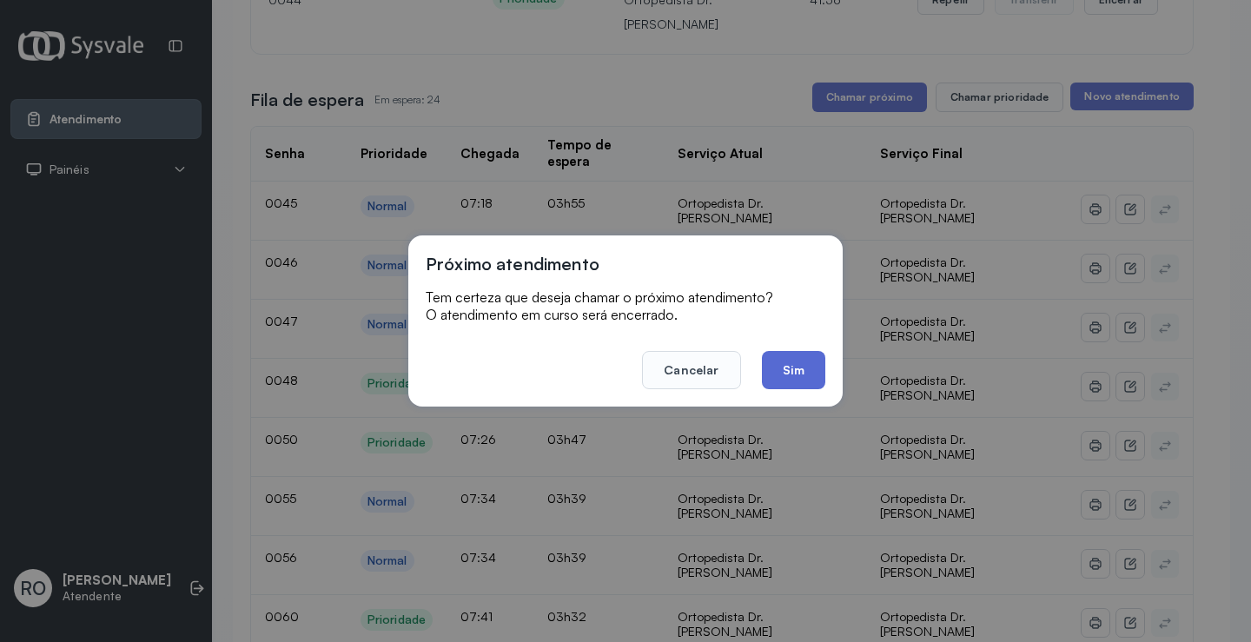
click at [816, 361] on button "Sim" at bounding box center [793, 370] width 63 height 38
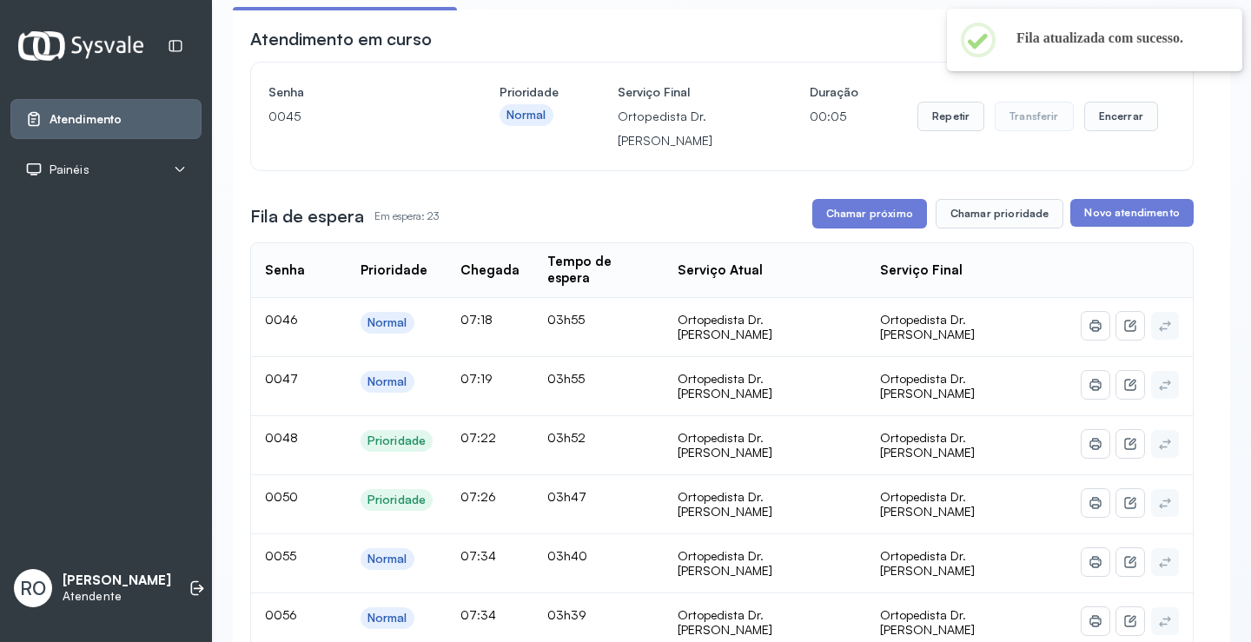
scroll to position [0, 0]
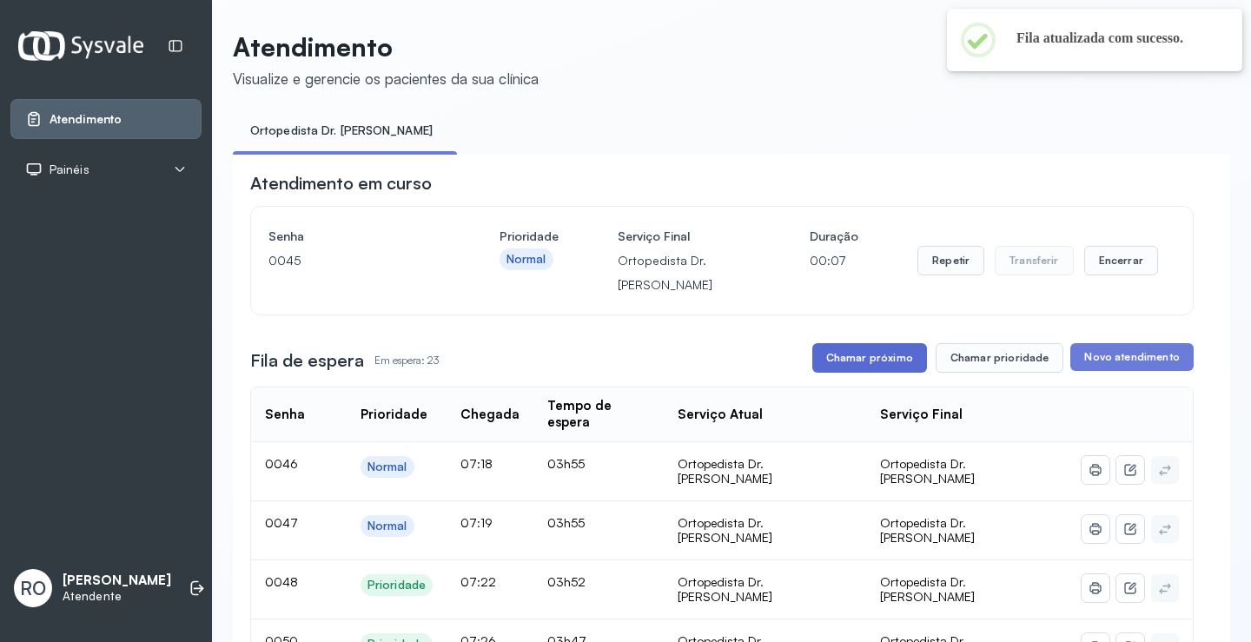
click at [877, 349] on button "Chamar próximo" at bounding box center [869, 358] width 115 height 30
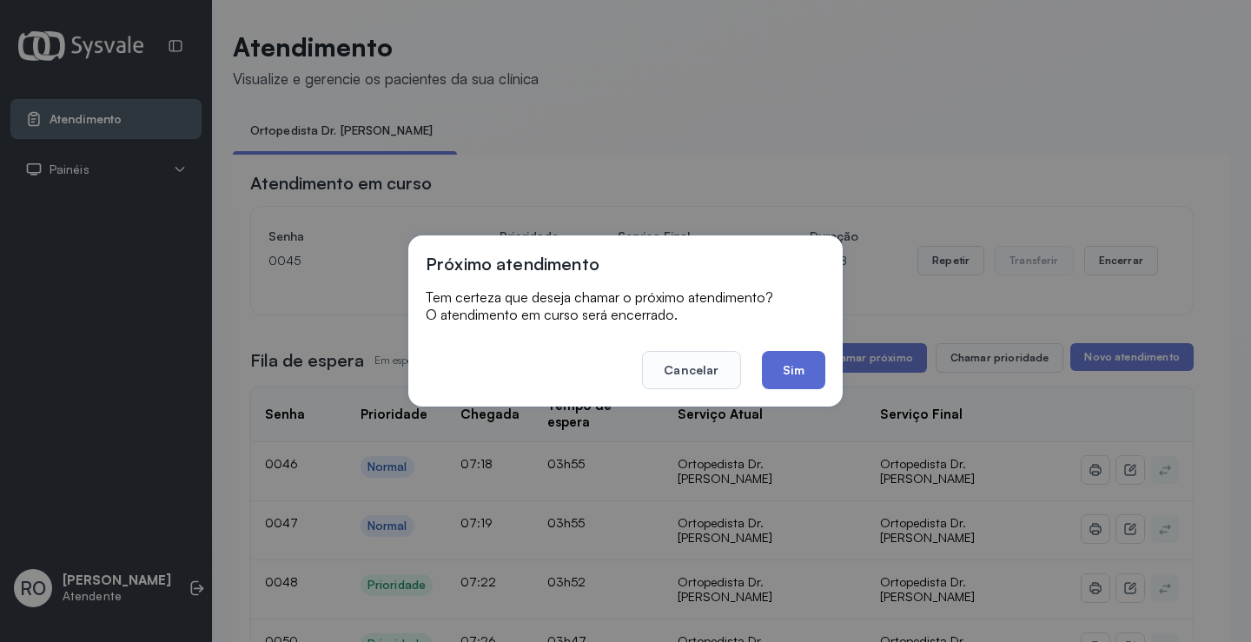
click at [801, 367] on button "Sim" at bounding box center [793, 370] width 63 height 38
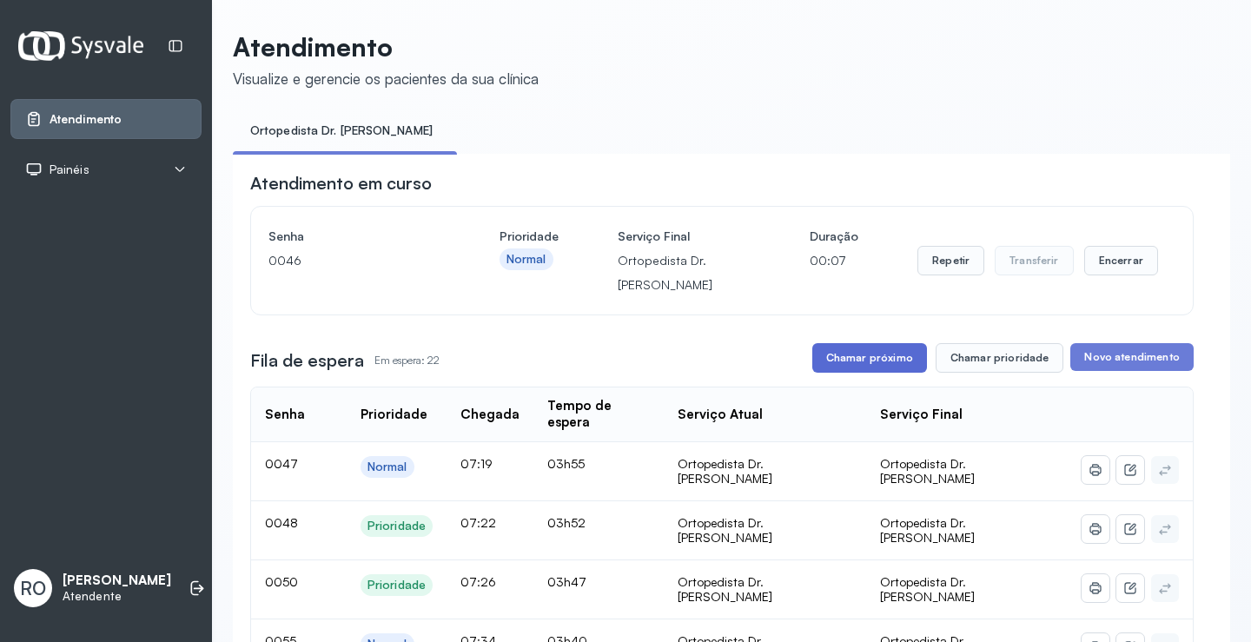
click at [846, 363] on button "Chamar próximo" at bounding box center [869, 358] width 115 height 30
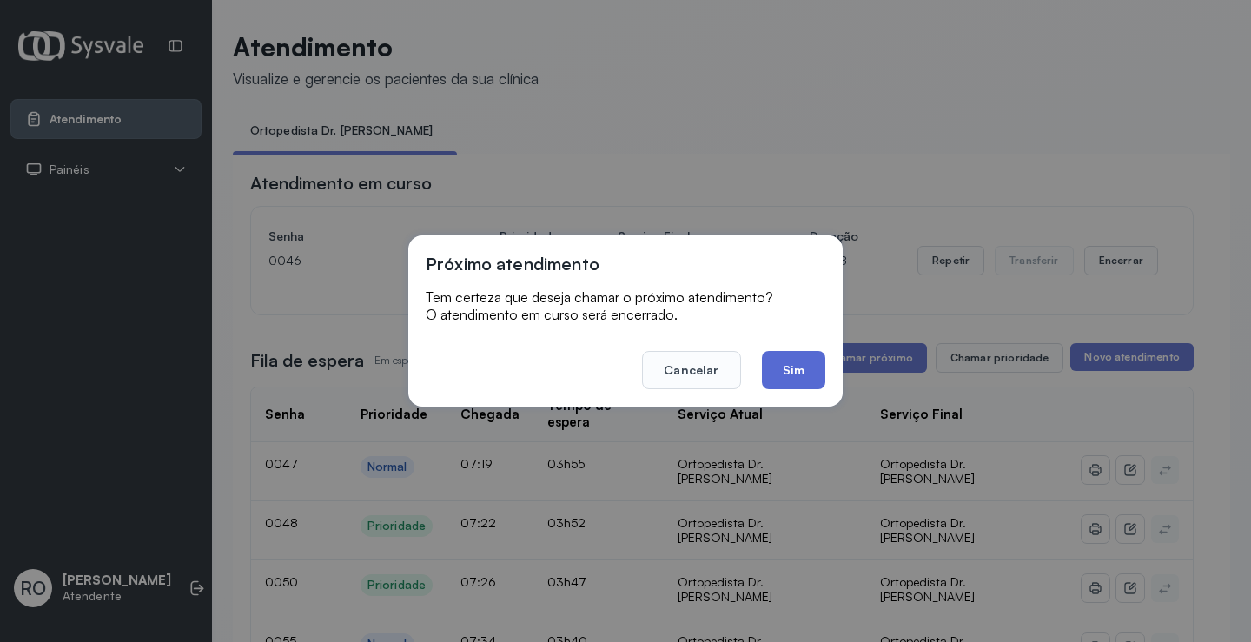
click at [782, 379] on button "Sim" at bounding box center [793, 370] width 63 height 38
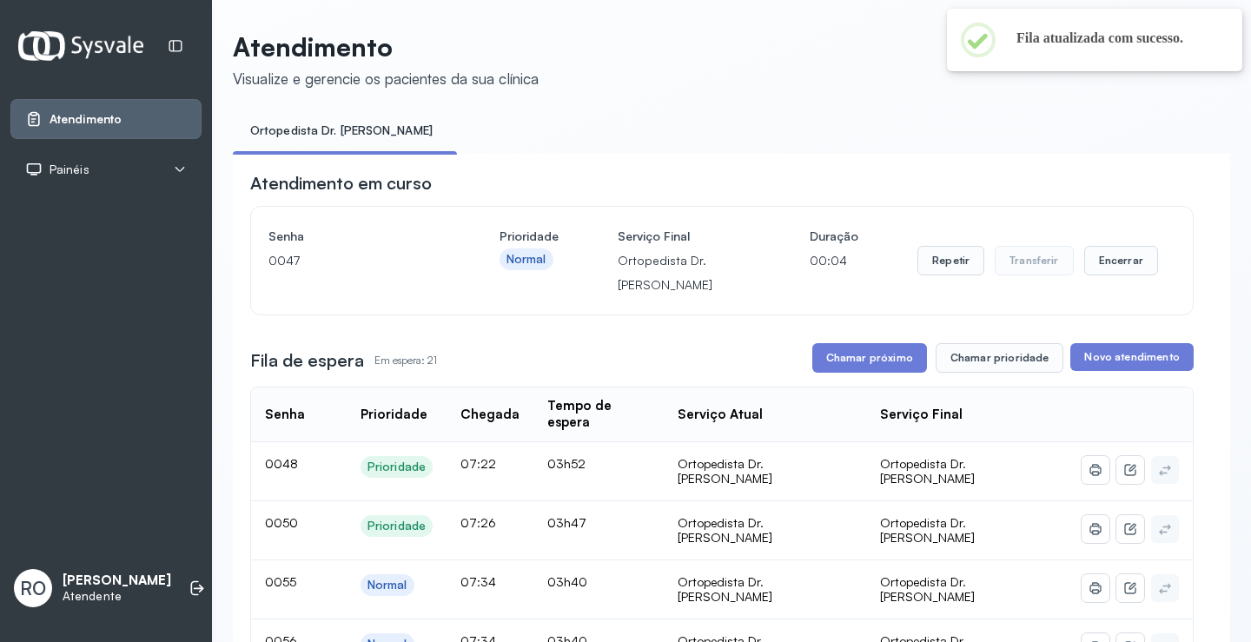
click at [868, 367] on button "Chamar próximo" at bounding box center [869, 358] width 115 height 30
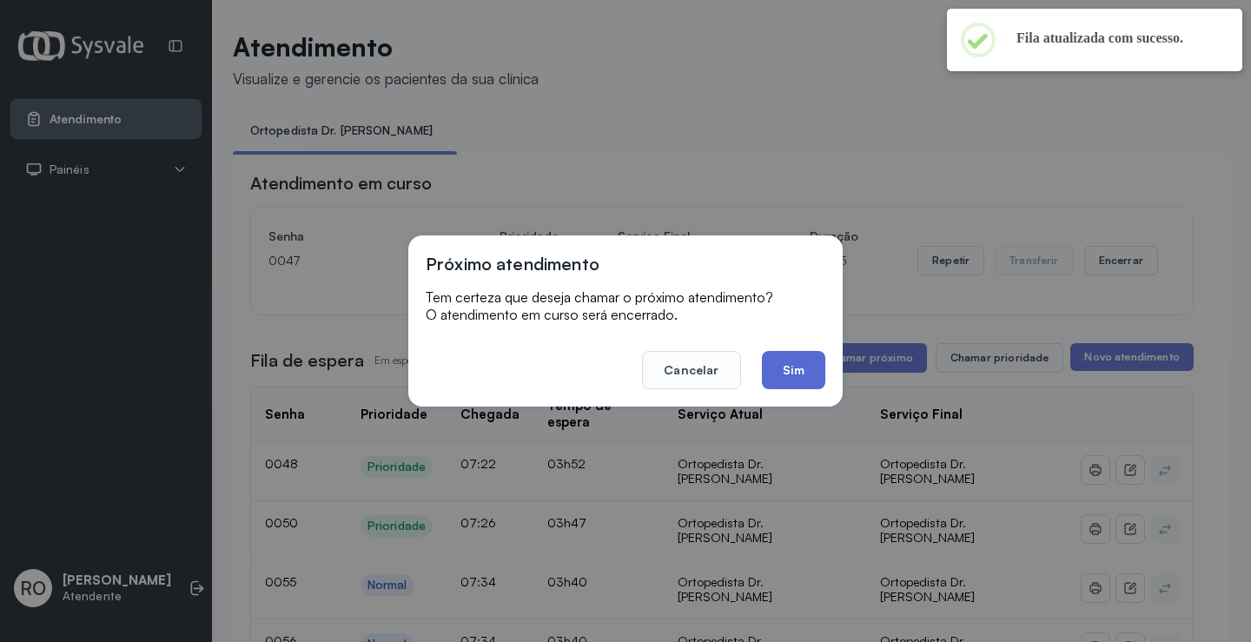
click at [772, 367] on button "Sim" at bounding box center [793, 370] width 63 height 38
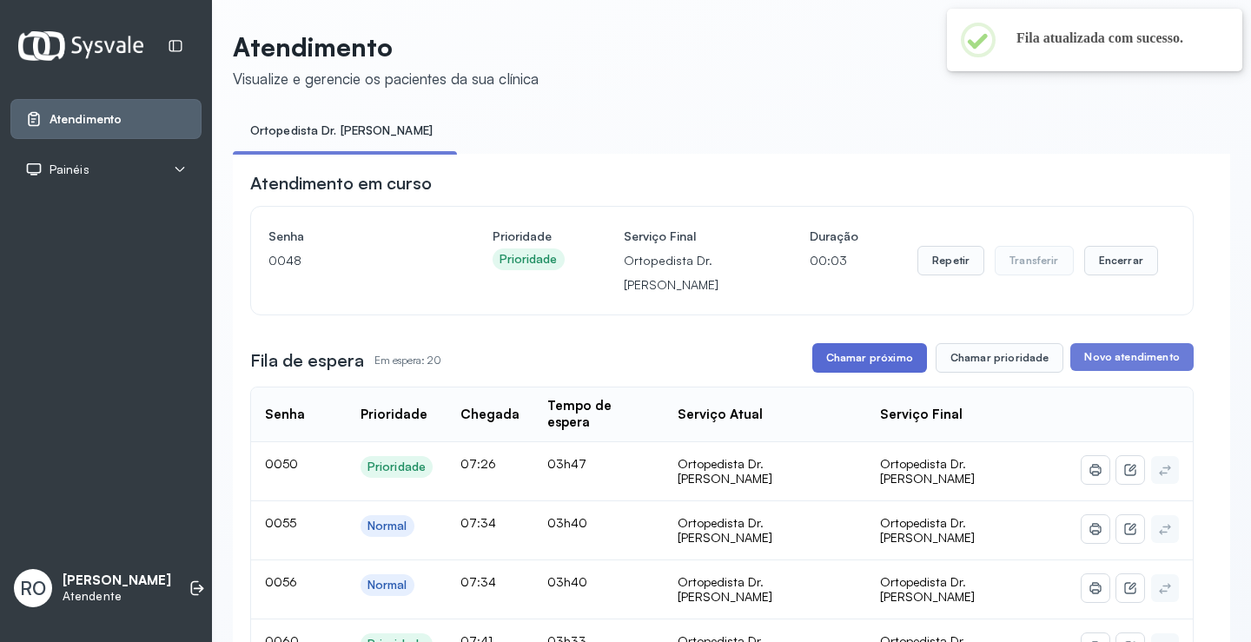
click at [875, 373] on button "Chamar próximo" at bounding box center [869, 358] width 115 height 30
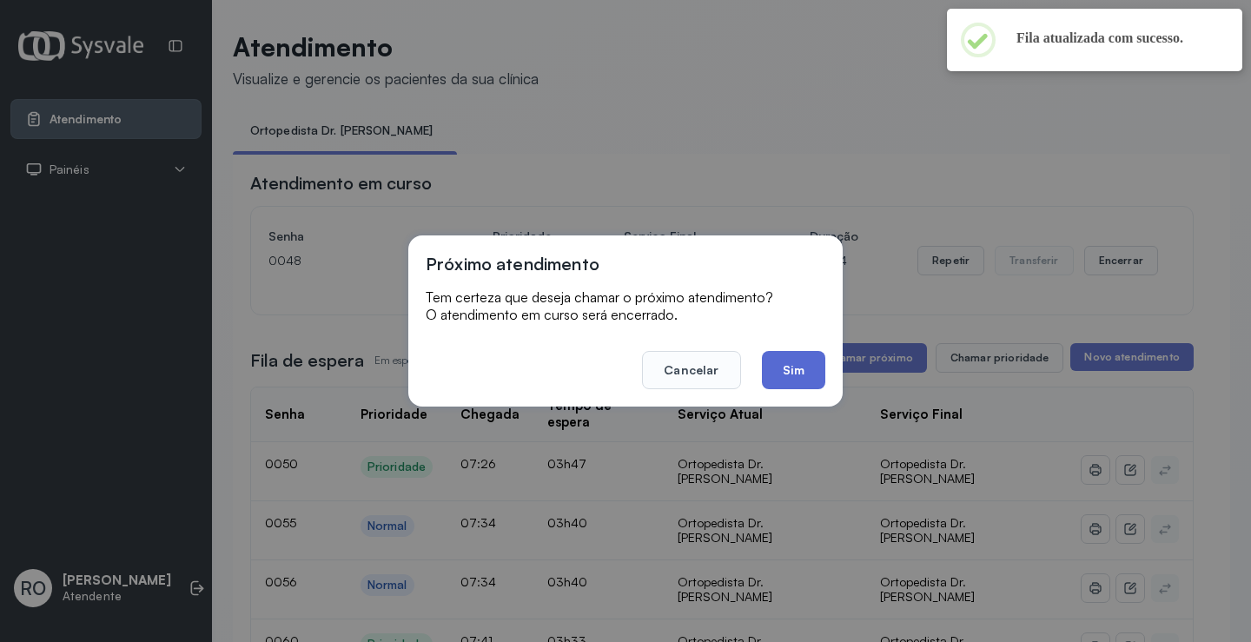
click at [783, 370] on button "Sim" at bounding box center [793, 370] width 63 height 38
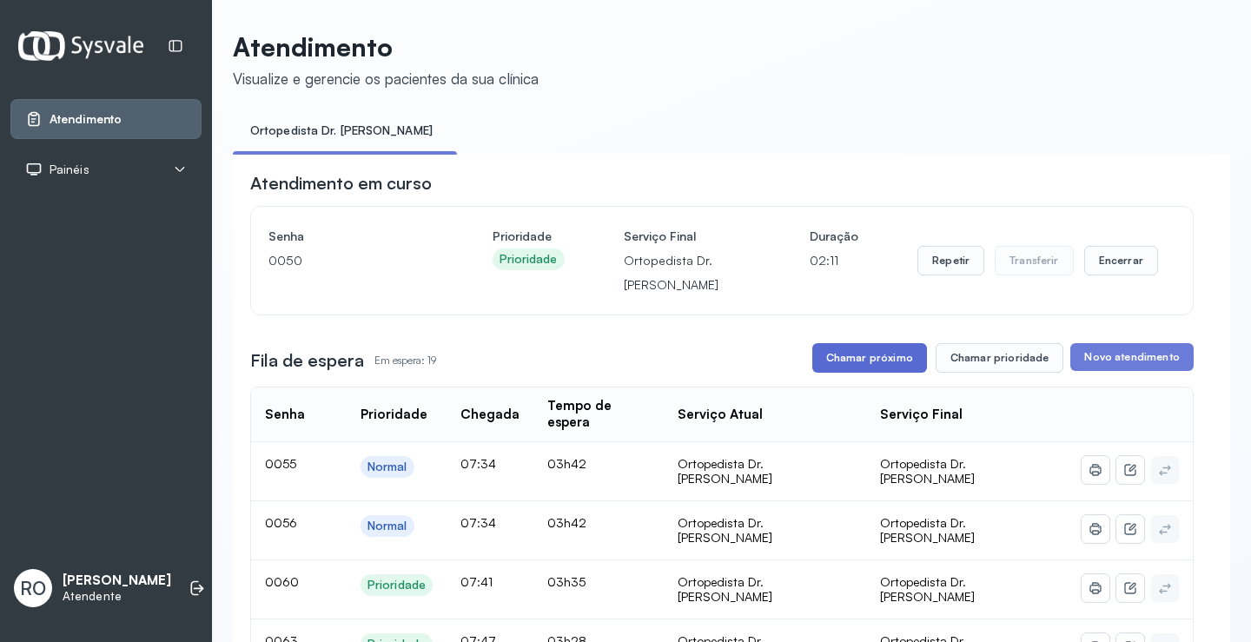
click at [876, 365] on button "Chamar próximo" at bounding box center [869, 358] width 115 height 30
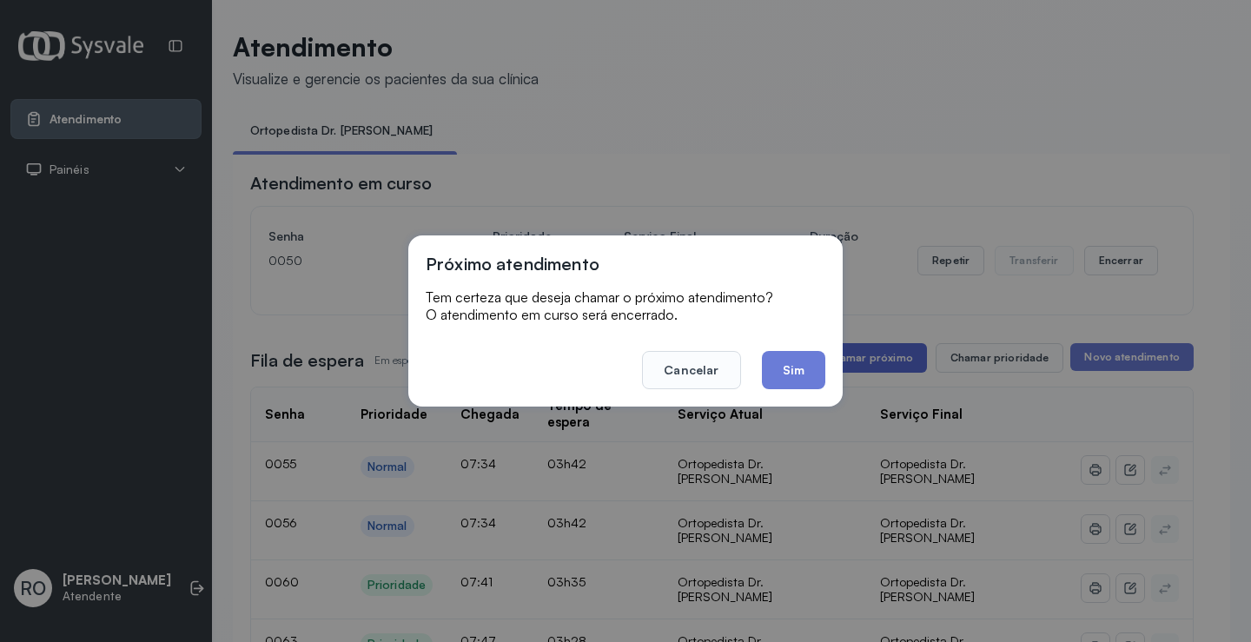
drag, startPoint x: 854, startPoint y: 361, endPoint x: 837, endPoint y: 361, distance: 16.5
click at [843, 361] on div "Próximo atendimento Tem certeza que deseja chamar o próximo atendimento? O aten…" at bounding box center [625, 321] width 1251 height 642
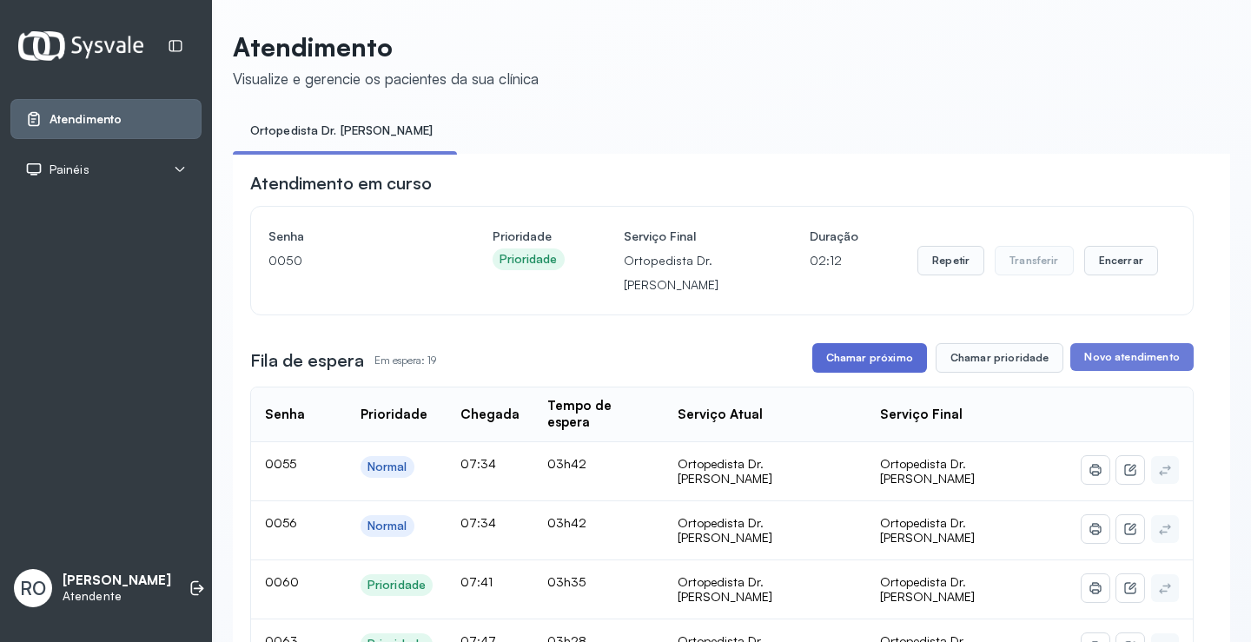
click at [836, 360] on button "Chamar próximo" at bounding box center [869, 358] width 115 height 30
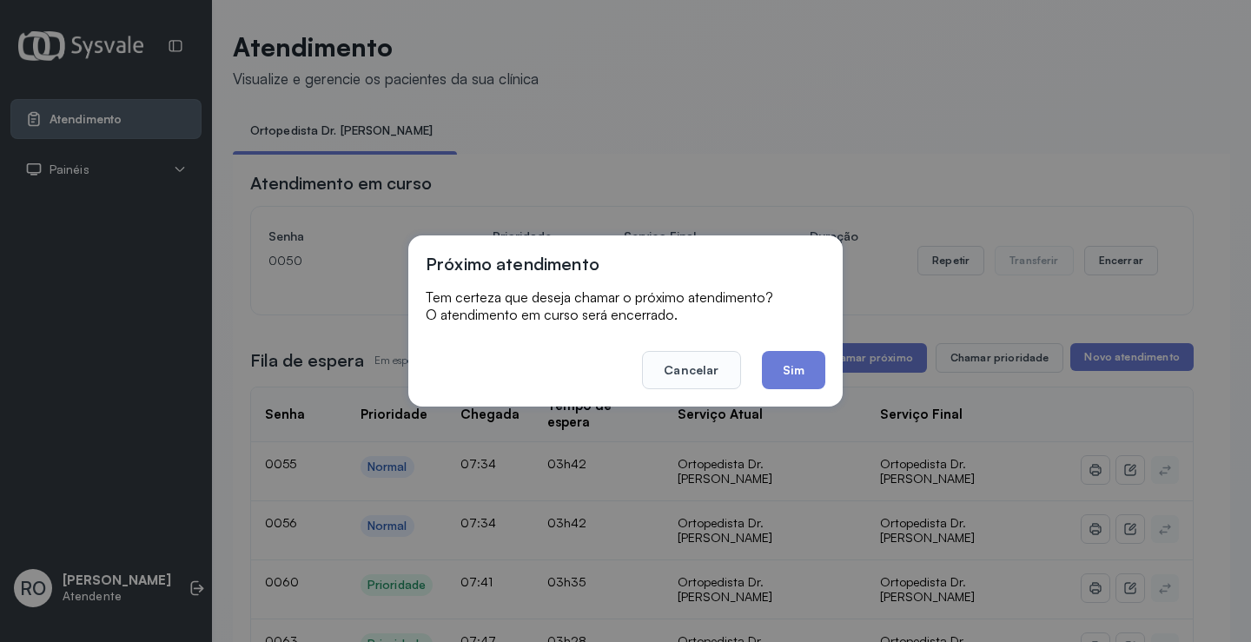
click at [761, 361] on footer "Cancelar Sim" at bounding box center [626, 358] width 400 height 63
click at [783, 367] on button "Sim" at bounding box center [793, 370] width 63 height 38
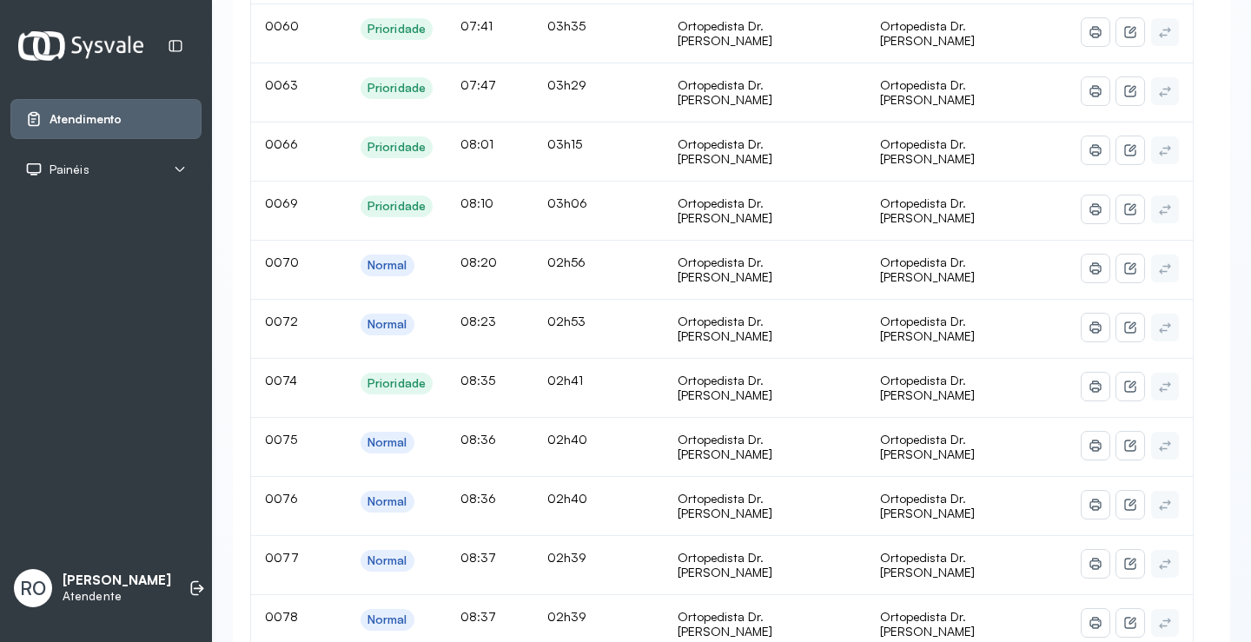
scroll to position [87, 0]
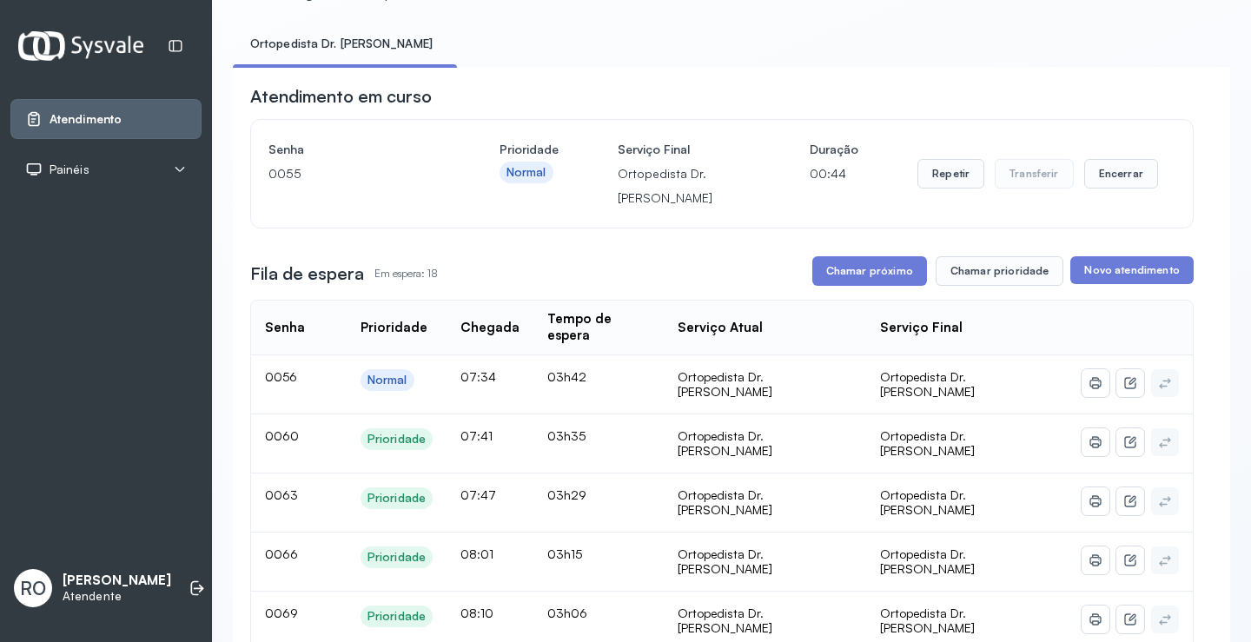
click at [857, 284] on button "Chamar próximo" at bounding box center [869, 271] width 115 height 30
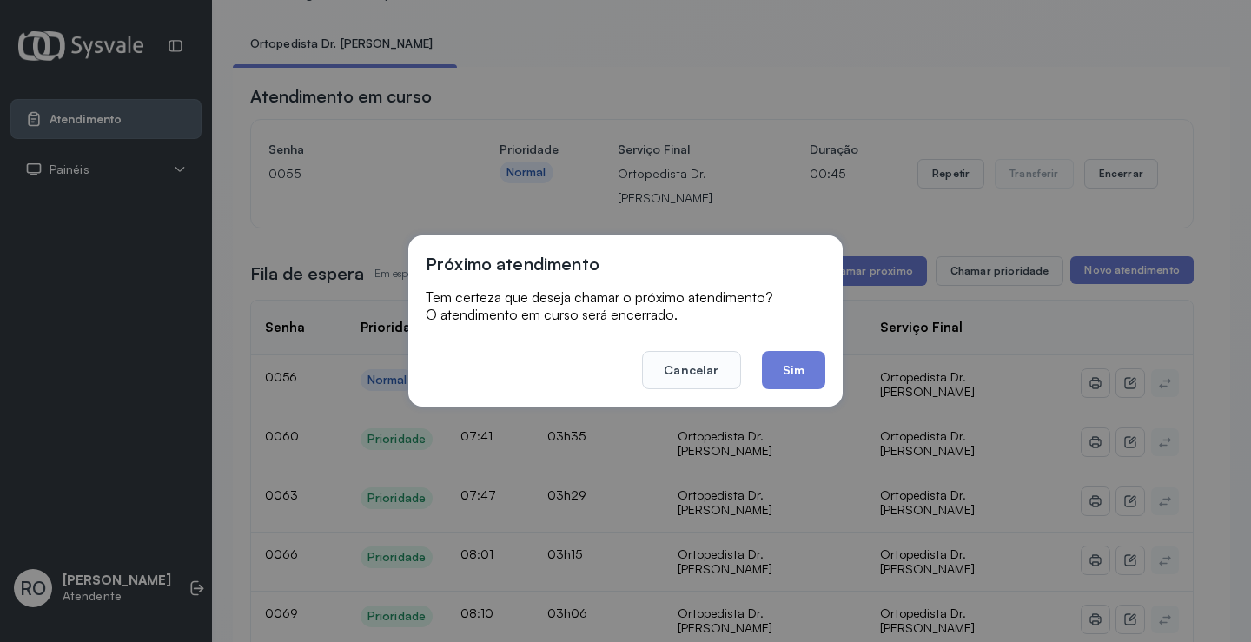
click at [780, 390] on div "Próximo atendimento Tem certeza que deseja chamar o próximo atendimento? O aten…" at bounding box center [625, 320] width 434 height 171
click at [790, 375] on button "Sim" at bounding box center [793, 370] width 63 height 38
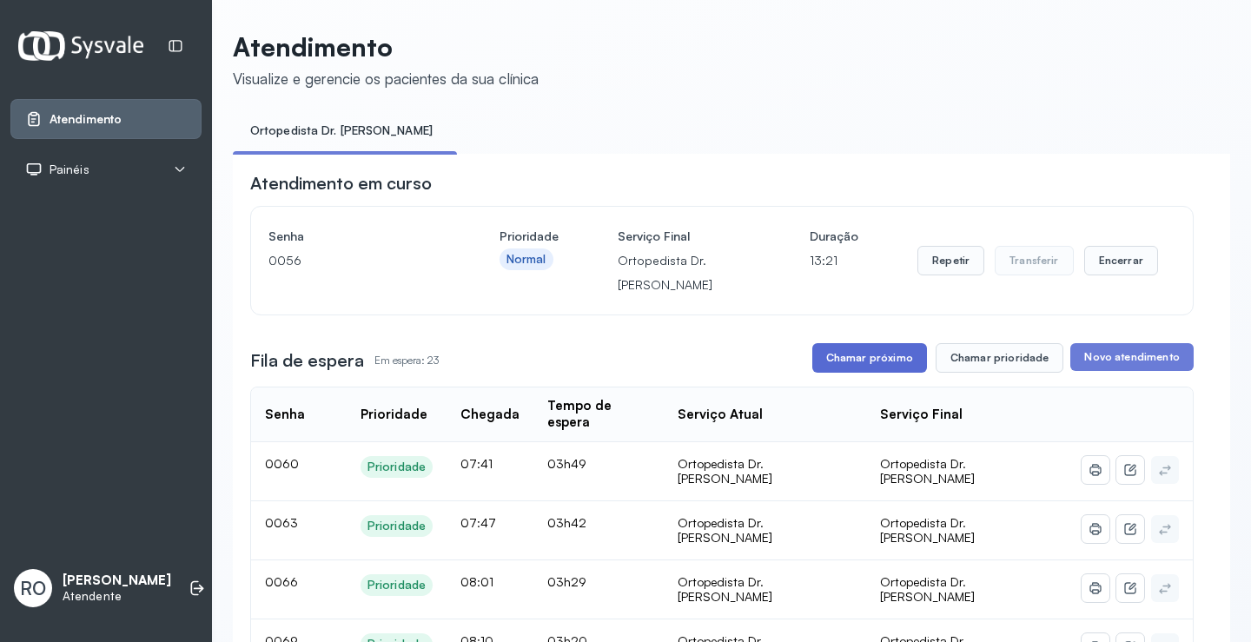
click at [873, 364] on button "Chamar próximo" at bounding box center [869, 358] width 115 height 30
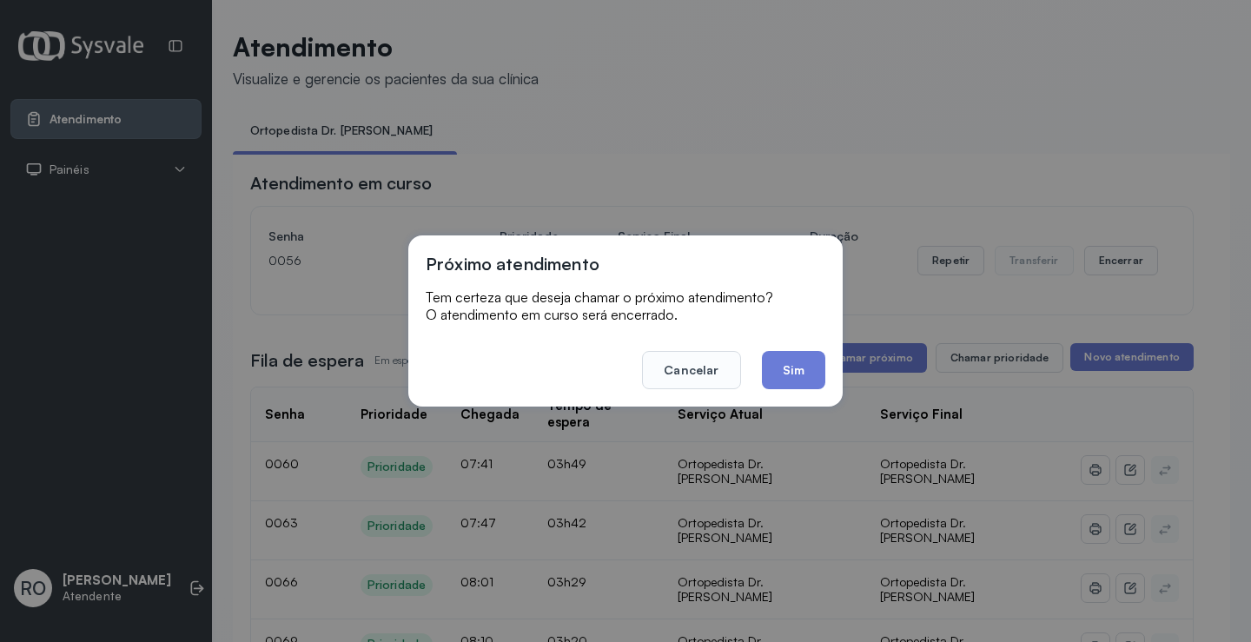
click at [787, 394] on div "Próximo atendimento Tem certeza que deseja chamar o próximo atendimento? O aten…" at bounding box center [625, 320] width 434 height 171
click at [805, 369] on button "Sim" at bounding box center [793, 370] width 63 height 38
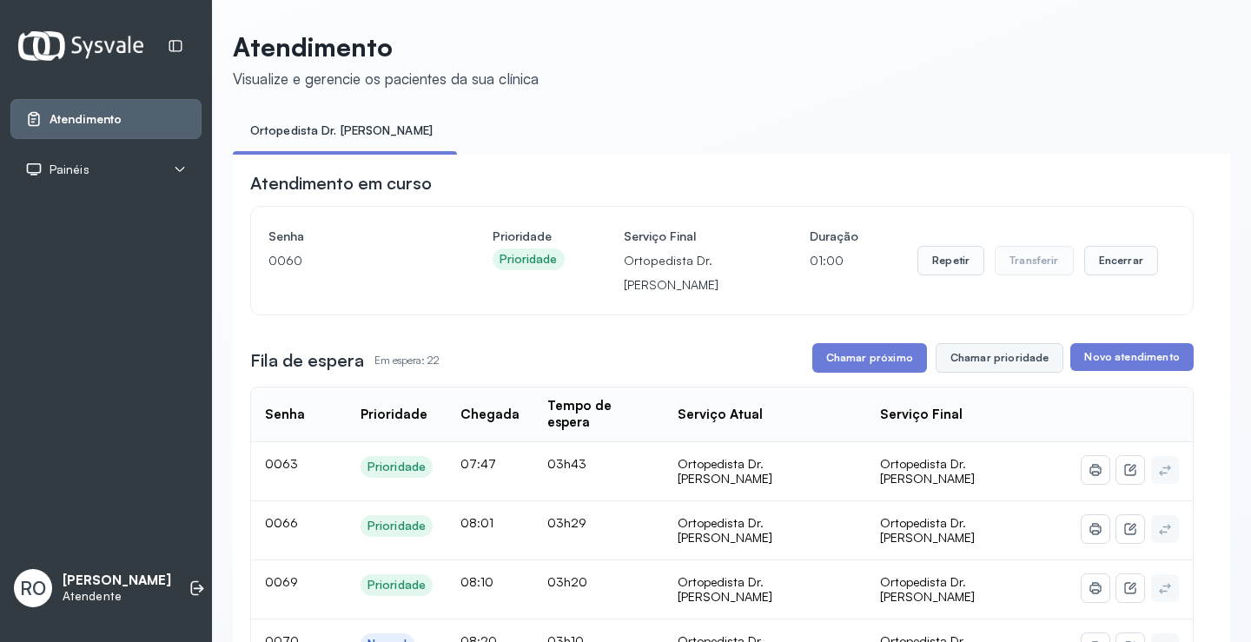
click at [996, 353] on button "Chamar prioridade" at bounding box center [999, 358] width 129 height 30
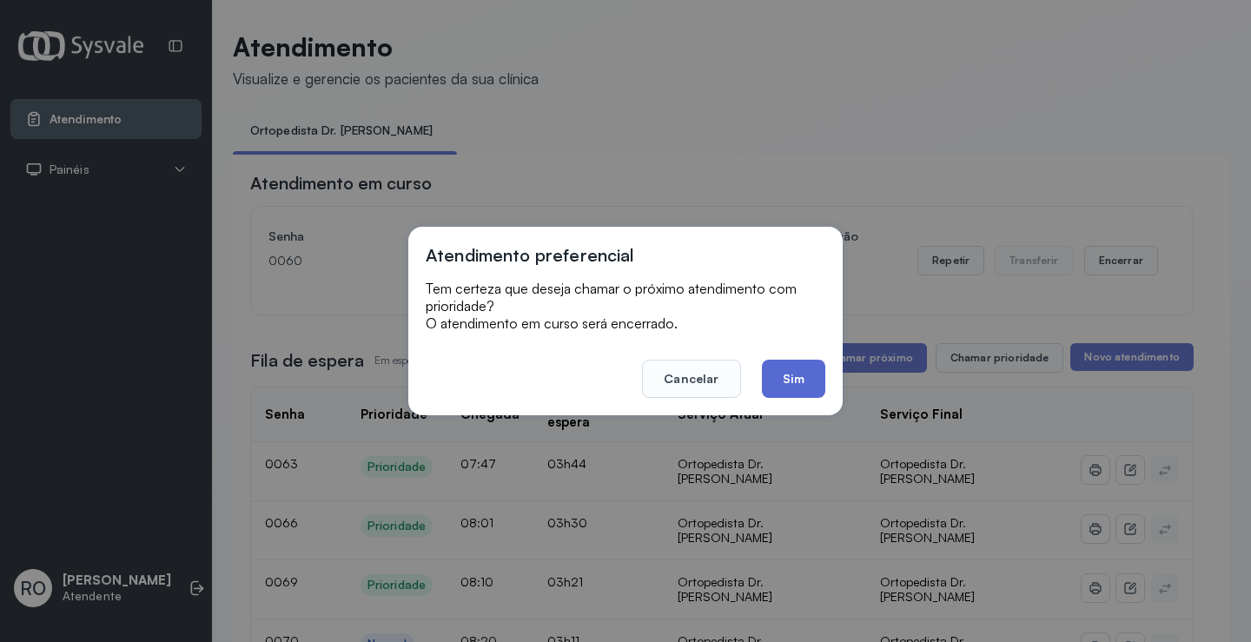
click at [807, 382] on button "Sim" at bounding box center [793, 379] width 63 height 38
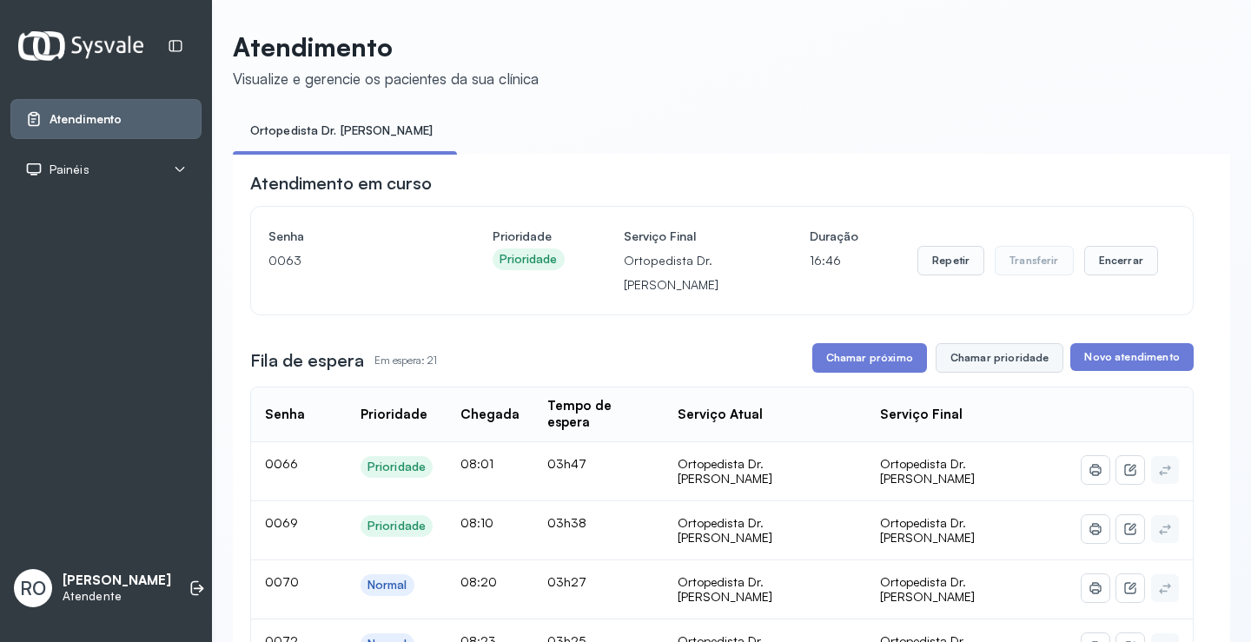
click at [985, 360] on button "Chamar prioridade" at bounding box center [999, 358] width 129 height 30
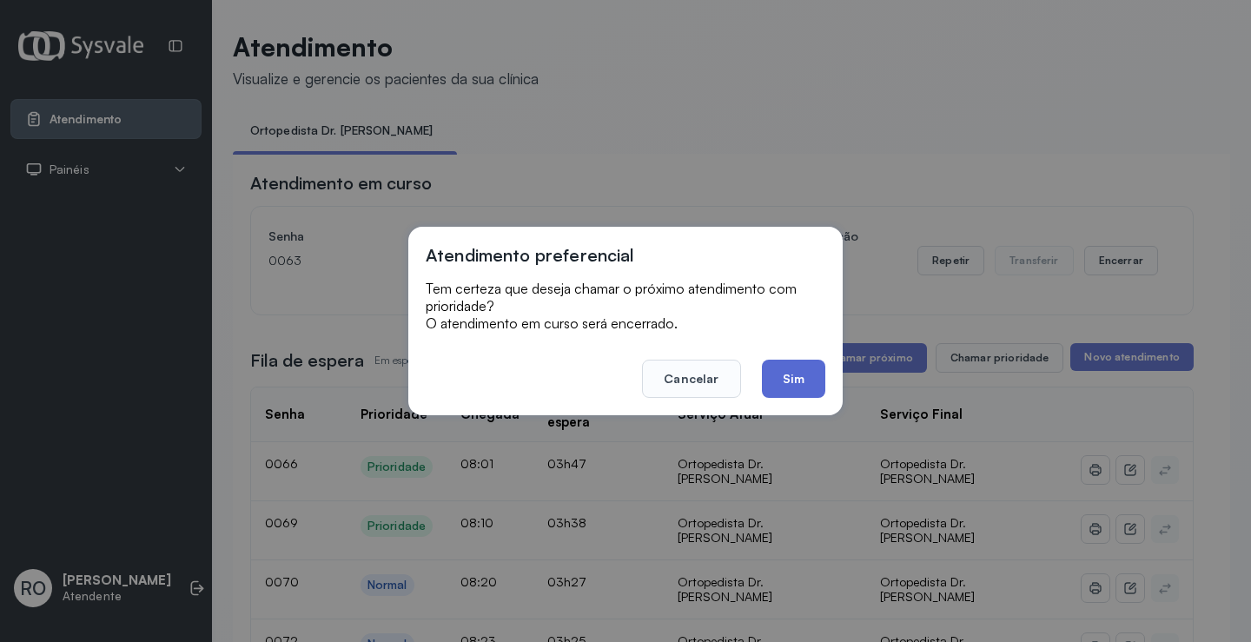
click at [781, 390] on button "Sim" at bounding box center [793, 379] width 63 height 38
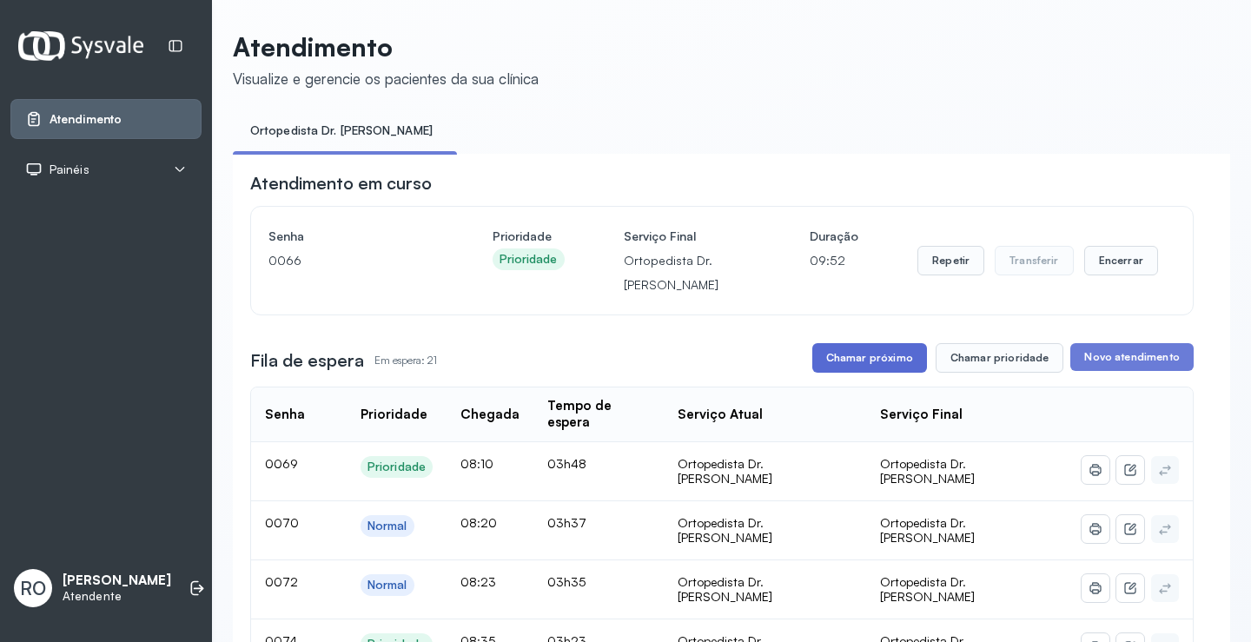
click at [866, 367] on button "Chamar próximo" at bounding box center [869, 358] width 115 height 30
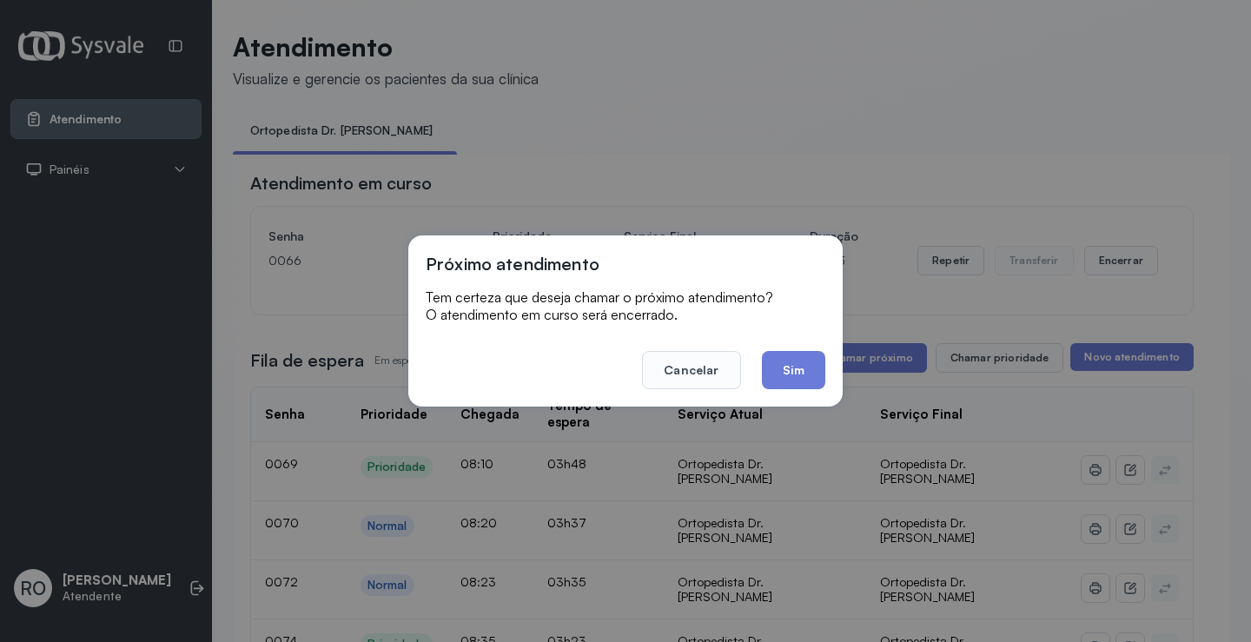
click at [797, 374] on button "Sim" at bounding box center [793, 370] width 63 height 38
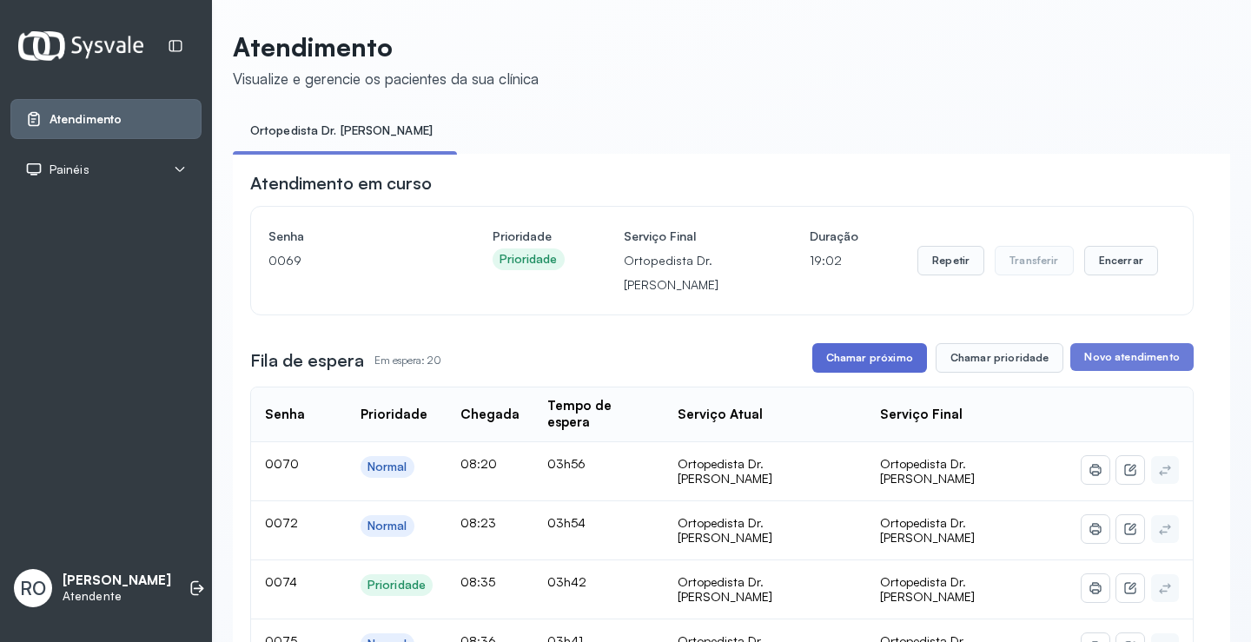
click at [838, 347] on button "Chamar próximo" at bounding box center [869, 358] width 115 height 30
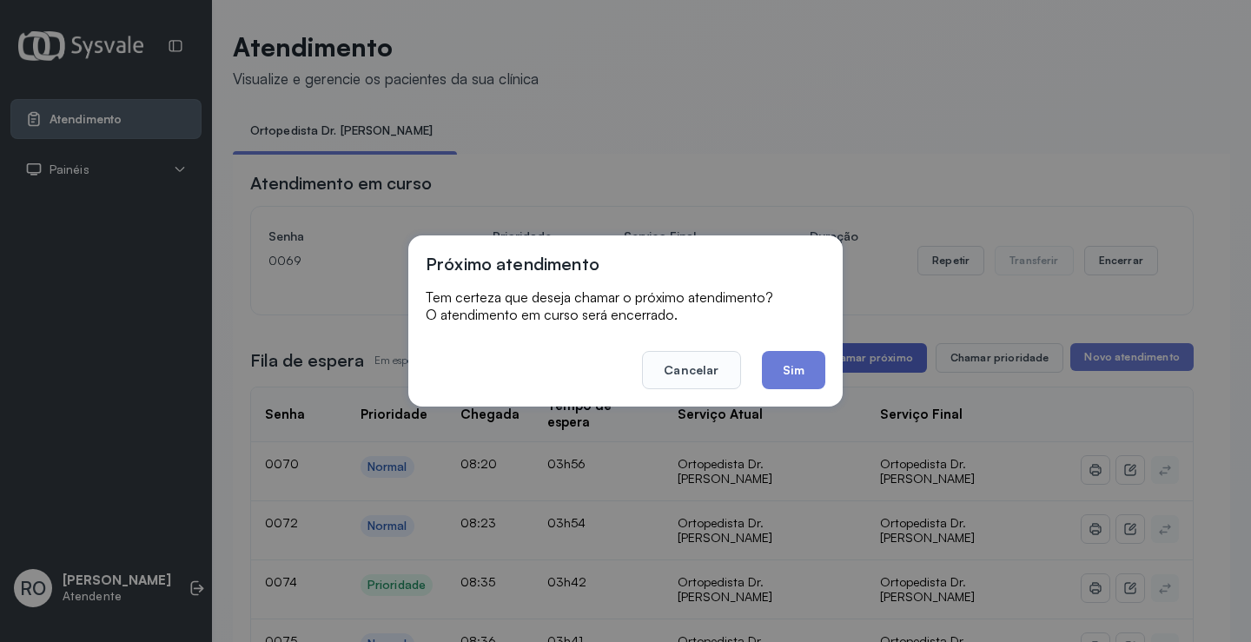
click at [838, 347] on div "Próximo atendimento Tem certeza que deseja chamar o próximo atendimento? O aten…" at bounding box center [625, 320] width 434 height 171
click at [1042, 172] on div "Próximo atendimento Tem certeza que deseja chamar o próximo atendimento? O aten…" at bounding box center [625, 321] width 1251 height 642
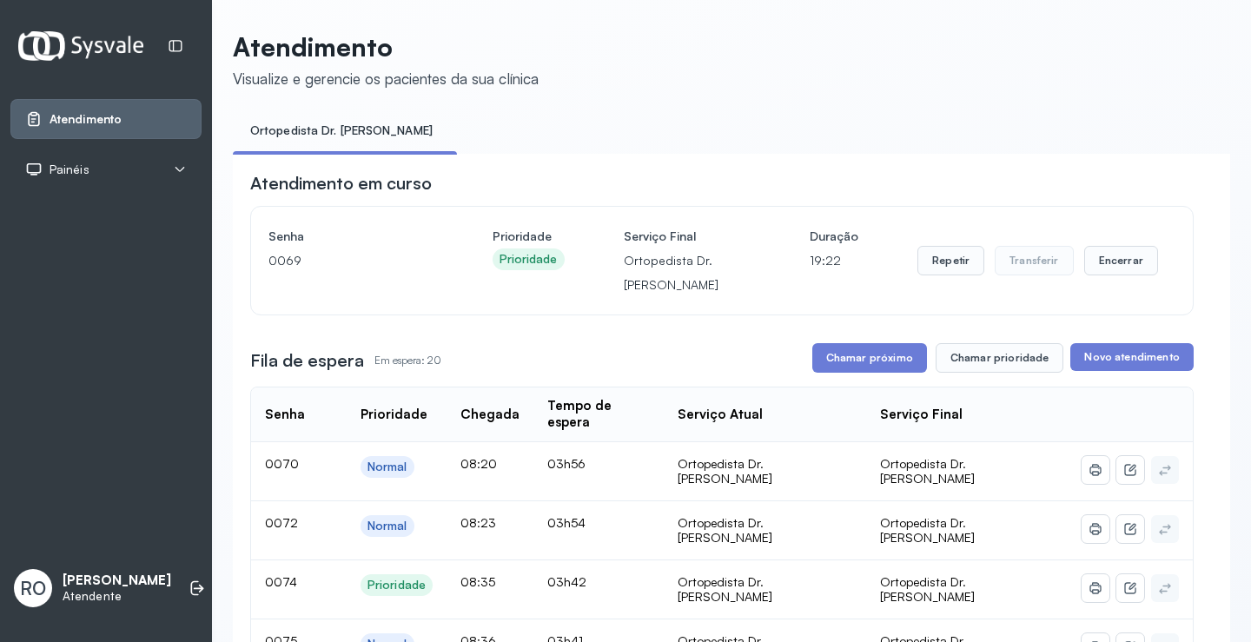
click at [876, 367] on button "Chamar próximo" at bounding box center [869, 358] width 115 height 30
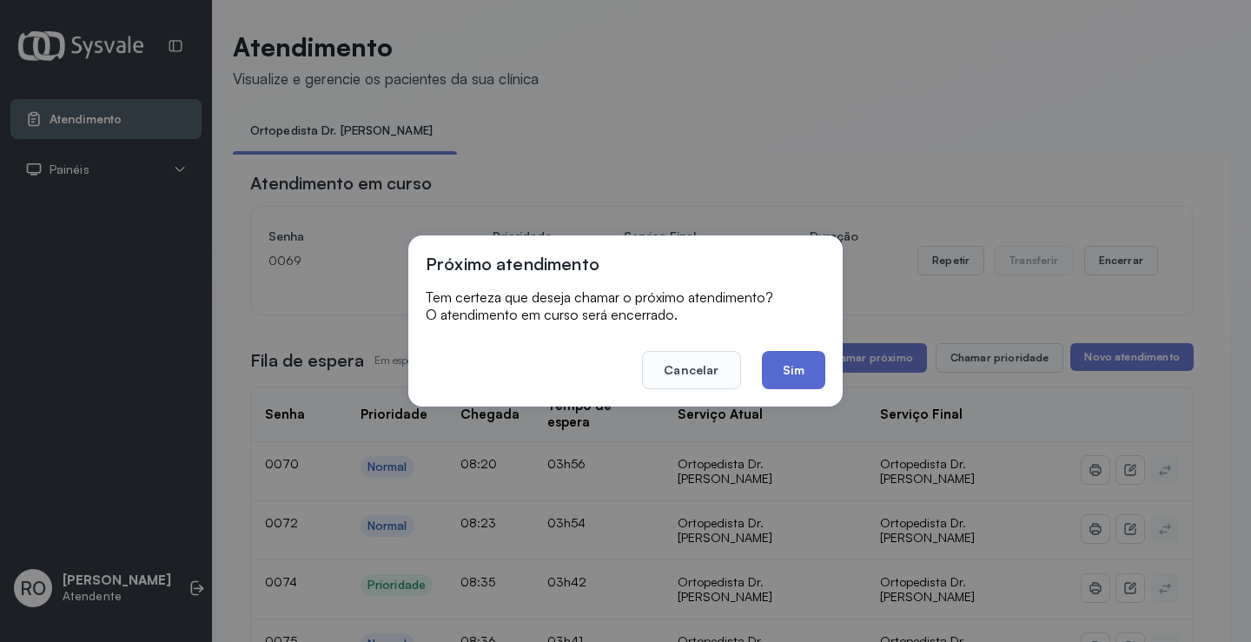
click at [790, 369] on button "Sim" at bounding box center [793, 370] width 63 height 38
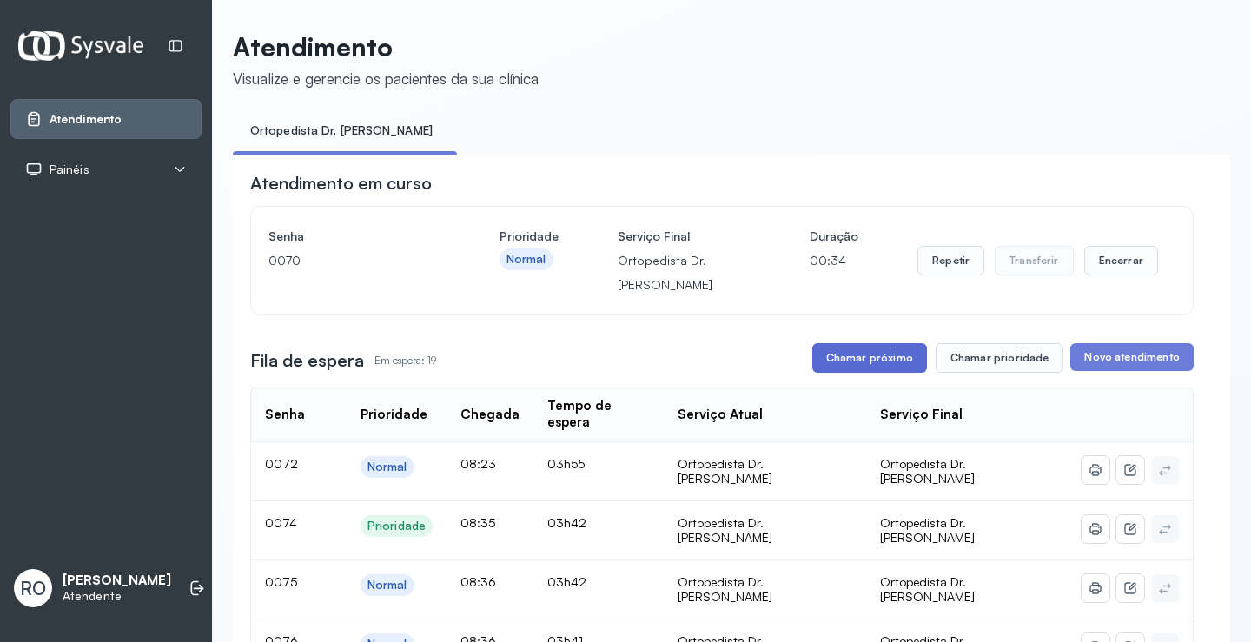
click at [831, 360] on button "Chamar próximo" at bounding box center [869, 358] width 115 height 30
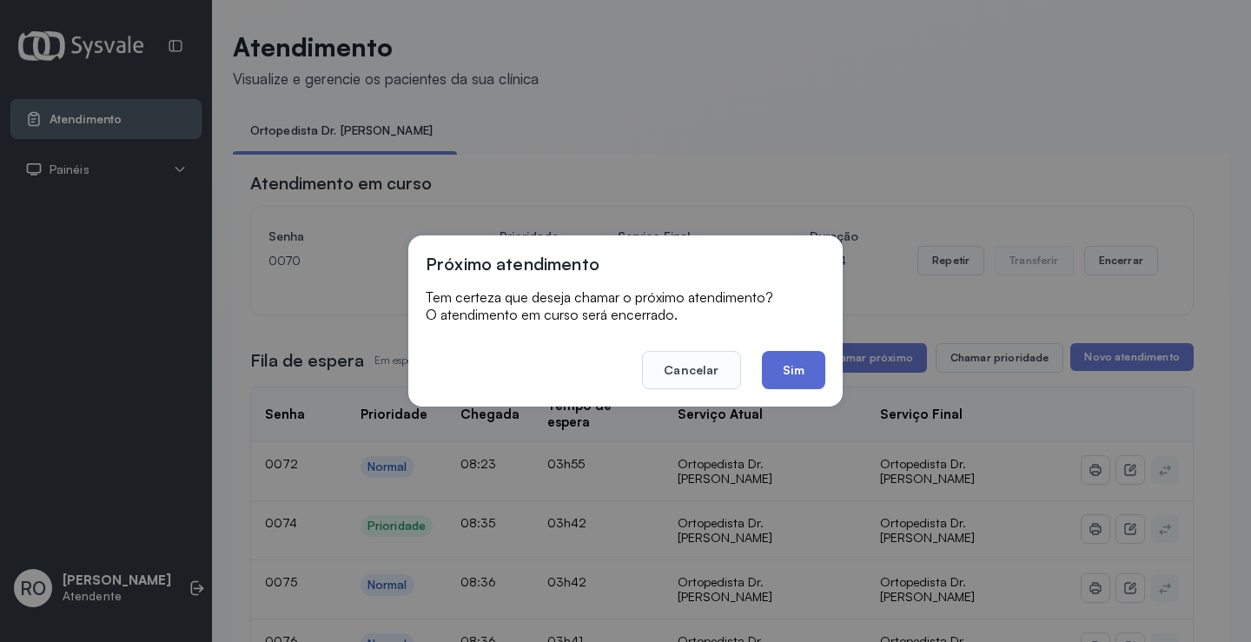
click at [802, 367] on button "Sim" at bounding box center [793, 370] width 63 height 38
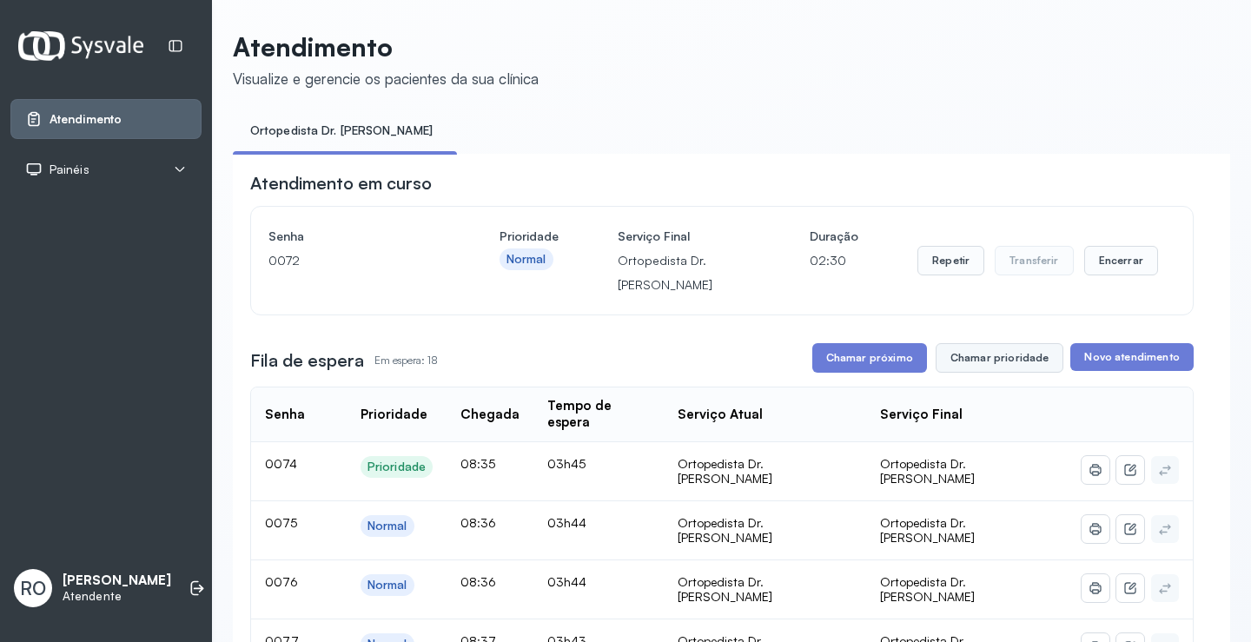
click at [1009, 371] on button "Chamar prioridade" at bounding box center [999, 358] width 129 height 30
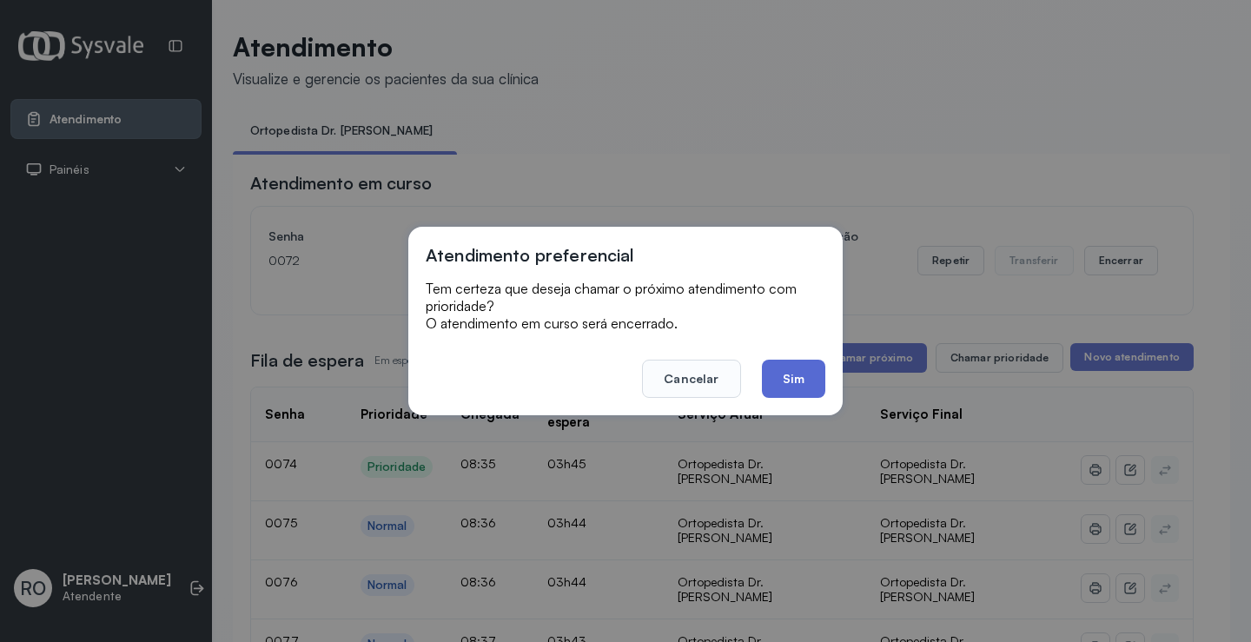
click at [800, 379] on button "Sim" at bounding box center [793, 379] width 63 height 38
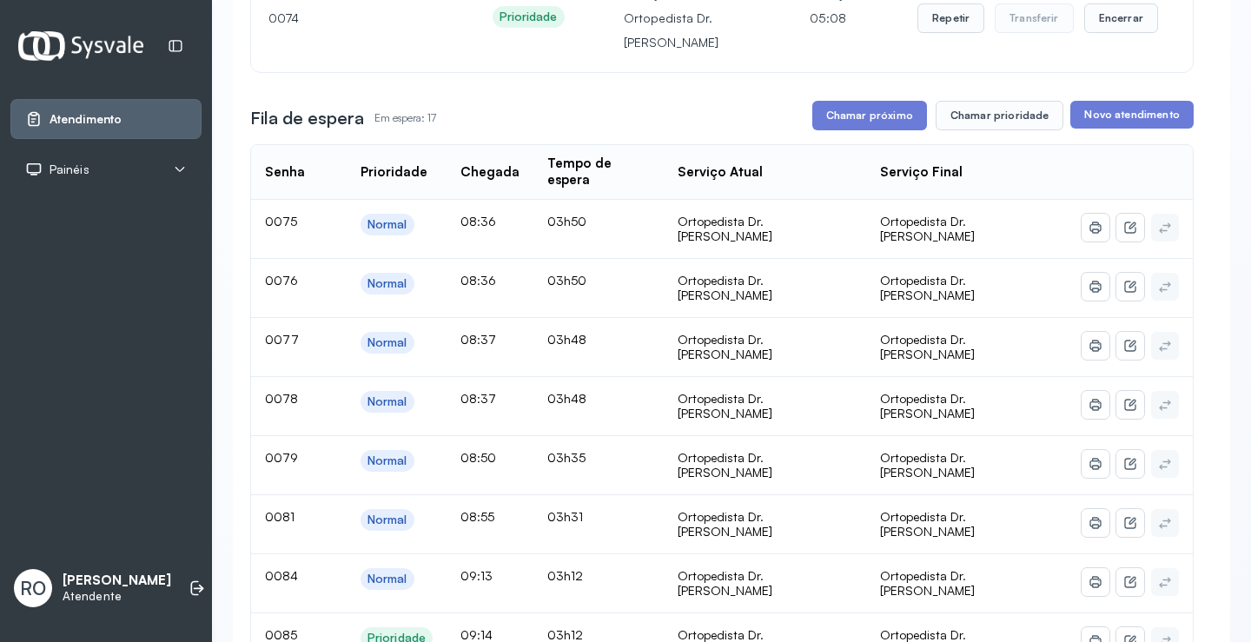
scroll to position [261, 0]
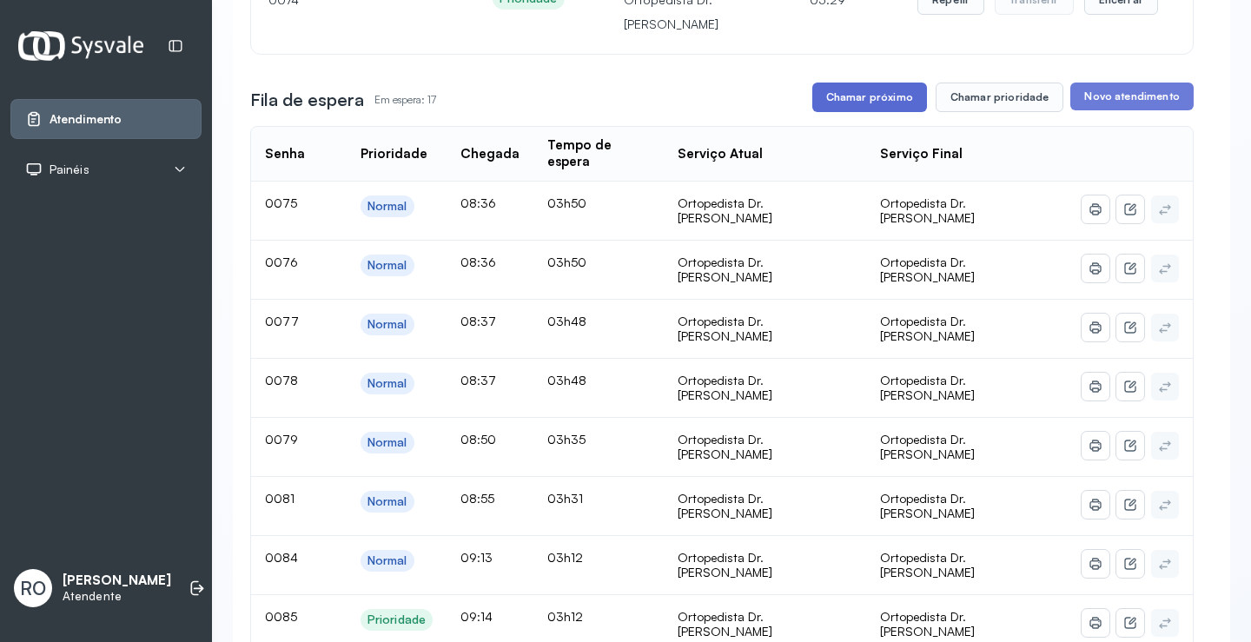
click at [891, 102] on button "Chamar próximo" at bounding box center [869, 98] width 115 height 30
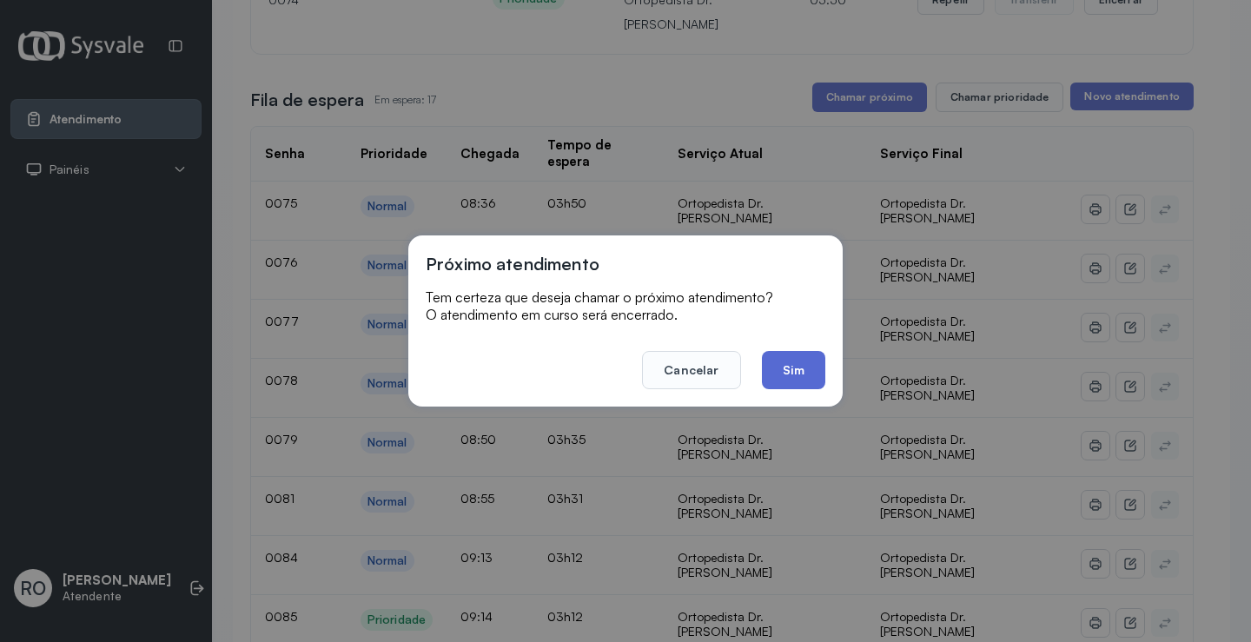
click at [790, 360] on button "Sim" at bounding box center [793, 370] width 63 height 38
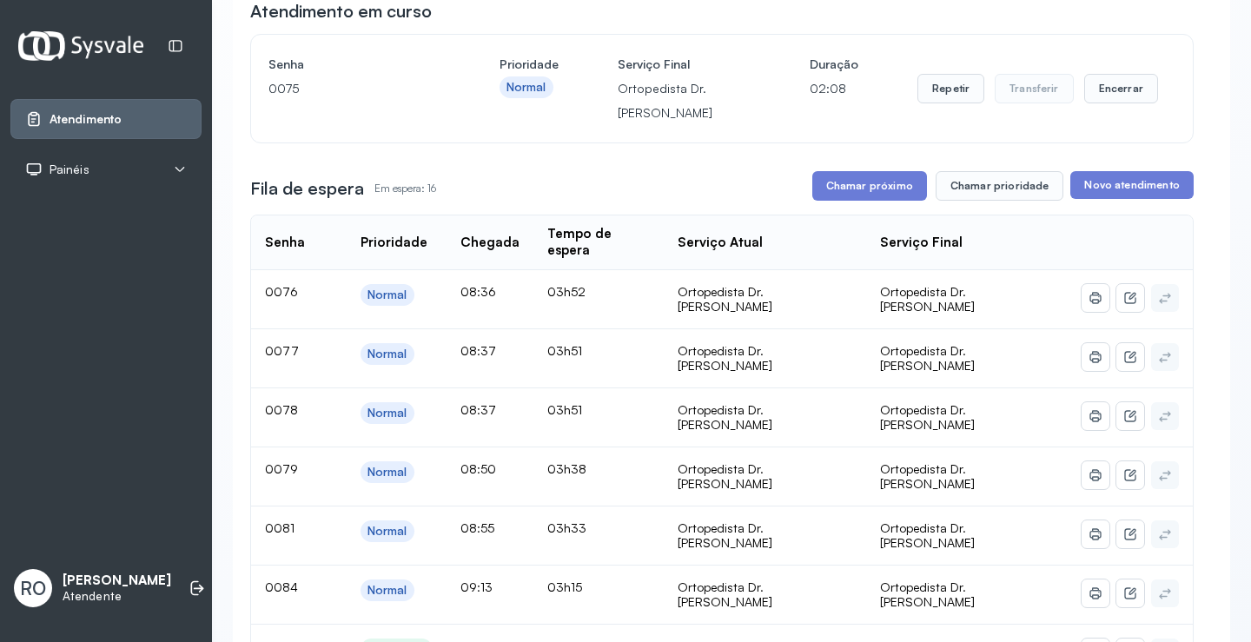
scroll to position [87, 0]
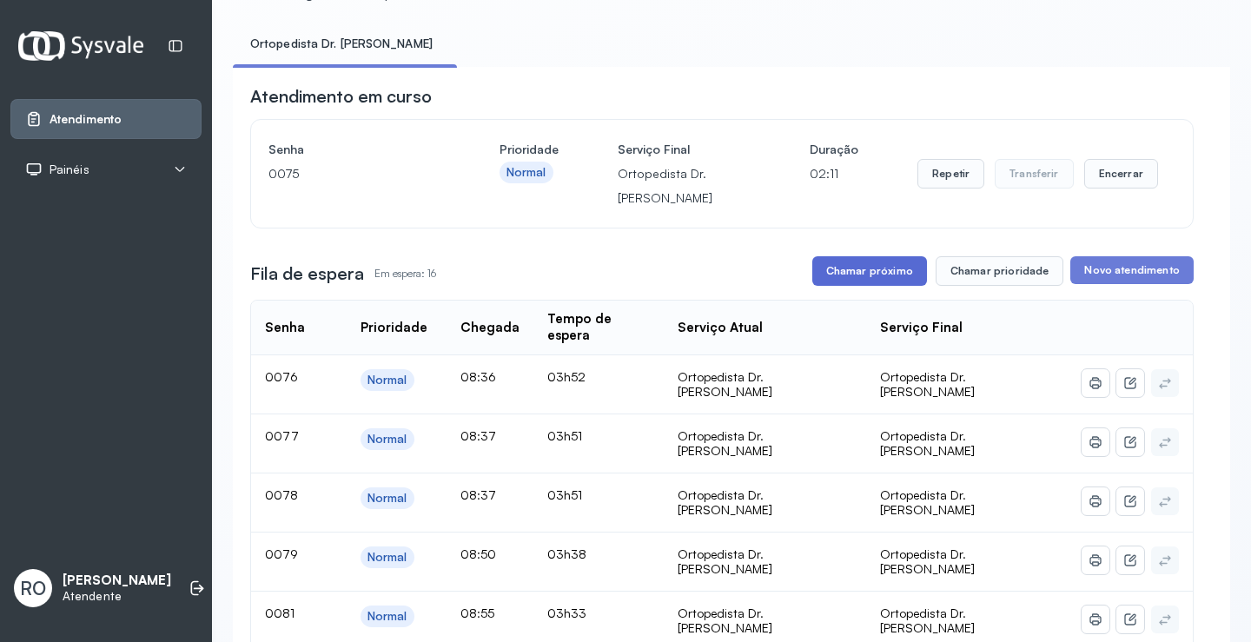
click at [858, 268] on button "Chamar próximo" at bounding box center [869, 271] width 115 height 30
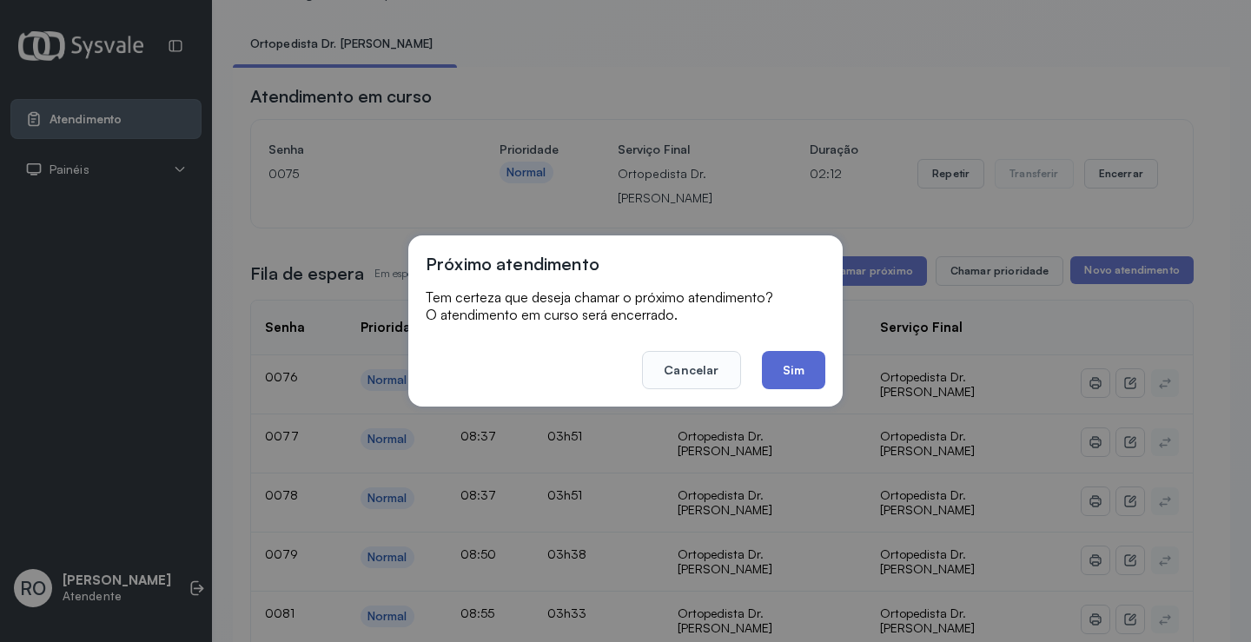
click at [779, 368] on button "Sim" at bounding box center [793, 370] width 63 height 38
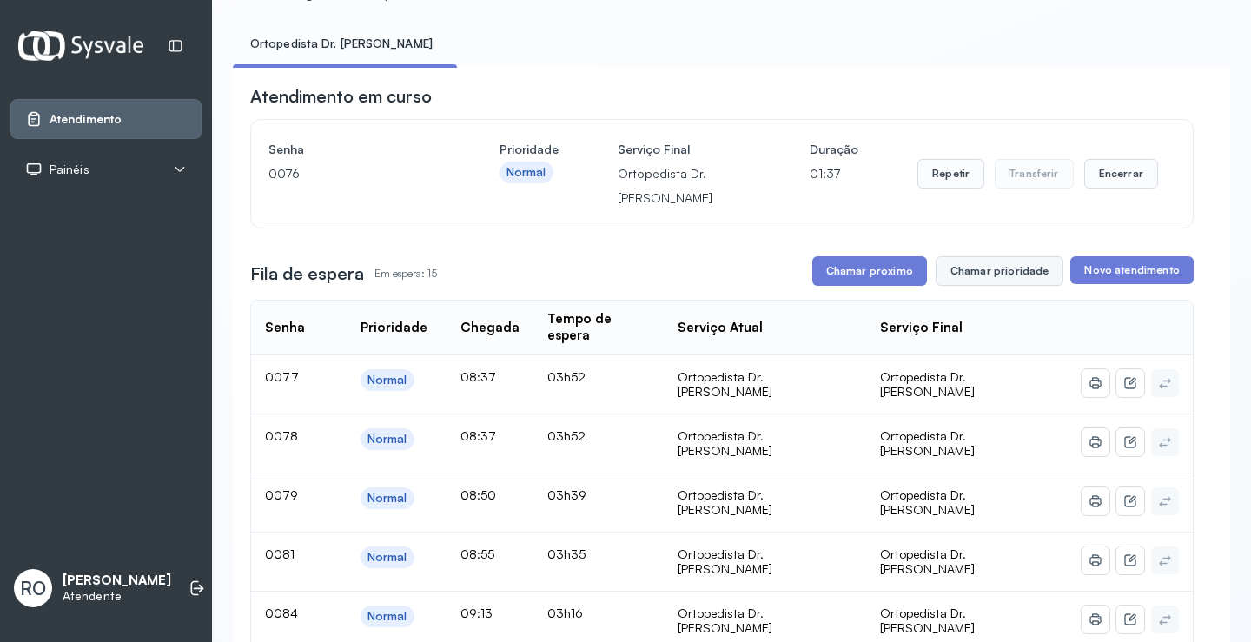
click at [1027, 284] on button "Chamar prioridade" at bounding box center [999, 271] width 129 height 30
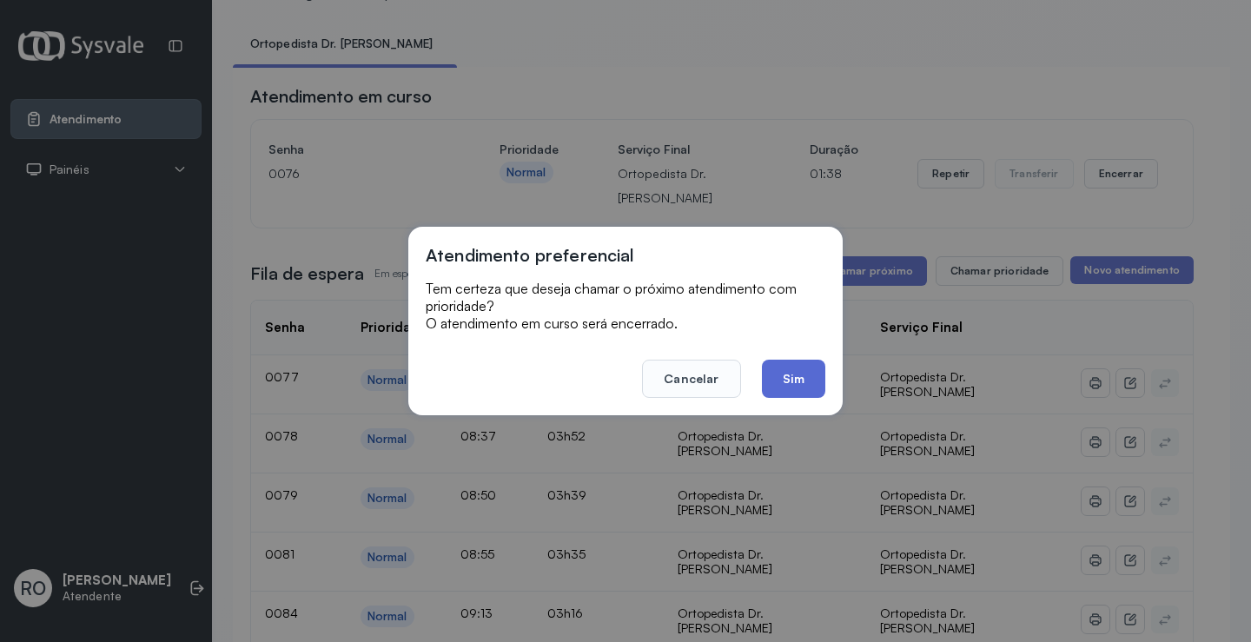
click at [799, 374] on button "Sim" at bounding box center [793, 379] width 63 height 38
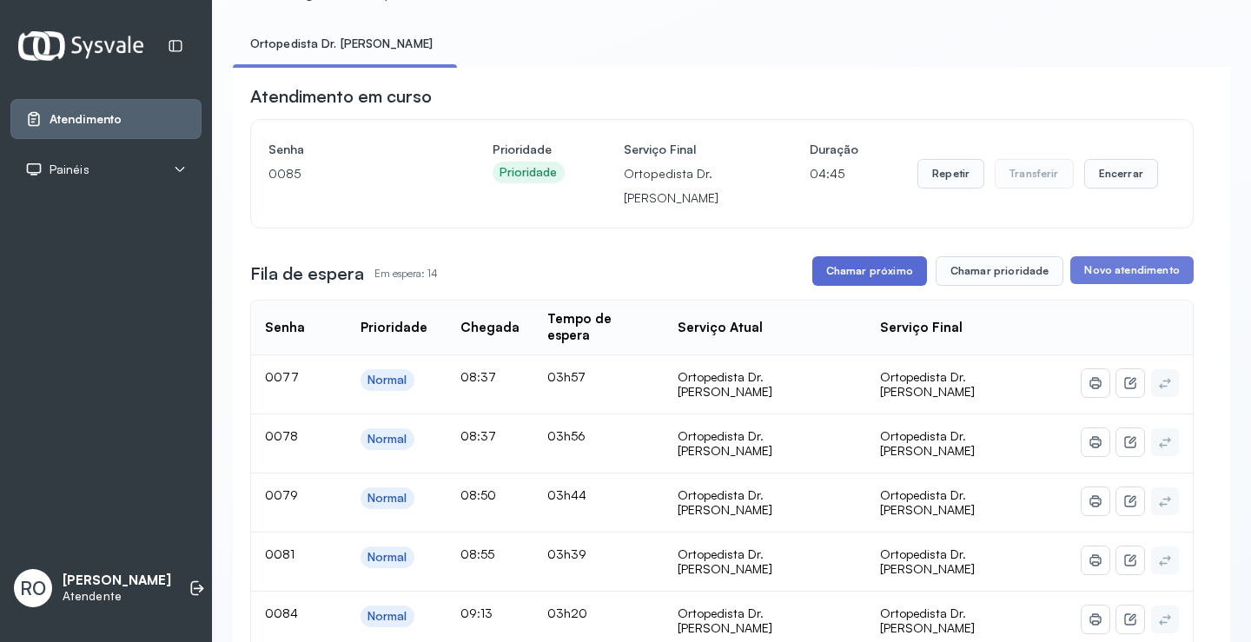
click at [860, 277] on button "Chamar próximo" at bounding box center [869, 271] width 115 height 30
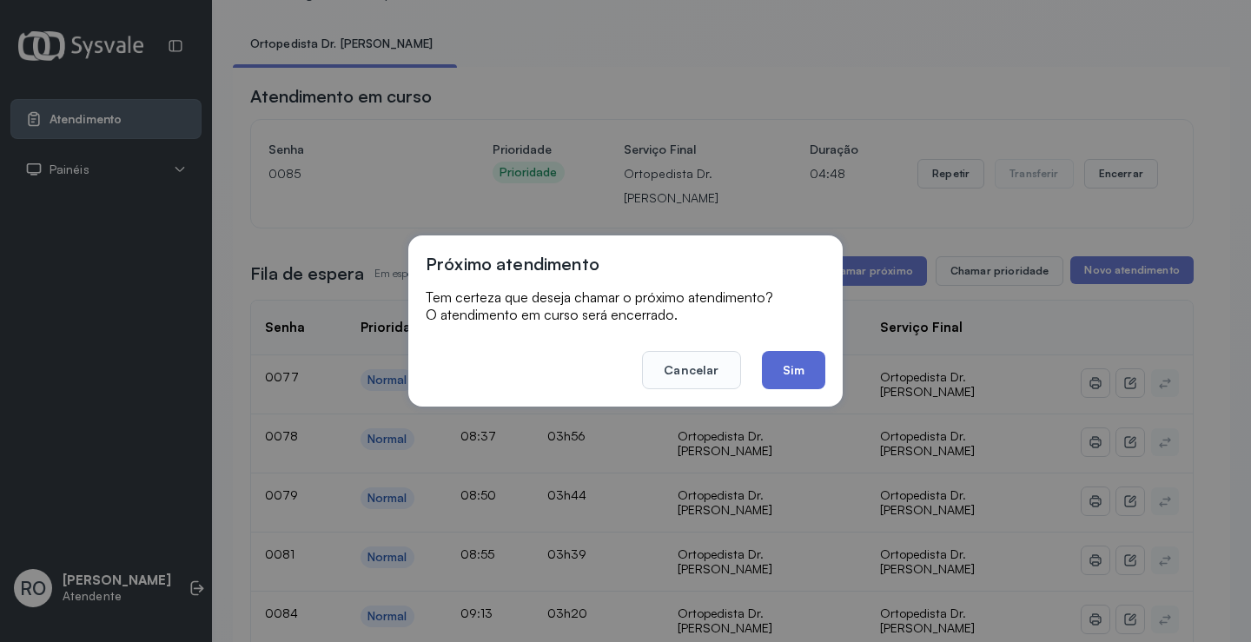
click at [794, 381] on button "Sim" at bounding box center [793, 370] width 63 height 38
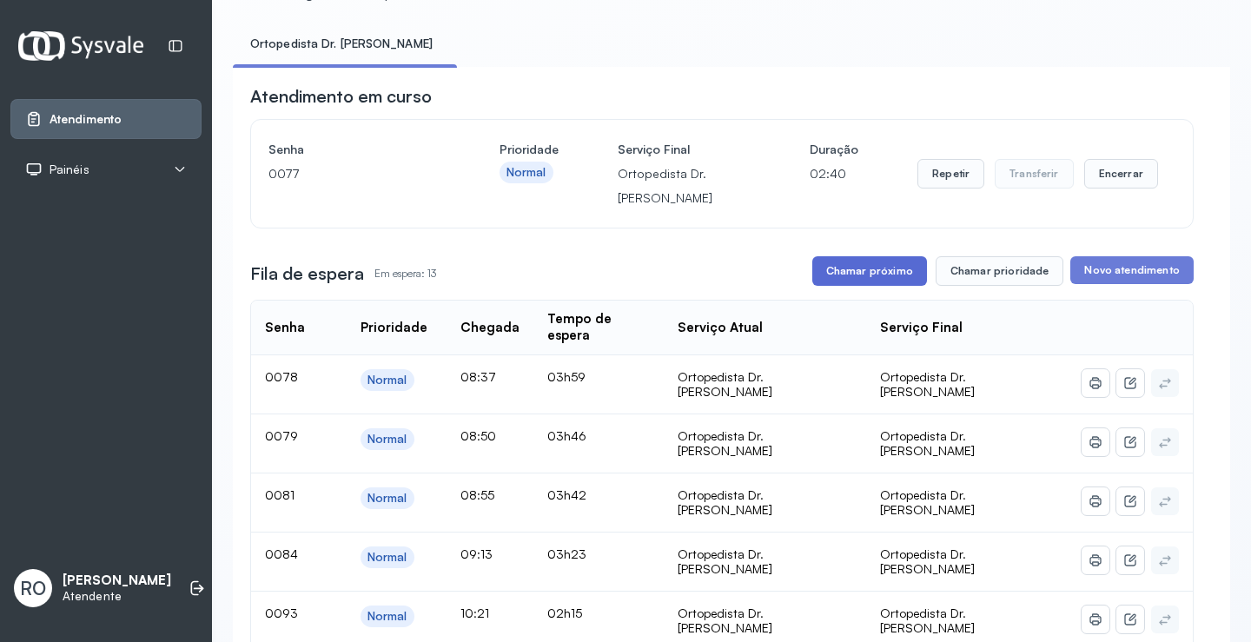
click at [875, 265] on button "Chamar próximo" at bounding box center [869, 271] width 115 height 30
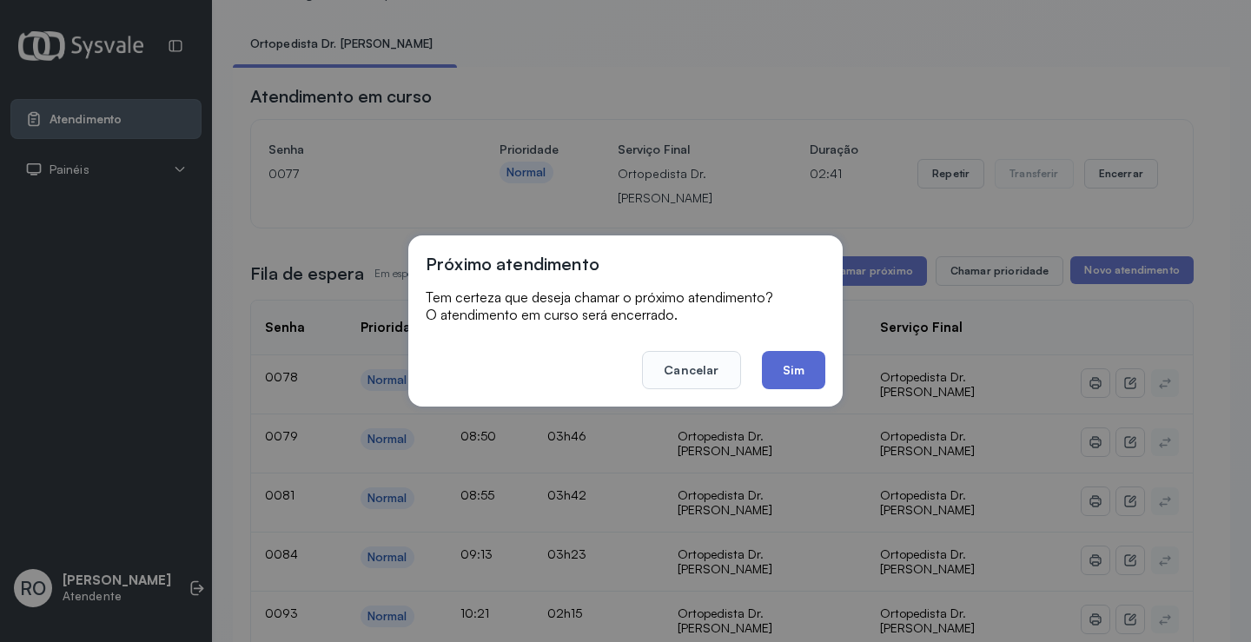
click at [790, 365] on button "Sim" at bounding box center [793, 370] width 63 height 38
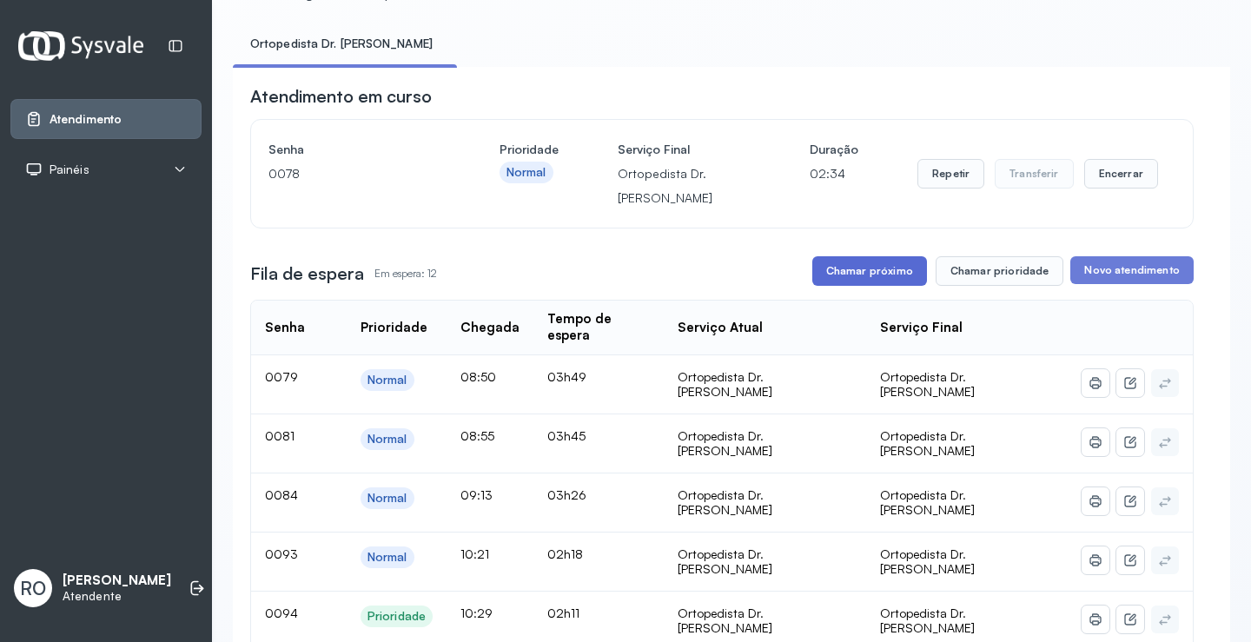
click at [848, 281] on button "Chamar próximo" at bounding box center [869, 271] width 115 height 30
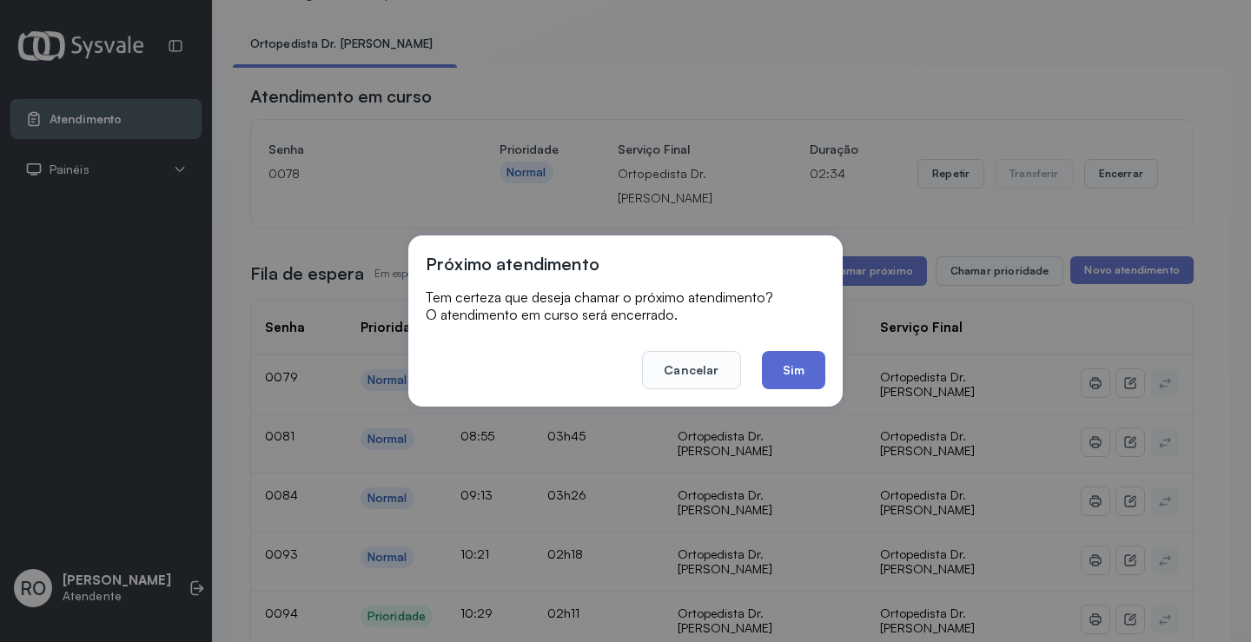
click at [813, 375] on button "Sim" at bounding box center [793, 370] width 63 height 38
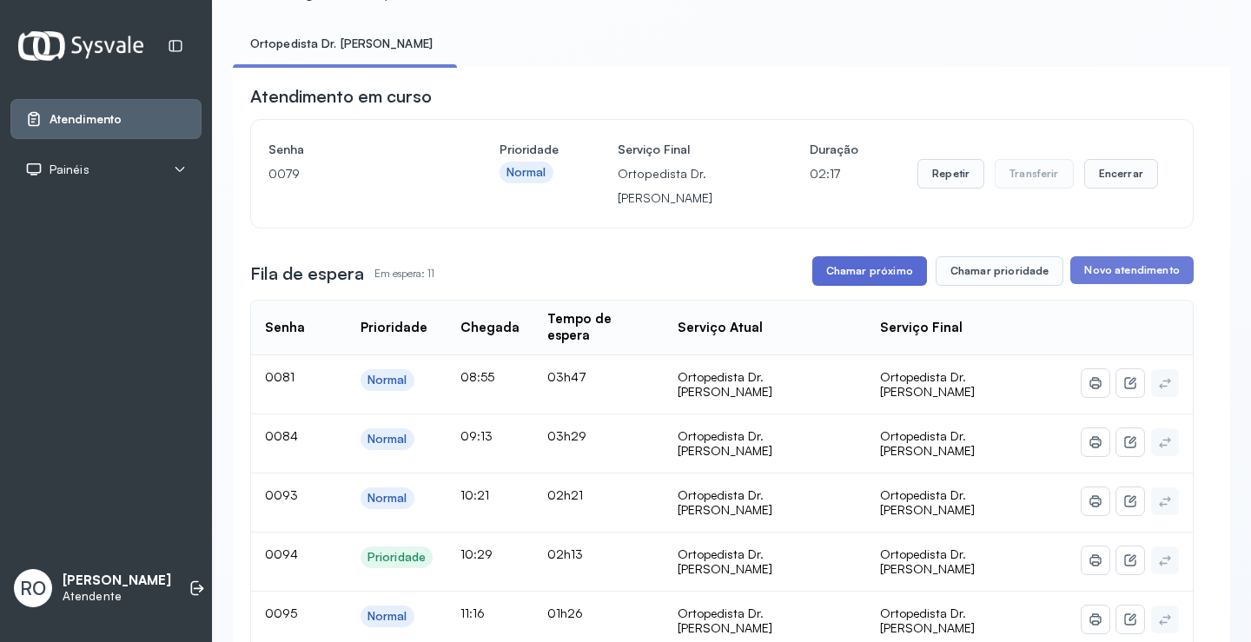
click at [889, 276] on button "Chamar próximo" at bounding box center [869, 271] width 115 height 30
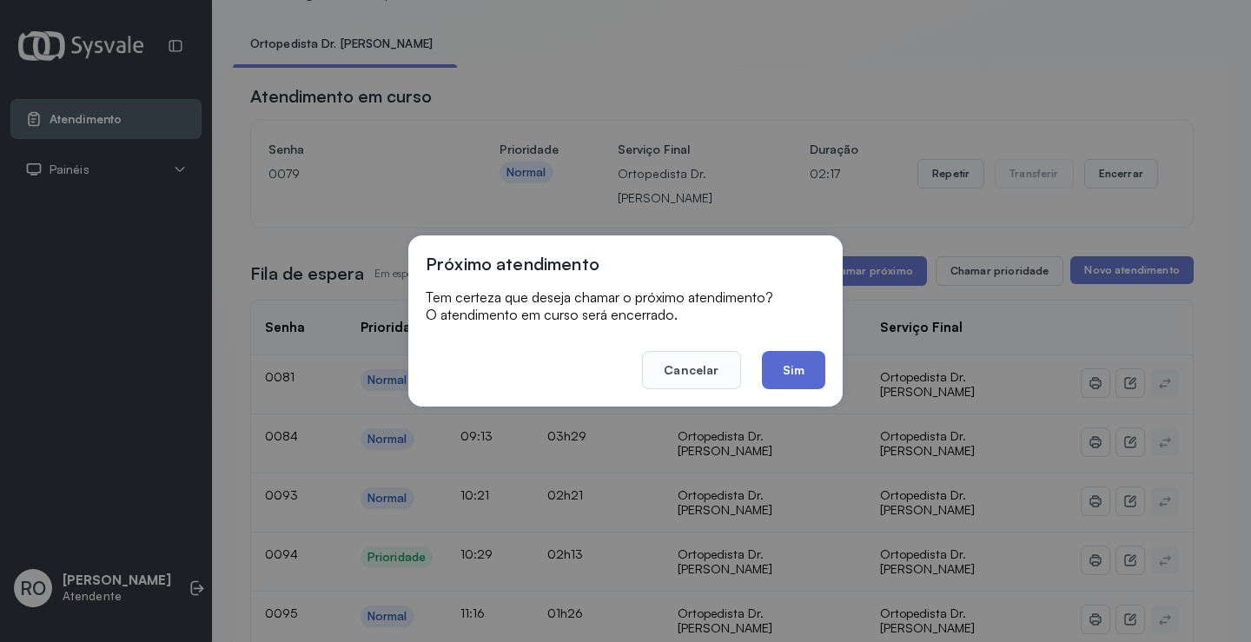
click at [798, 365] on button "Sim" at bounding box center [793, 370] width 63 height 38
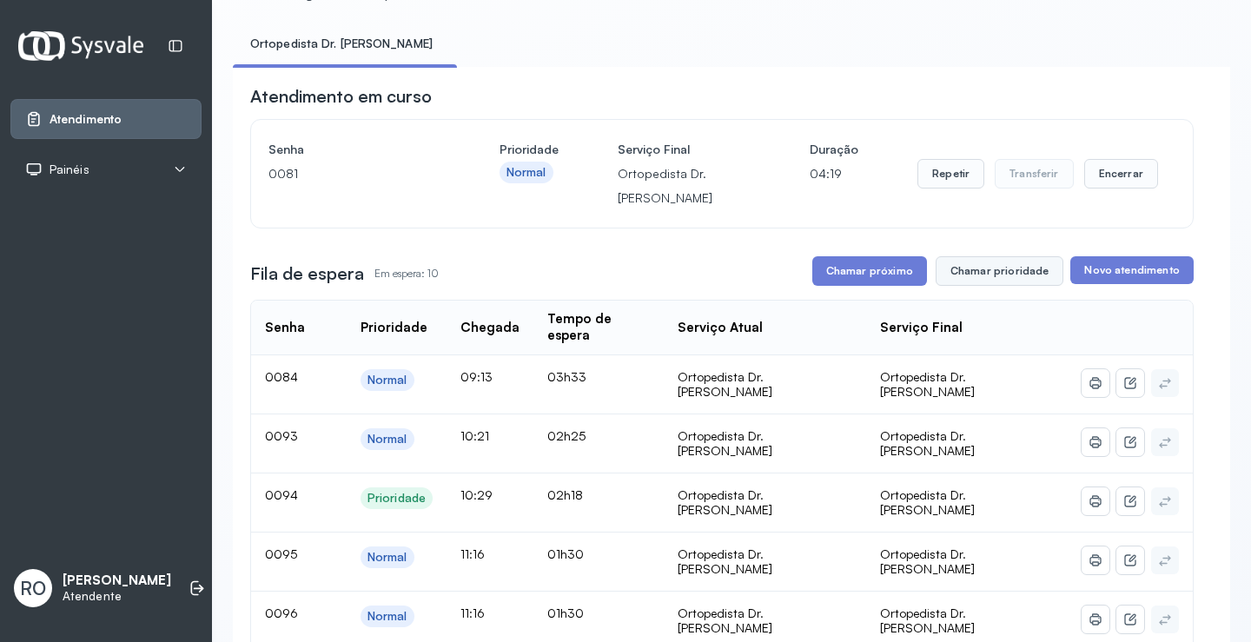
click at [975, 275] on button "Chamar prioridade" at bounding box center [999, 271] width 129 height 30
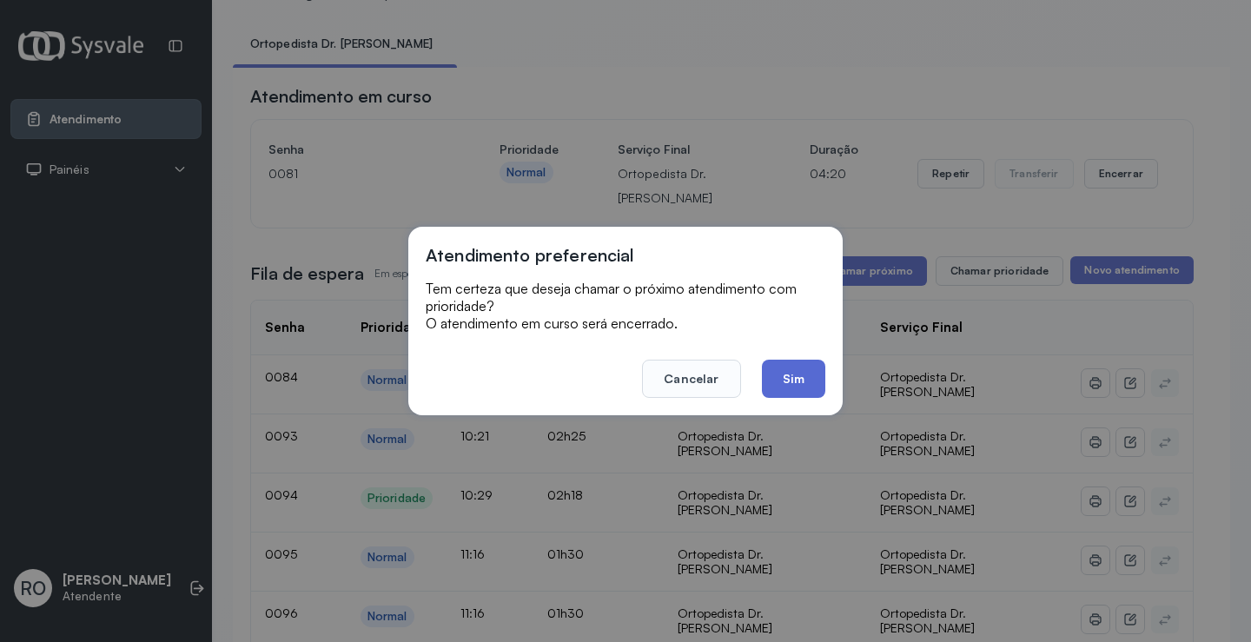
click at [790, 362] on button "Sim" at bounding box center [793, 379] width 63 height 38
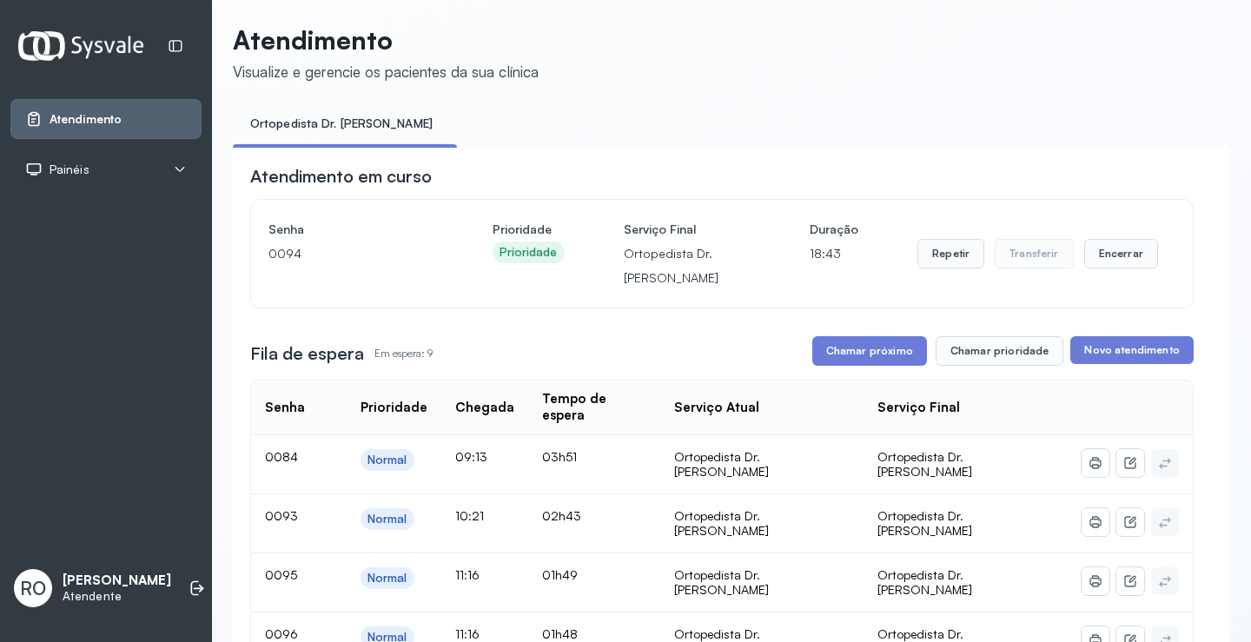
scroll to position [0, 0]
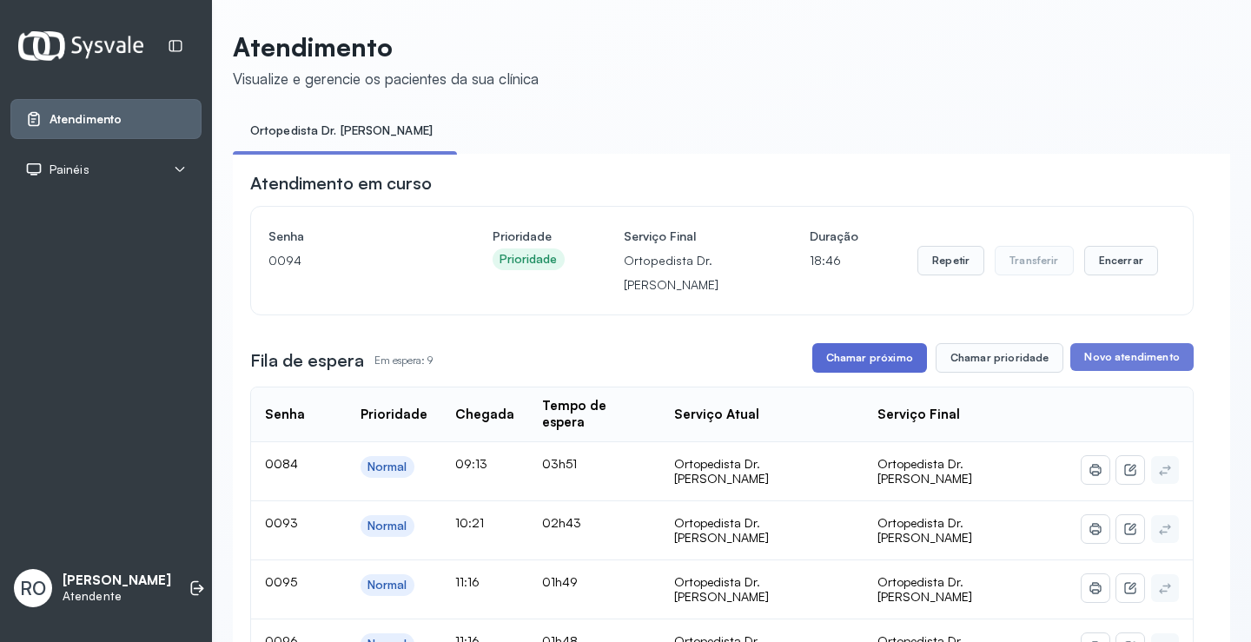
click at [871, 368] on button "Chamar próximo" at bounding box center [869, 358] width 115 height 30
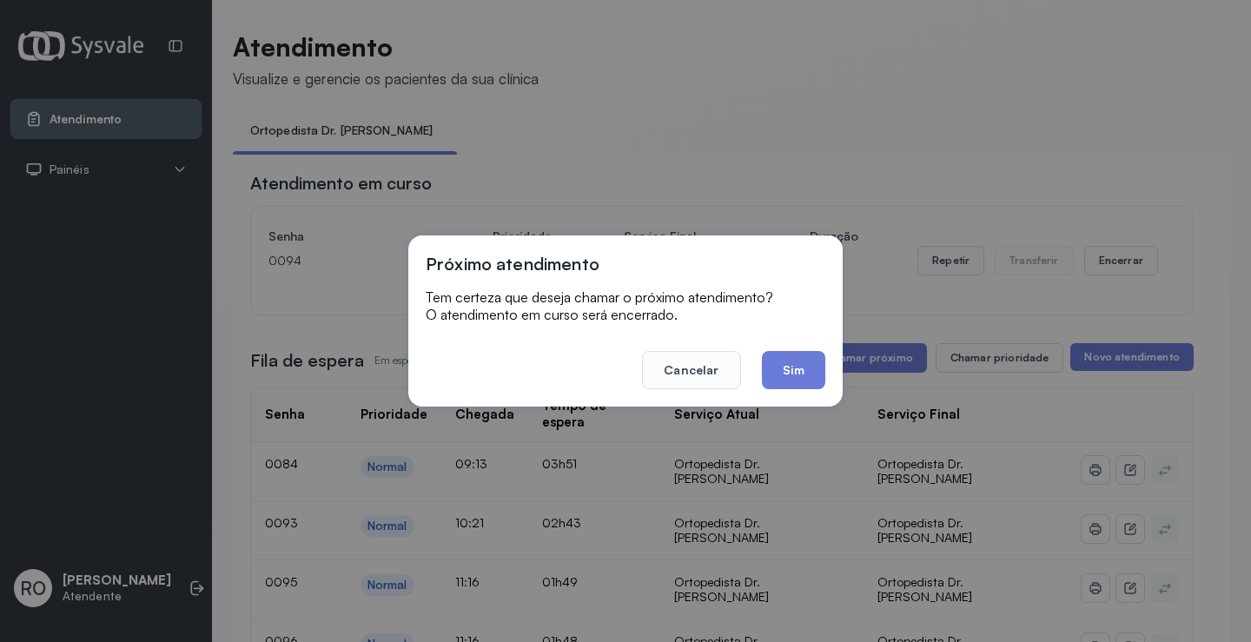
click at [827, 381] on div "Próximo atendimento Tem certeza que deseja chamar o próximo atendimento? O aten…" at bounding box center [625, 320] width 434 height 171
click at [805, 381] on button "Sim" at bounding box center [793, 370] width 63 height 38
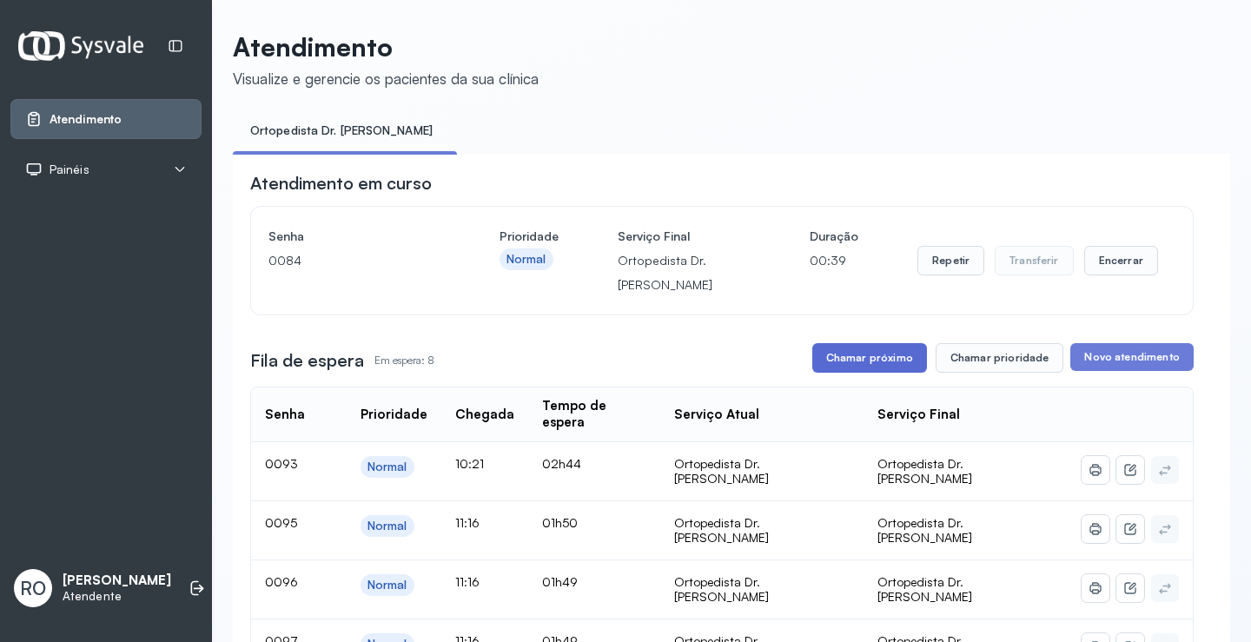
click at [840, 373] on button "Chamar próximo" at bounding box center [869, 358] width 115 height 30
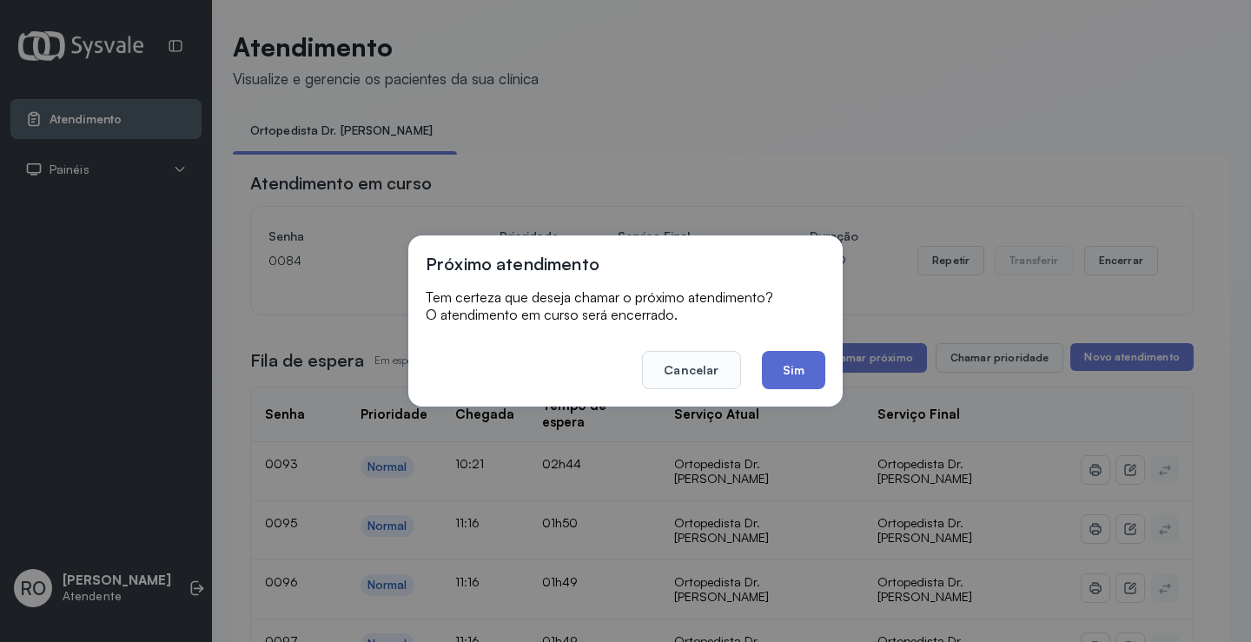
click at [790, 376] on button "Sim" at bounding box center [793, 370] width 63 height 38
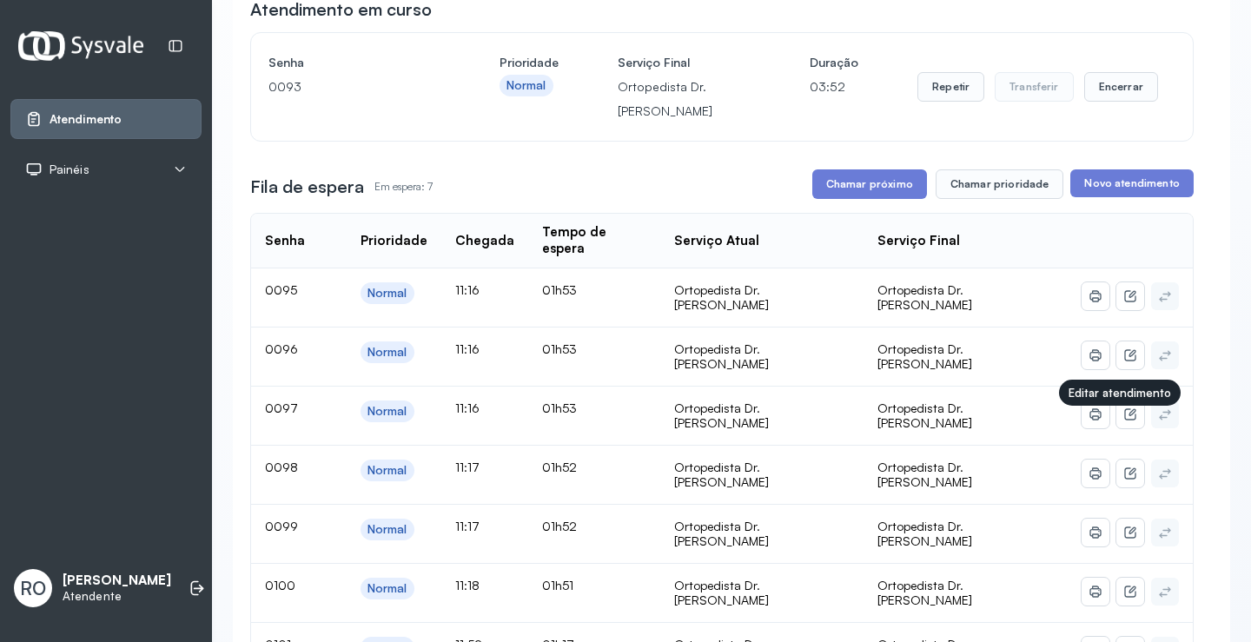
scroll to position [87, 0]
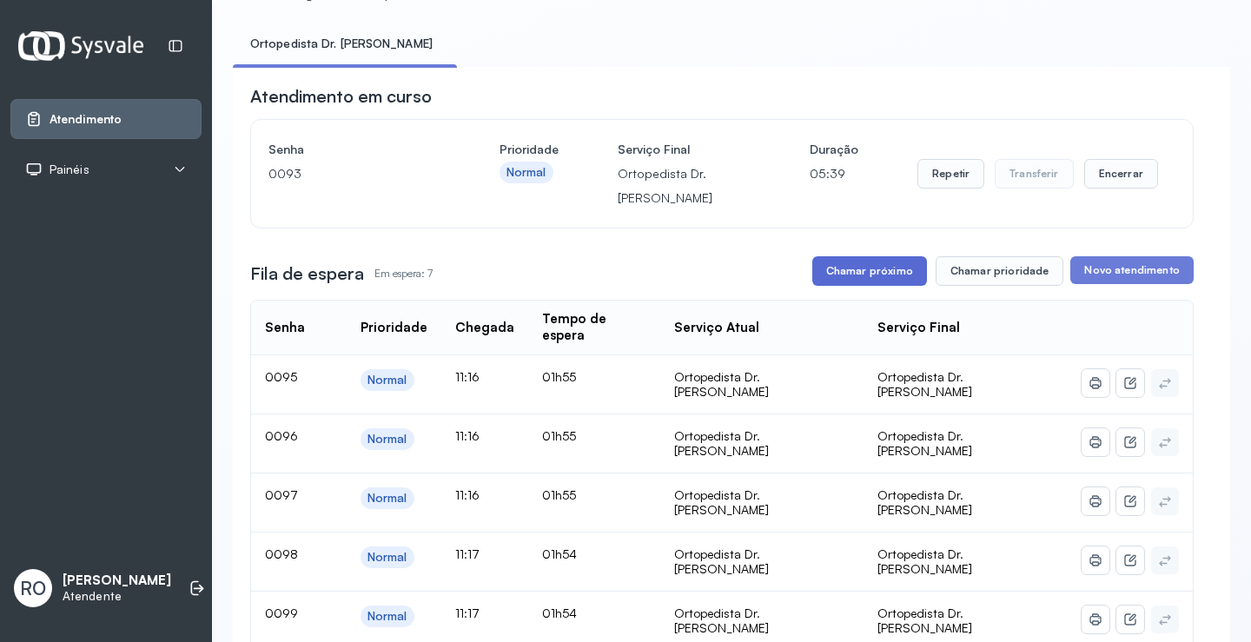
click at [875, 275] on button "Chamar próximo" at bounding box center [869, 271] width 115 height 30
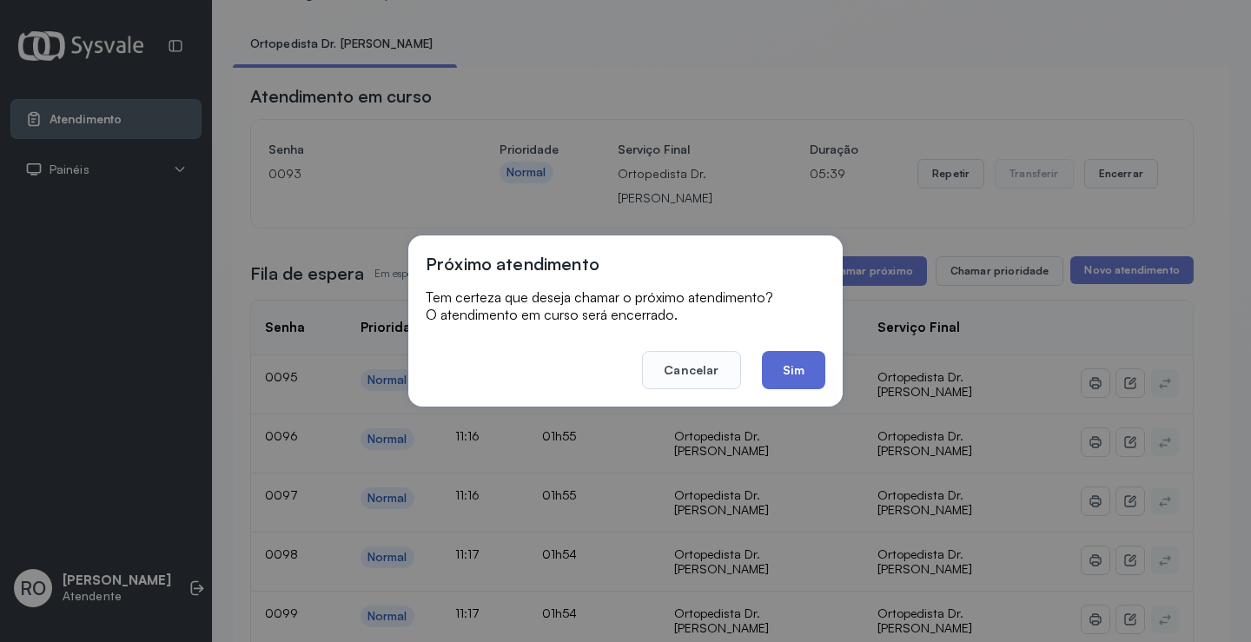
click at [778, 355] on button "Sim" at bounding box center [793, 370] width 63 height 38
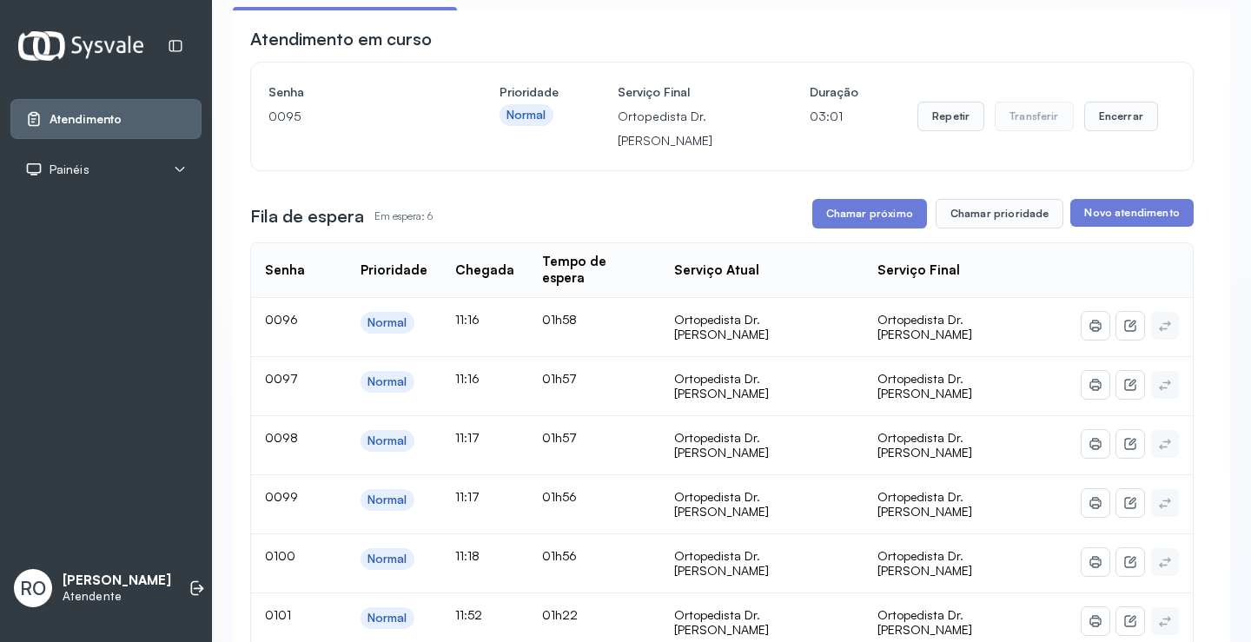
scroll to position [174, 0]
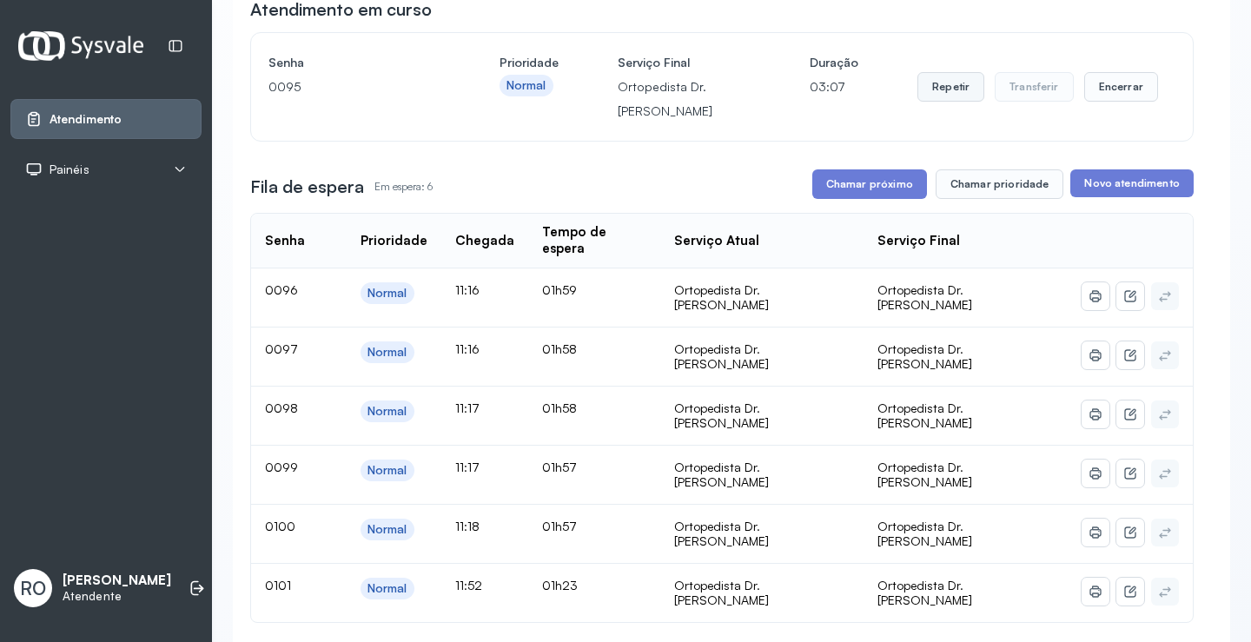
click at [942, 84] on button "Repetir" at bounding box center [950, 87] width 67 height 30
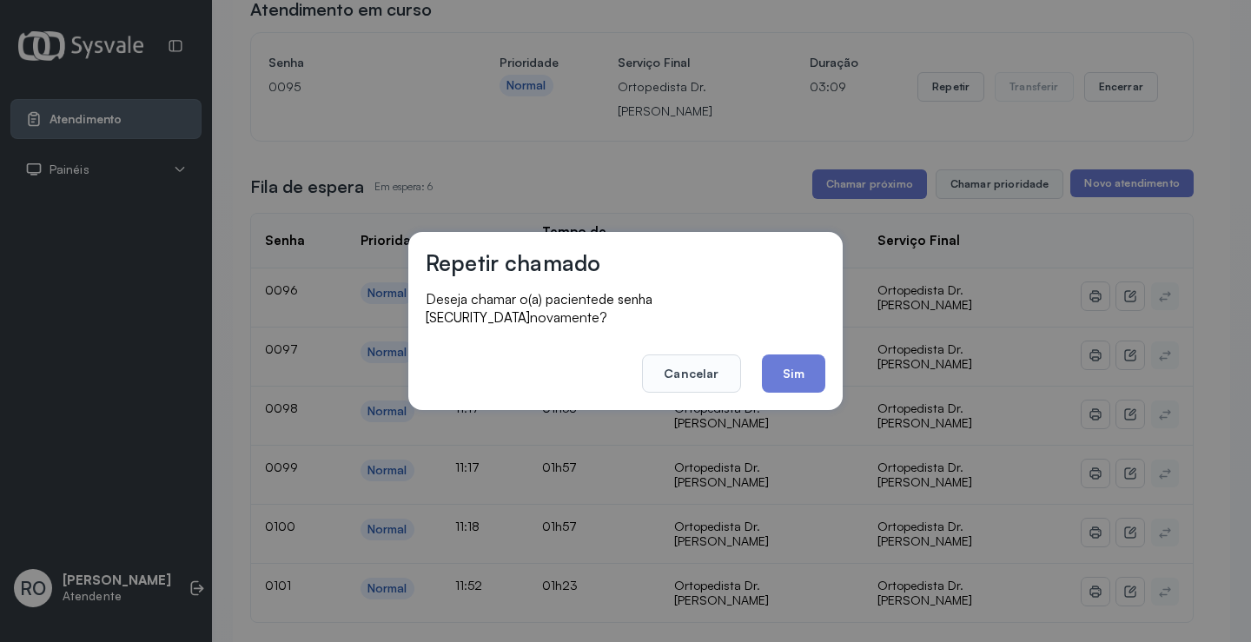
drag, startPoint x: 711, startPoint y: 363, endPoint x: 987, endPoint y: 195, distance: 323.6
click at [712, 361] on button "Cancelar" at bounding box center [691, 373] width 98 height 38
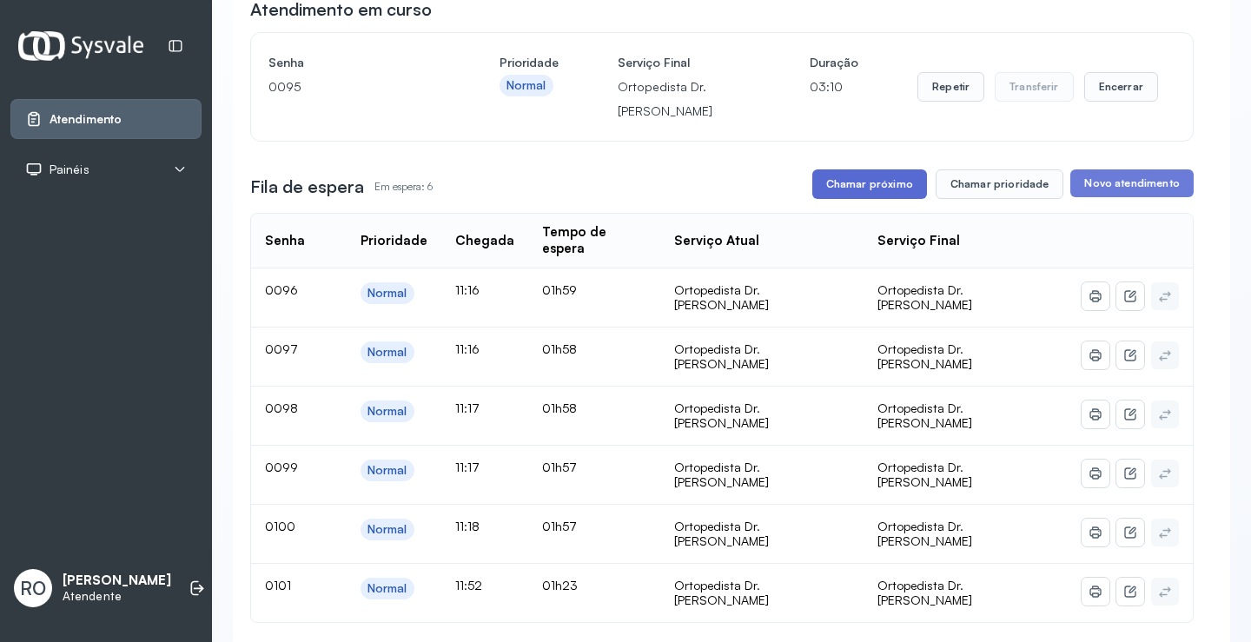
click at [868, 183] on button "Chamar próximo" at bounding box center [869, 184] width 115 height 30
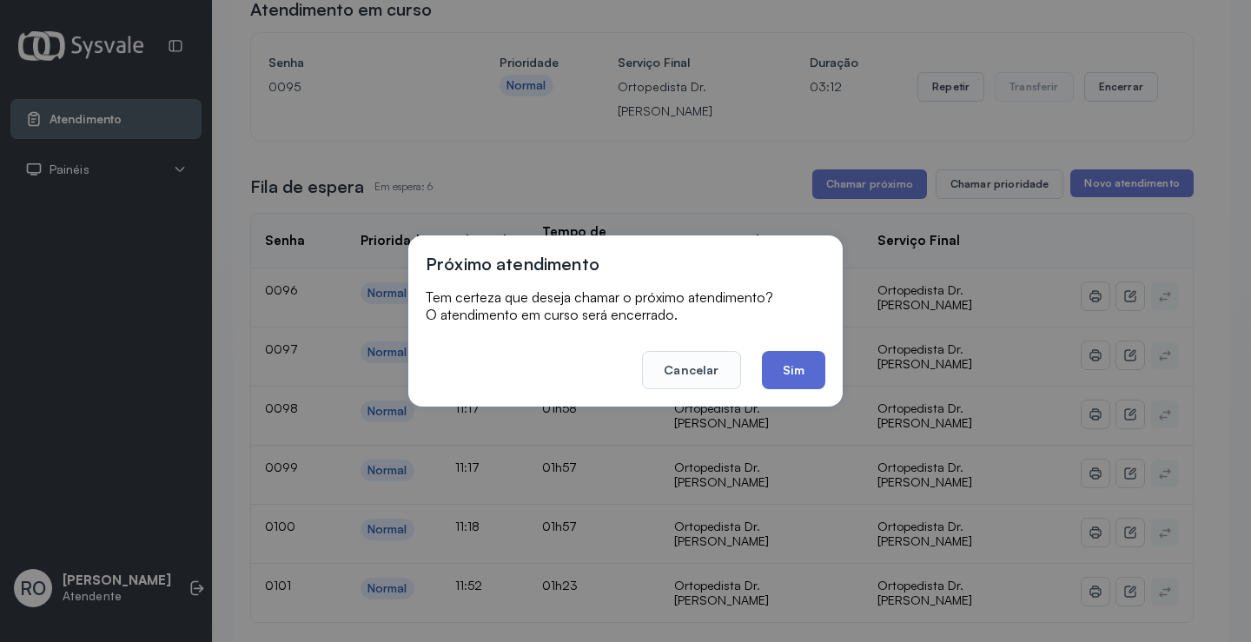
click at [814, 370] on button "Sim" at bounding box center [793, 370] width 63 height 38
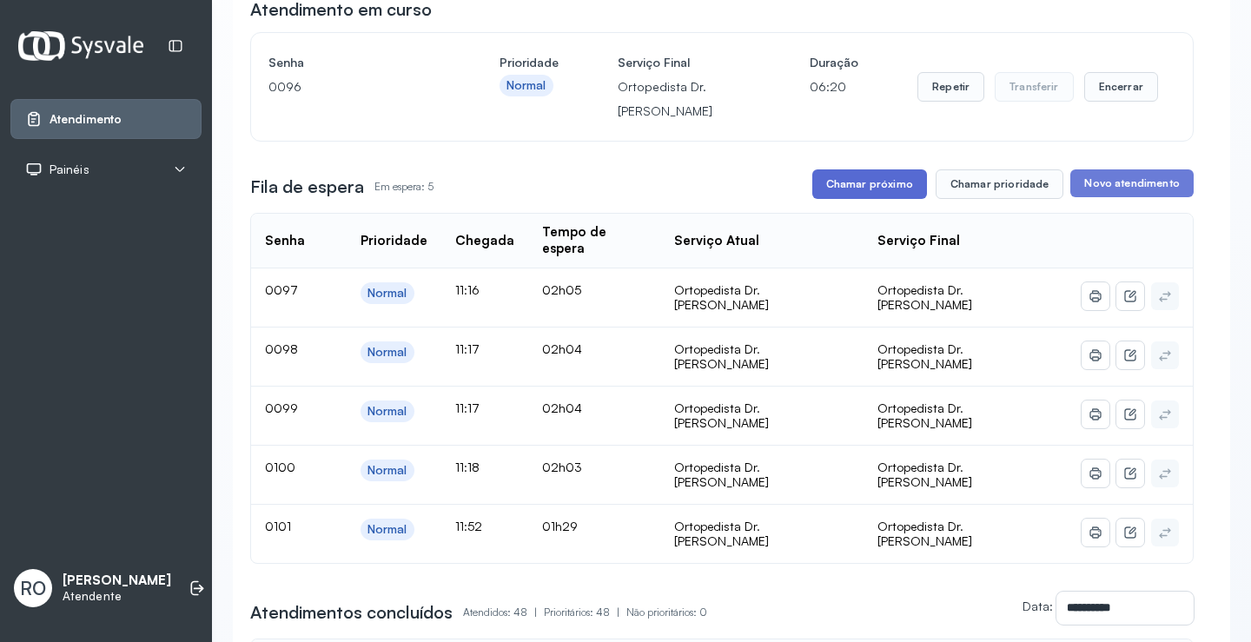
click at [867, 188] on button "Chamar próximo" at bounding box center [869, 184] width 115 height 30
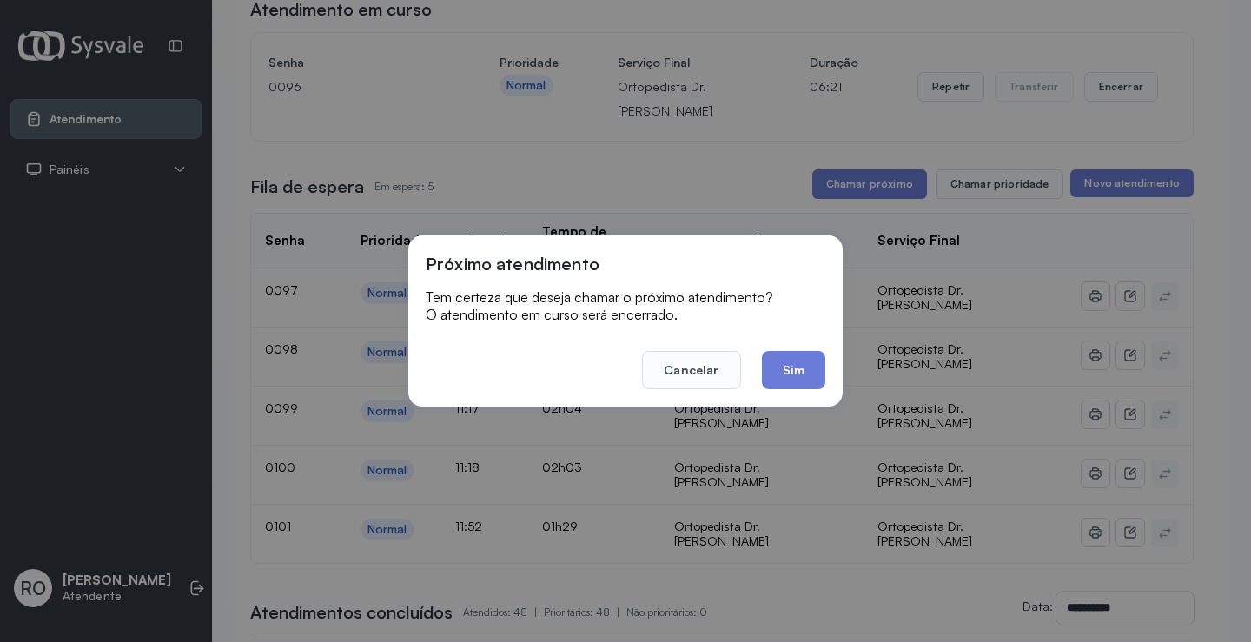
drag, startPoint x: 778, startPoint y: 384, endPoint x: 763, endPoint y: 358, distance: 30.4
click at [781, 384] on button "Sim" at bounding box center [793, 370] width 63 height 38
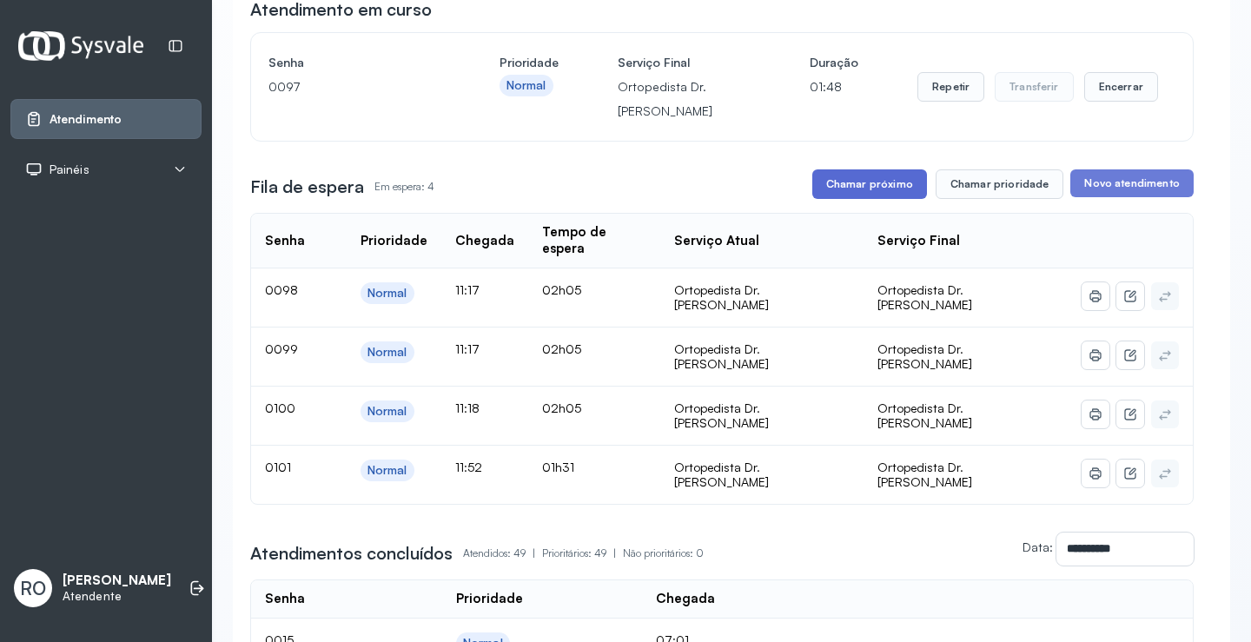
click at [831, 186] on button "Chamar próximo" at bounding box center [869, 184] width 115 height 30
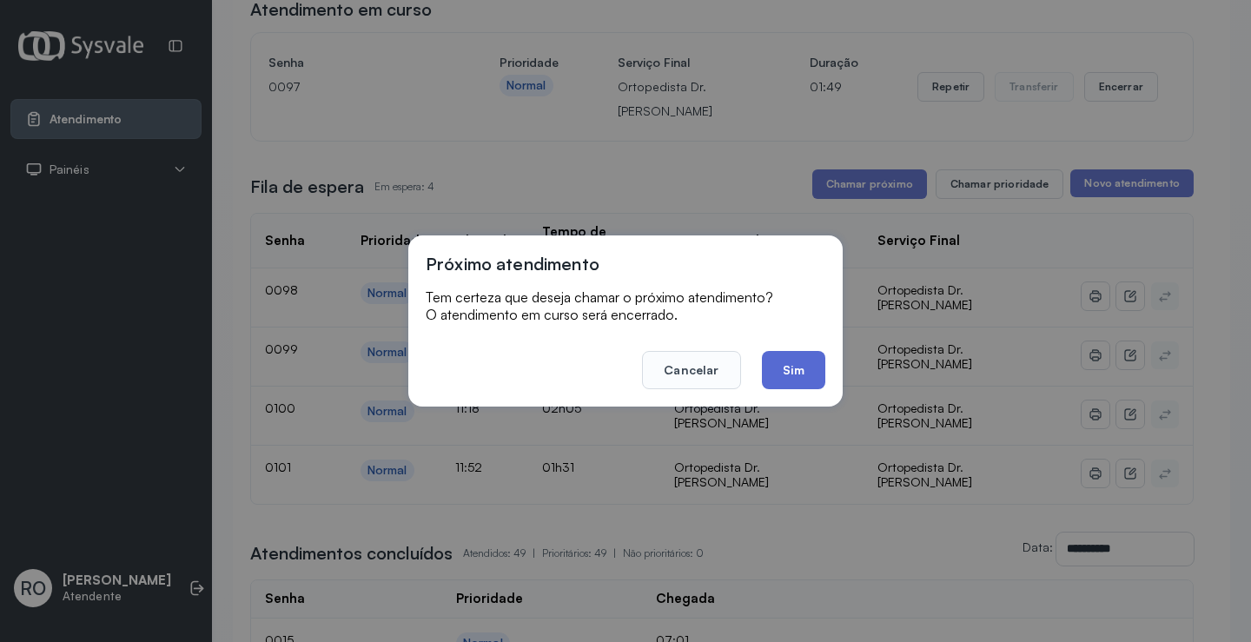
click at [776, 379] on button "Sim" at bounding box center [793, 370] width 63 height 38
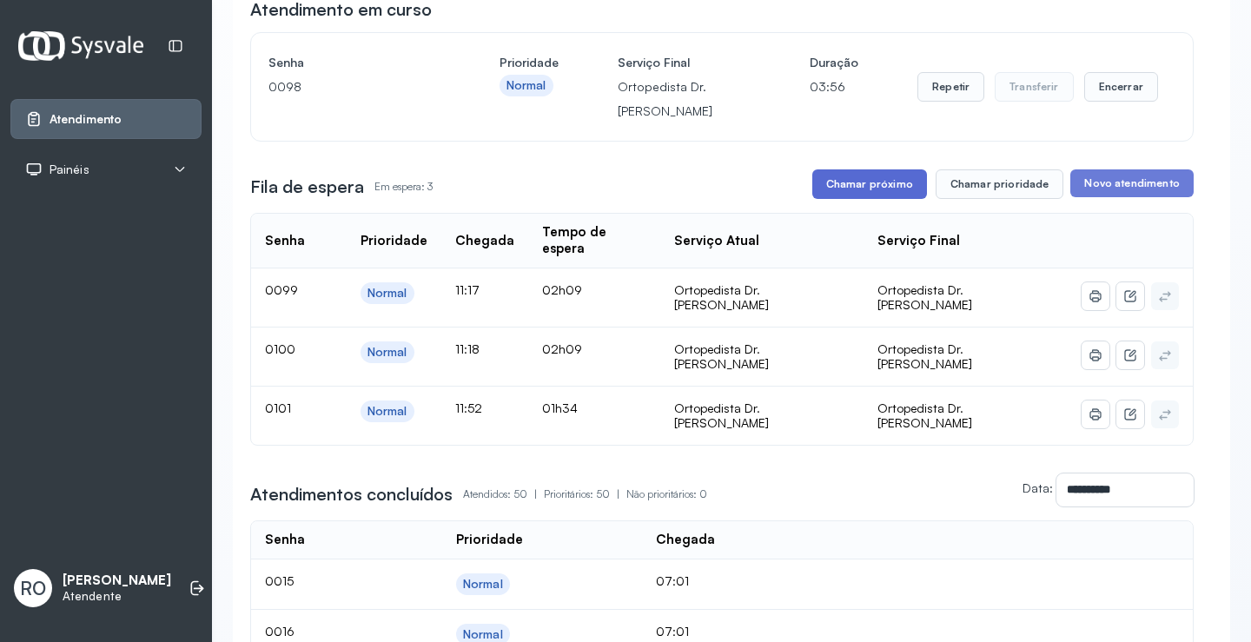
click at [856, 188] on button "Chamar próximo" at bounding box center [869, 184] width 115 height 30
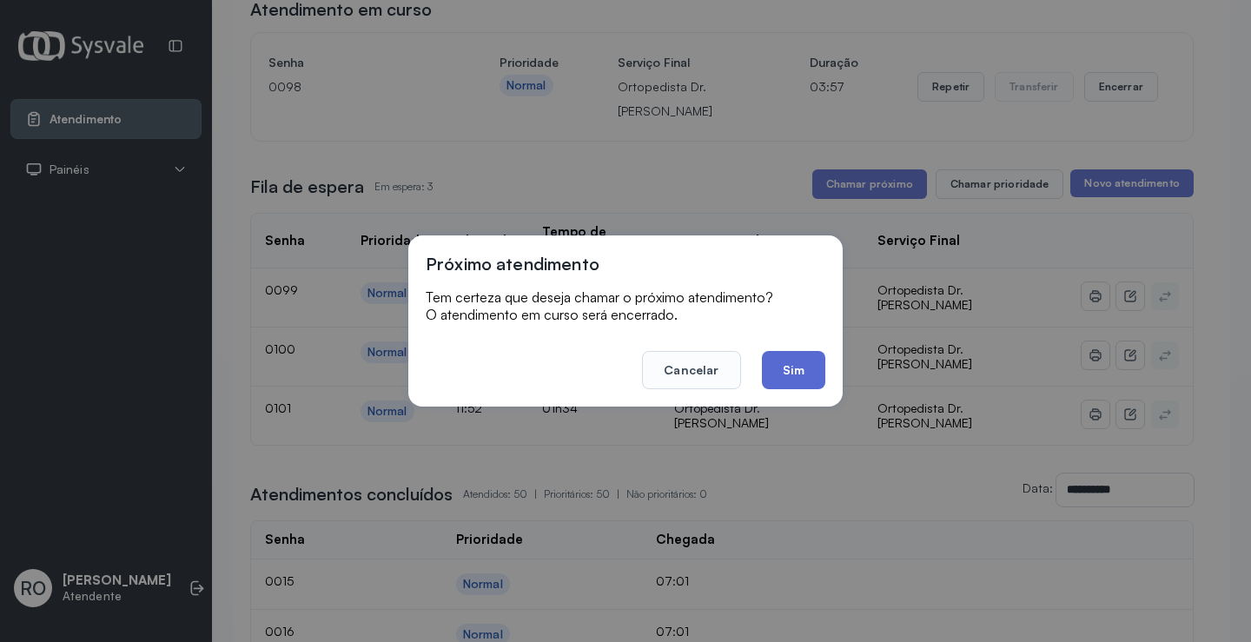
click at [783, 367] on button "Sim" at bounding box center [793, 370] width 63 height 38
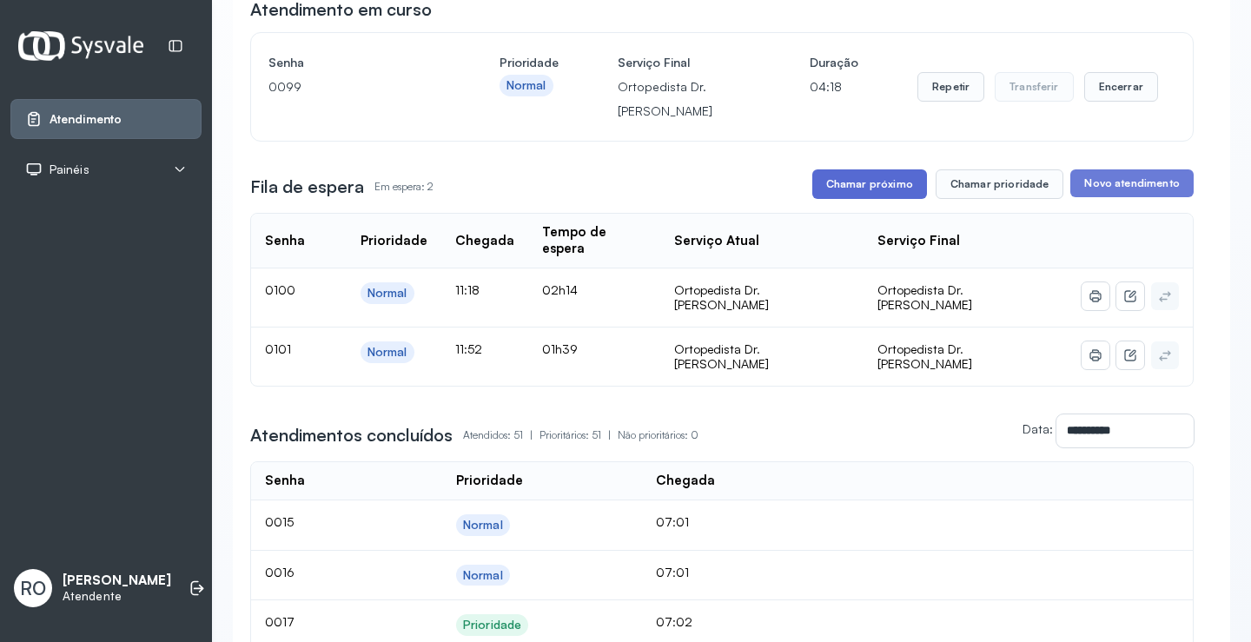
click at [881, 198] on button "Chamar próximo" at bounding box center [869, 184] width 115 height 30
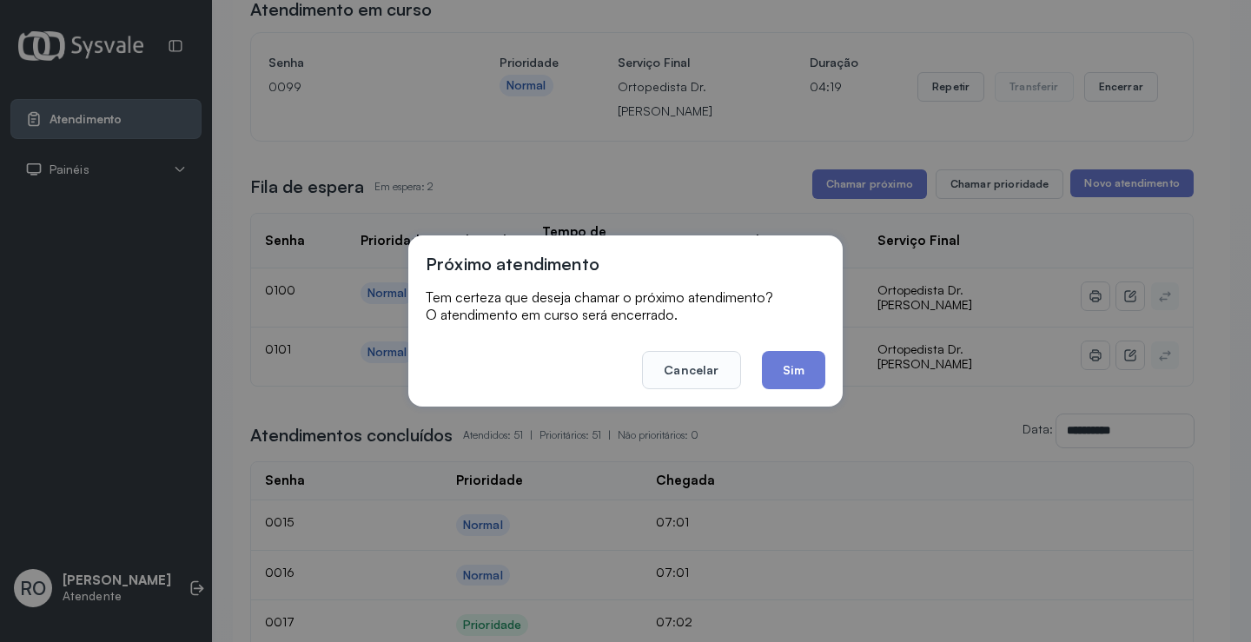
click at [793, 390] on div "Próximo atendimento Tem certeza que deseja chamar o próximo atendimento? O aten…" at bounding box center [625, 320] width 434 height 171
click at [812, 374] on button "Sim" at bounding box center [793, 370] width 63 height 38
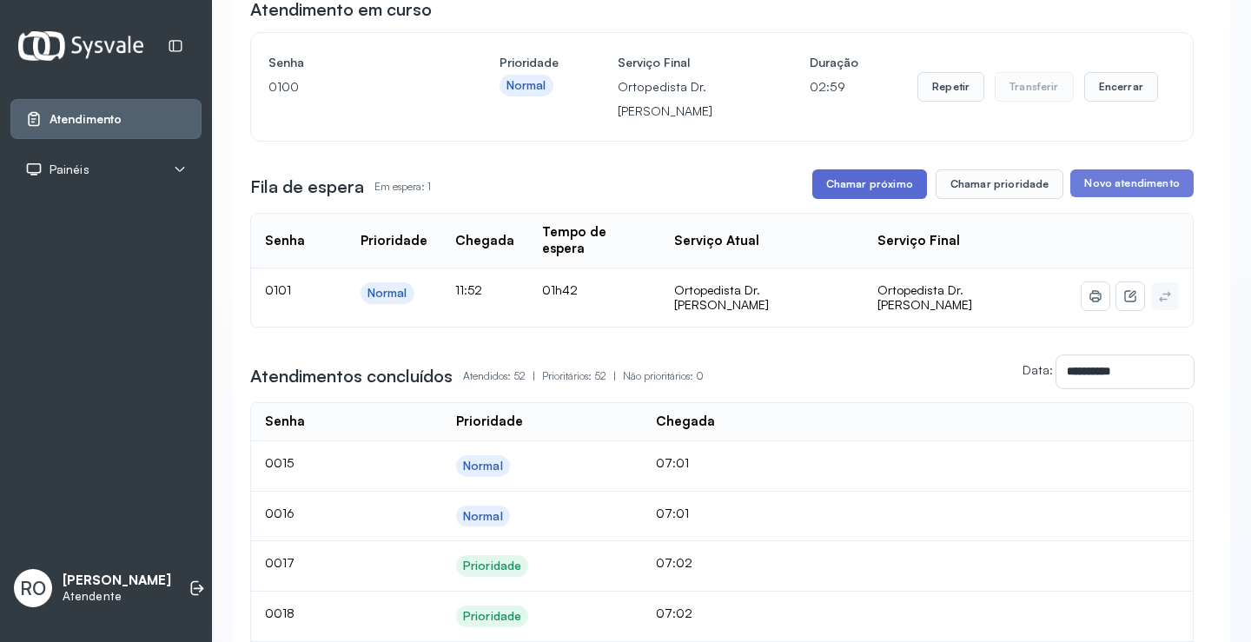
drag, startPoint x: 826, startPoint y: 174, endPoint x: 835, endPoint y: 177, distance: 9.4
click at [835, 177] on button "Chamar próximo" at bounding box center [869, 184] width 115 height 30
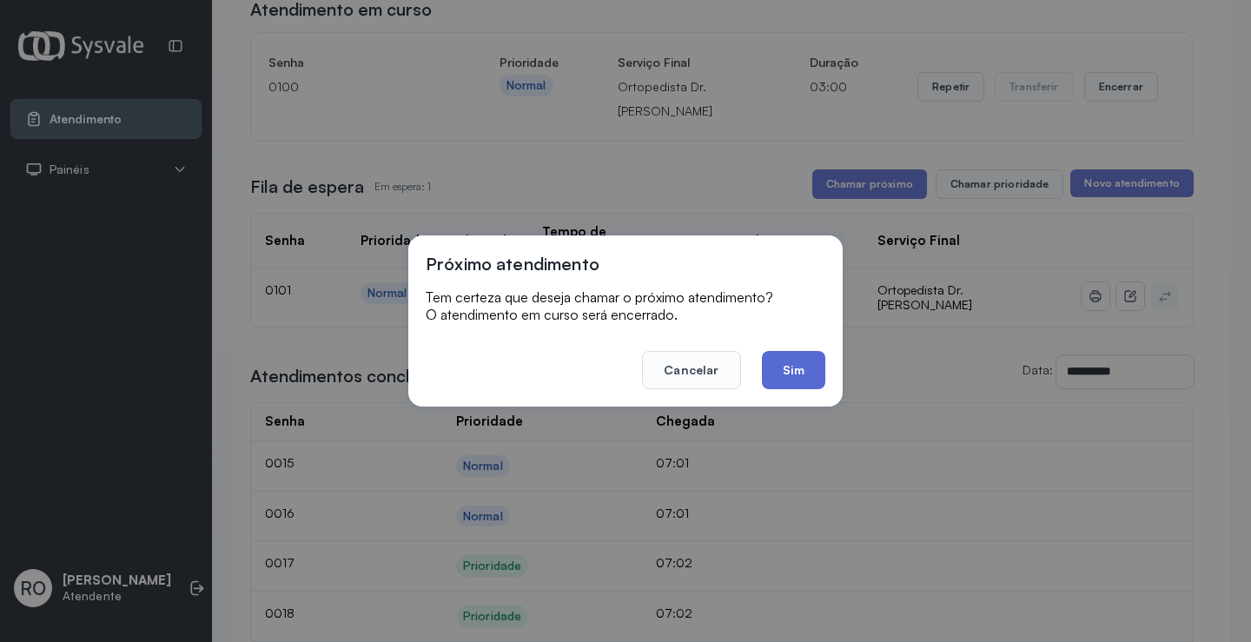
click at [795, 381] on button "Sim" at bounding box center [793, 370] width 63 height 38
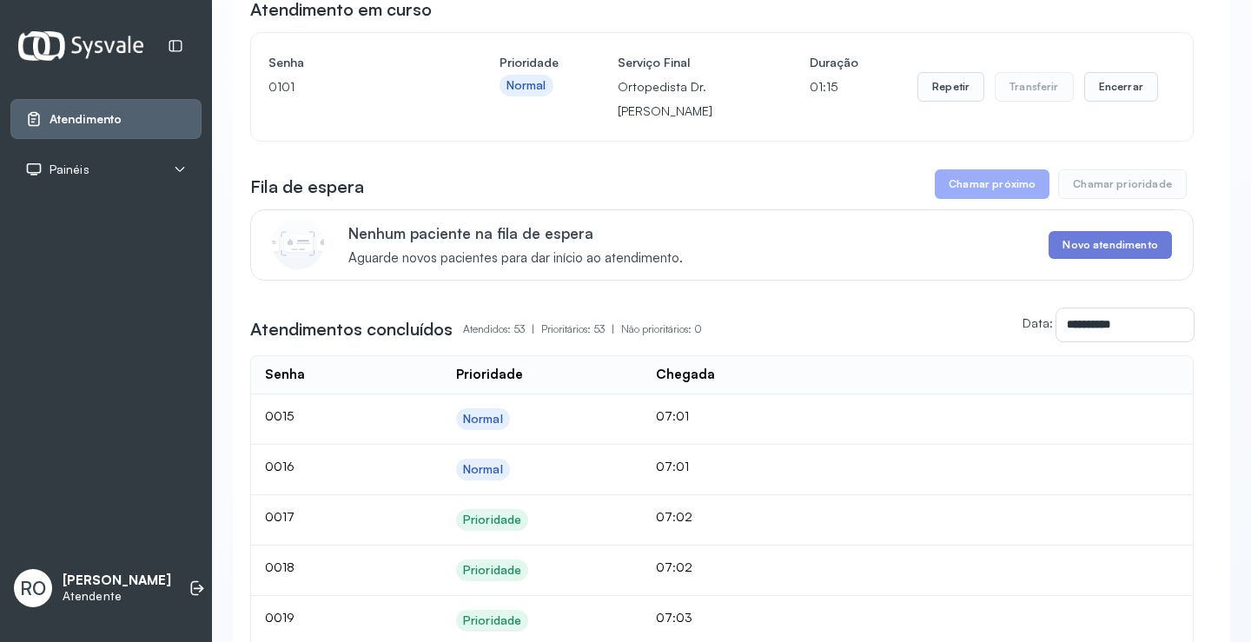
click at [1112, 75] on div "Repetir Transferir Encerrar" at bounding box center [1037, 86] width 241 height 73
click at [1100, 89] on button "Encerrar" at bounding box center [1121, 87] width 74 height 30
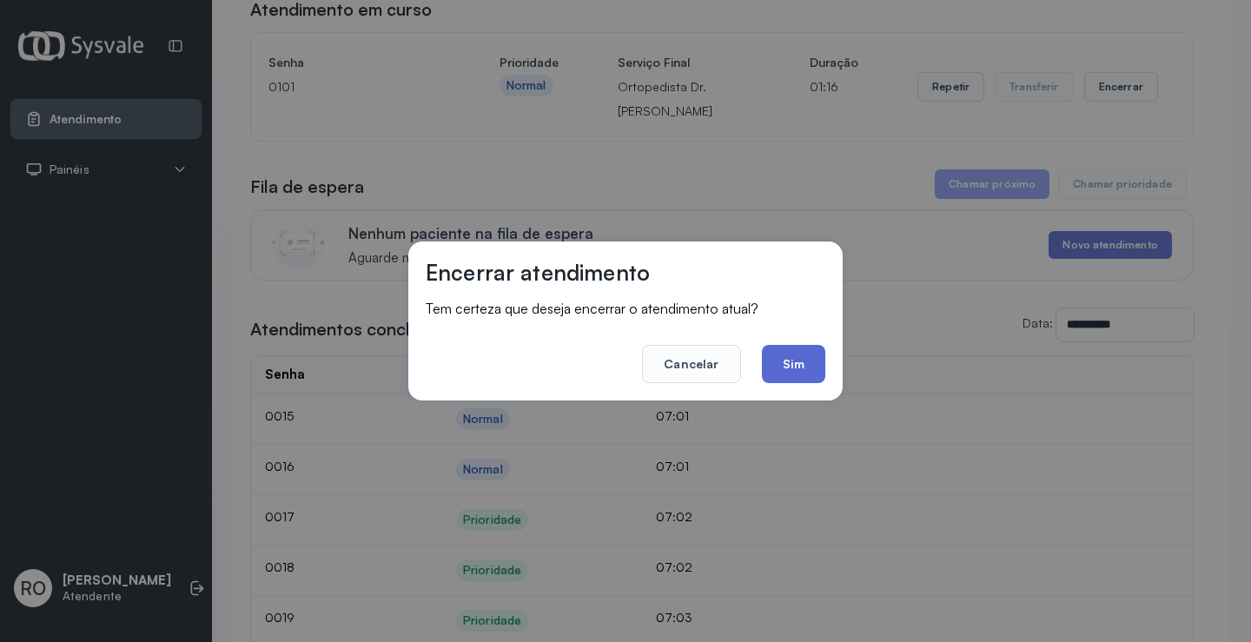
click at [811, 372] on button "Sim" at bounding box center [793, 364] width 63 height 38
